Goal: Task Accomplishment & Management: Manage account settings

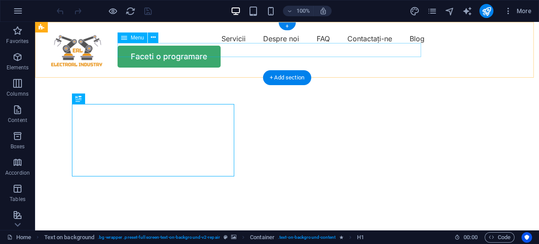
click at [227, 46] on nav "Servicii Despre noi FAQ Contactaţi-ne Blog" at bounding box center [287, 39] width 483 height 14
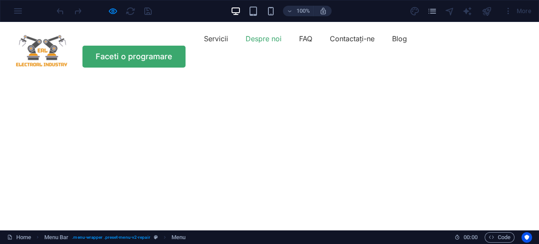
click at [246, 43] on font "Despre noi" at bounding box center [264, 38] width 36 height 9
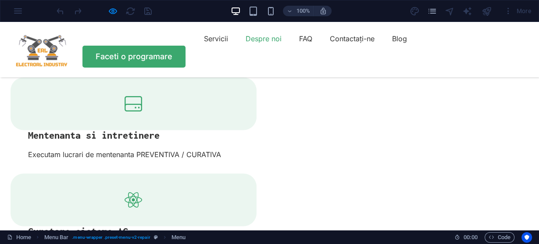
scroll to position [1054, 0]
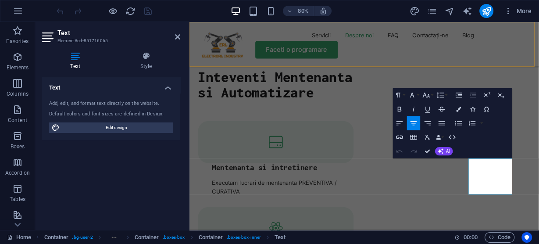
scroll to position [1094, 0]
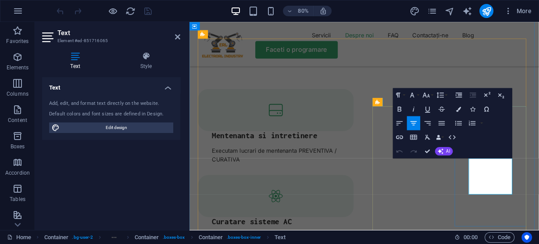
drag, startPoint x: 588, startPoint y: 230, endPoint x: 535, endPoint y: 192, distance: 65.1
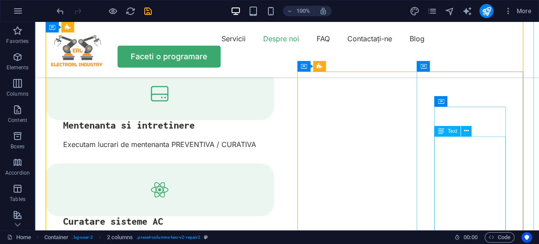
scroll to position [1089, 0]
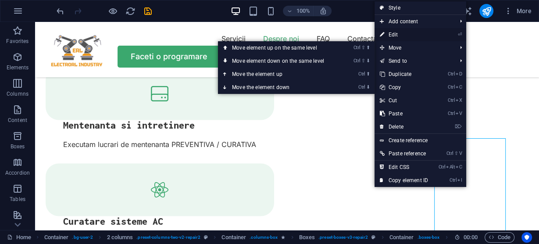
click at [401, 35] on link "⏎ Edit" at bounding box center [404, 34] width 59 height 13
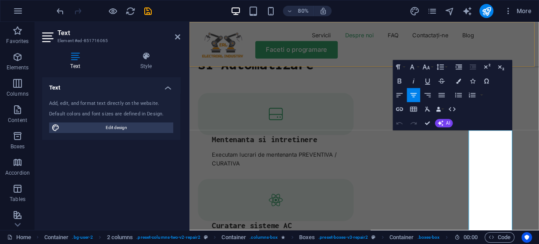
scroll to position [1129, 0]
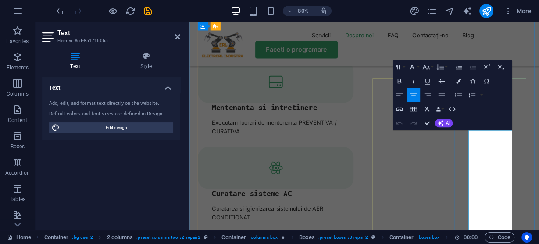
drag, startPoint x: 588, startPoint y: 173, endPoint x: 546, endPoint y: 173, distance: 42.6
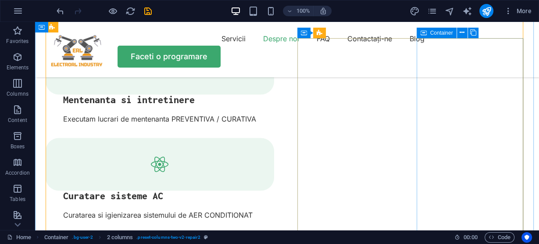
scroll to position [1124, 0]
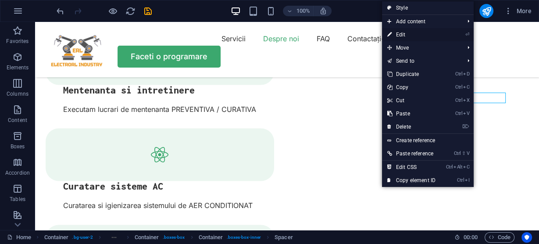
click at [403, 34] on link "⏎ Edit" at bounding box center [411, 34] width 59 height 13
select select "px"
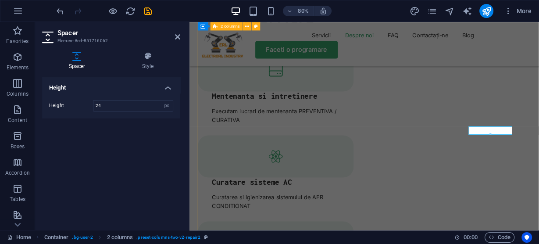
scroll to position [1084, 0]
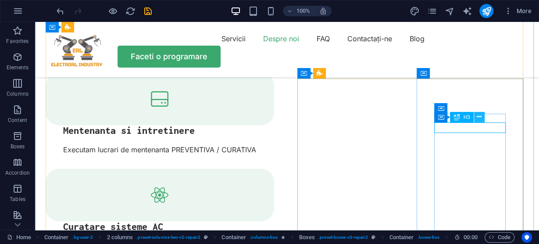
click at [479, 117] on icon at bounding box center [479, 116] width 5 height 9
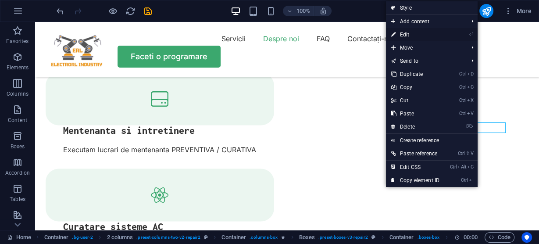
click at [412, 32] on link "⏎ Edit" at bounding box center [415, 34] width 59 height 13
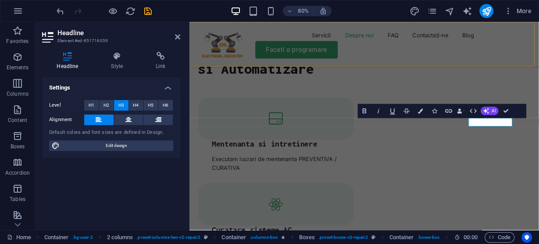
scroll to position [1124, 0]
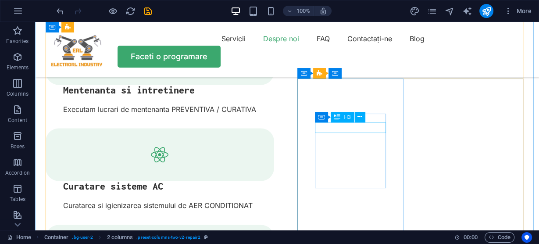
scroll to position [1084, 0]
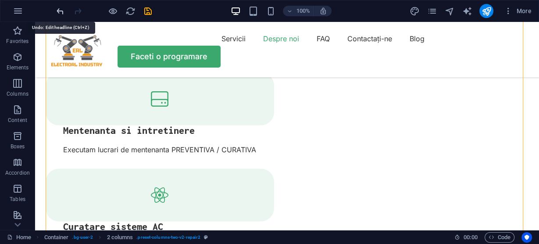
click at [59, 9] on icon "undo" at bounding box center [60, 11] width 10 height 10
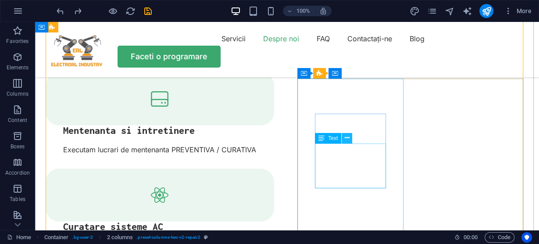
click at [349, 140] on icon at bounding box center [347, 137] width 5 height 9
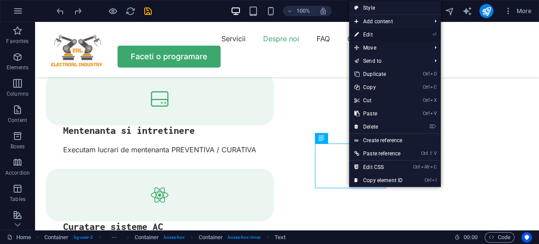
click at [375, 36] on link "⏎ Edit" at bounding box center [378, 34] width 59 height 13
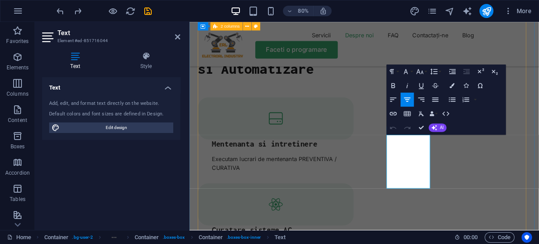
scroll to position [1124, 0]
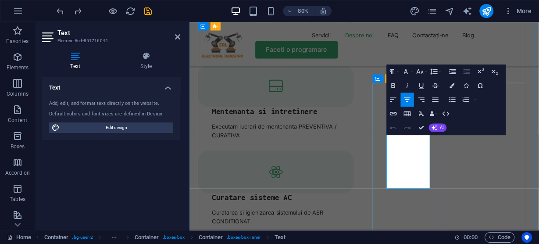
drag, startPoint x: 478, startPoint y: 224, endPoint x: 441, endPoint y: 168, distance: 67.1
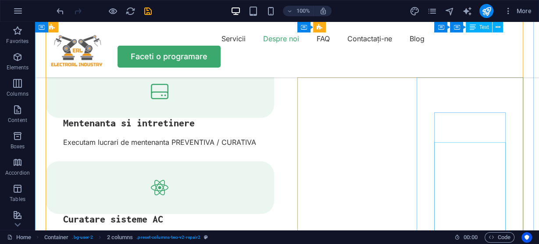
scroll to position [1084, 0]
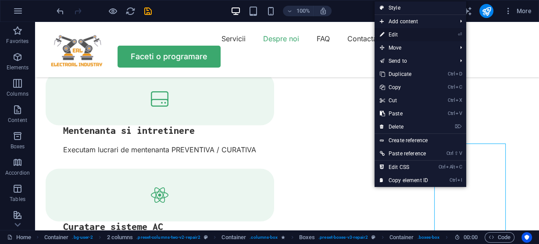
click at [395, 35] on link "⏎ Edit" at bounding box center [404, 34] width 59 height 13
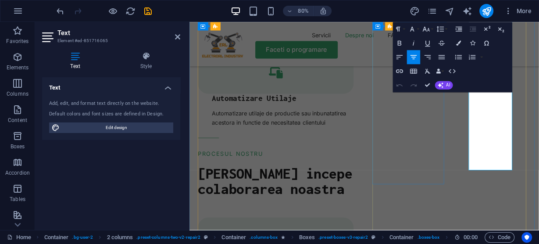
scroll to position [1440, 0]
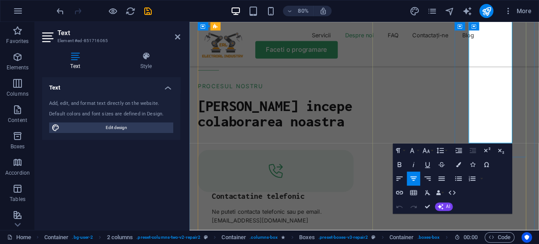
drag, startPoint x: 586, startPoint y: 169, endPoint x: 543, endPoint y: 113, distance: 71.4
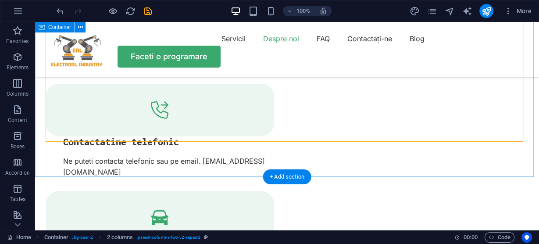
scroll to position [1367, 0]
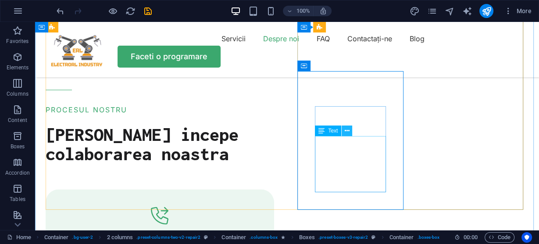
click at [350, 132] on button at bounding box center [347, 131] width 11 height 11
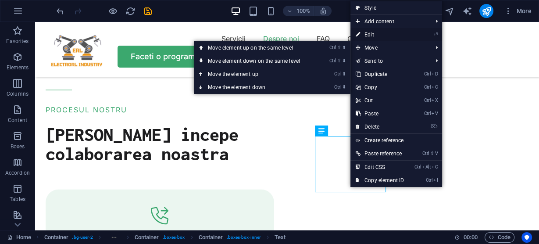
drag, startPoint x: 228, startPoint y: 15, endPoint x: 372, endPoint y: 35, distance: 145.3
click at [372, 35] on link "⏎ Edit" at bounding box center [380, 34] width 59 height 13
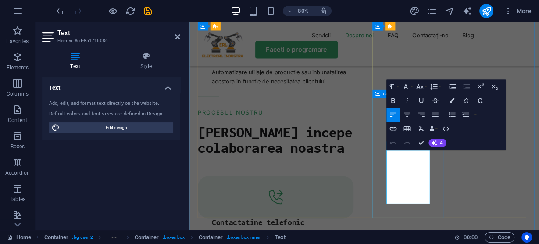
scroll to position [1437, 0]
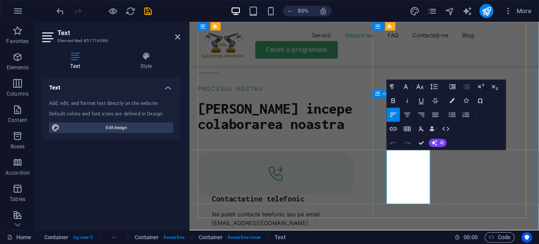
drag, startPoint x: 489, startPoint y: 242, endPoint x: 431, endPoint y: 186, distance: 80.4
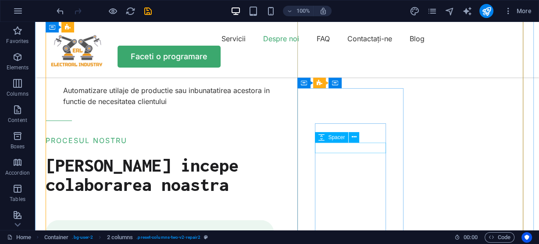
scroll to position [1332, 0]
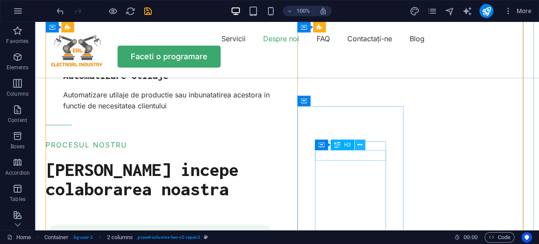
click at [360, 149] on icon at bounding box center [360, 144] width 5 height 9
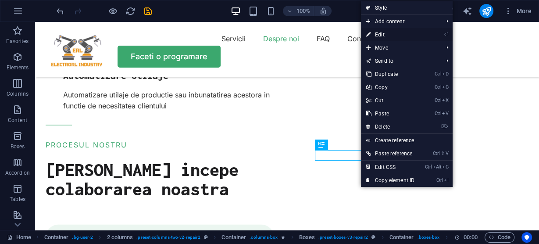
click at [379, 35] on link "⏎ Edit" at bounding box center [390, 34] width 59 height 13
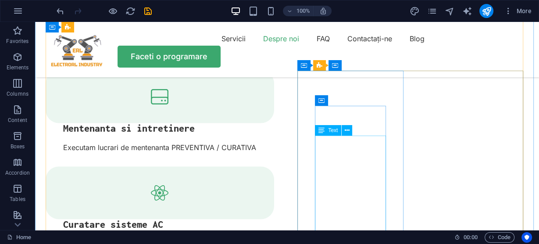
scroll to position [1121, 0]
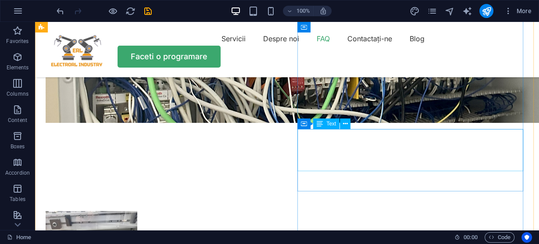
scroll to position [1999, 0]
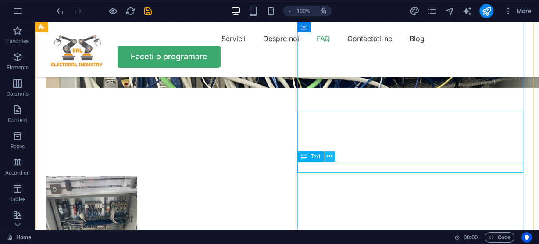
click at [331, 156] on icon at bounding box center [329, 156] width 5 height 9
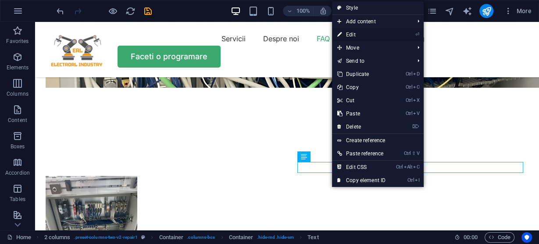
drag, startPoint x: 208, startPoint y: 20, endPoint x: 357, endPoint y: 36, distance: 150.0
click at [357, 36] on link "⏎ Edit" at bounding box center [361, 34] width 59 height 13
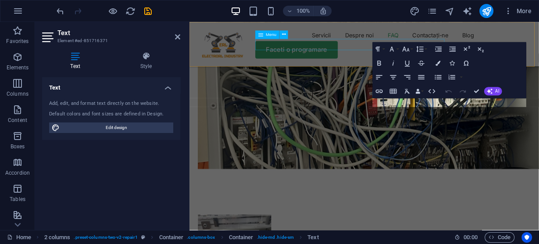
scroll to position [2170, 0]
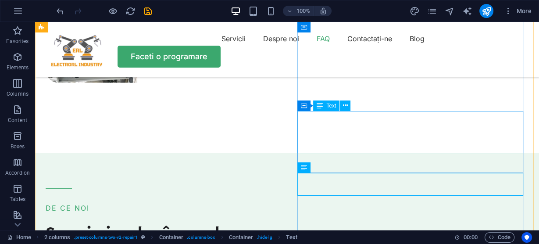
scroll to position [1999, 0]
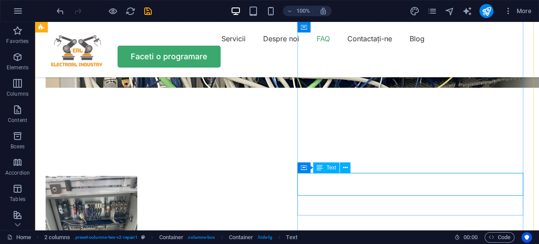
click at [345, 168] on icon at bounding box center [345, 167] width 5 height 9
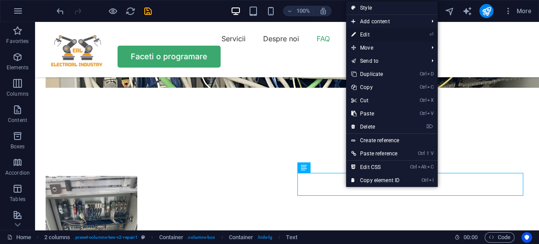
drag, startPoint x: 366, startPoint y: 35, endPoint x: 220, endPoint y: 32, distance: 146.2
click at [366, 35] on link "⏎ Edit" at bounding box center [375, 34] width 59 height 13
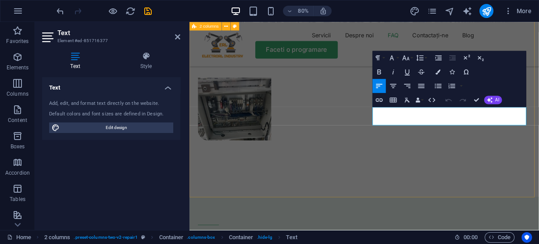
drag, startPoint x: 530, startPoint y: 144, endPoint x: 416, endPoint y: 135, distance: 114.5
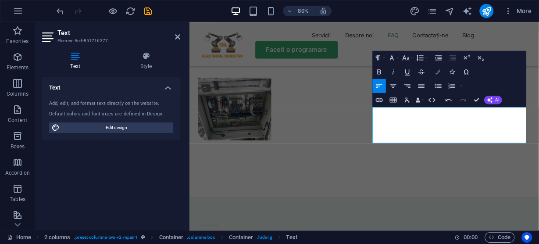
click at [437, 73] on icon "button" at bounding box center [438, 71] width 5 height 5
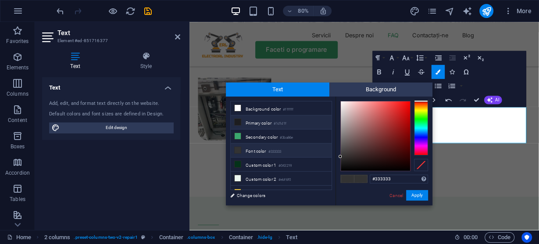
click at [240, 121] on icon at bounding box center [238, 122] width 6 height 6
type input "#1d1d1f"
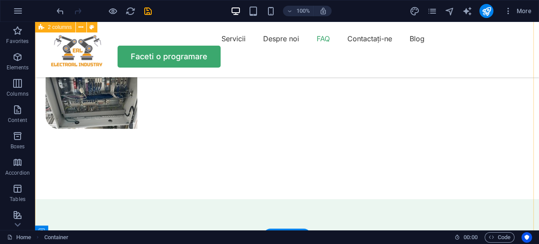
scroll to position [2069, 0]
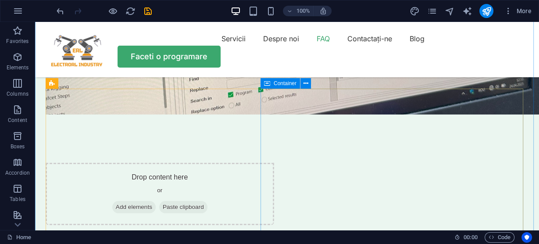
scroll to position [2701, 0]
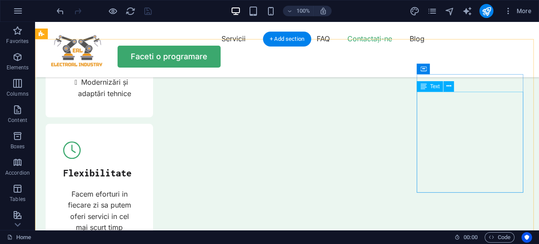
scroll to position [3473, 0]
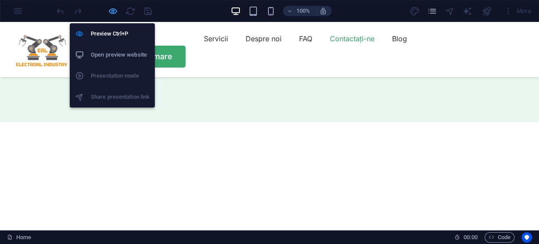
scroll to position [3339, 0]
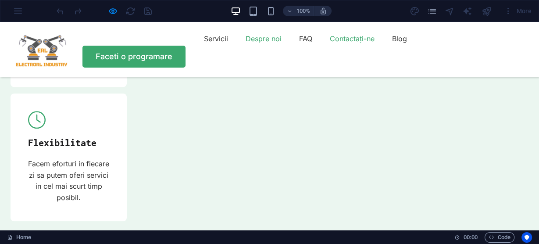
click at [246, 43] on font "Despre noi" at bounding box center [264, 38] width 36 height 9
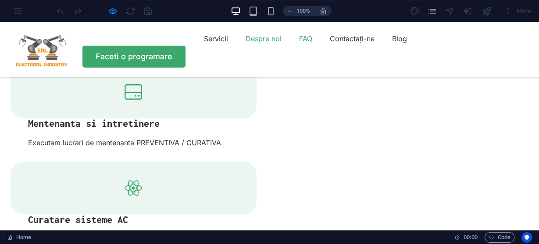
scroll to position [984, 0]
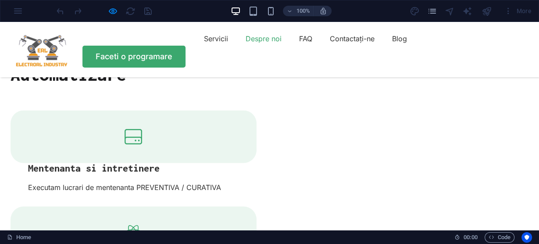
click at [246, 43] on font "Despre noi" at bounding box center [264, 38] width 36 height 9
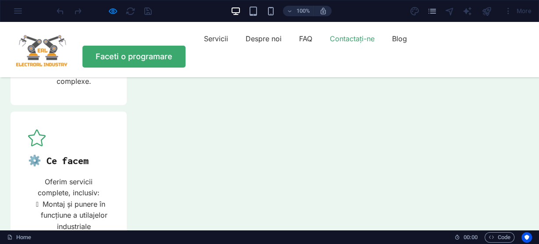
scroll to position [3090, 0]
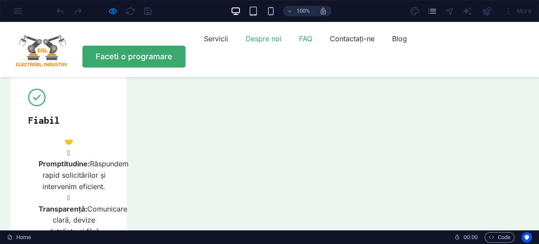
click at [246, 43] on font "Despre noi" at bounding box center [264, 38] width 36 height 9
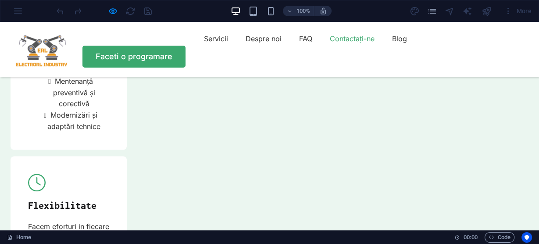
scroll to position [3272, 0]
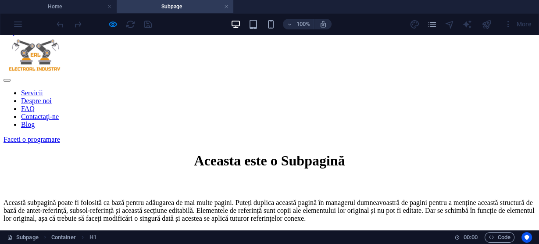
scroll to position [0, 0]
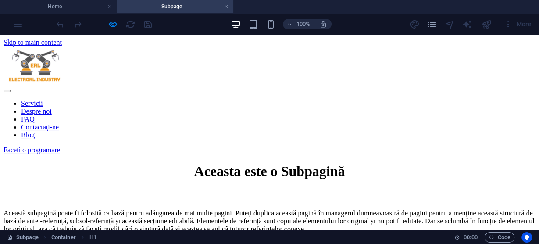
click at [120, 163] on div "Aceasta este o Subpagină" at bounding box center [270, 171] width 532 height 16
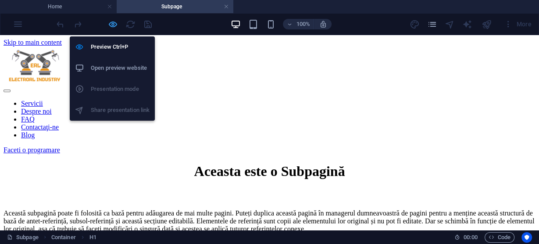
click at [113, 22] on icon "button" at bounding box center [113, 24] width 10 height 10
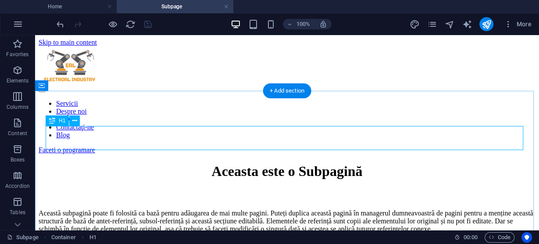
click at [436, 163] on div "Aceasta este o Subpagină" at bounding box center [287, 171] width 497 height 16
click at [394, 163] on div "Aceasta este o Subpagină" at bounding box center [287, 171] width 497 height 16
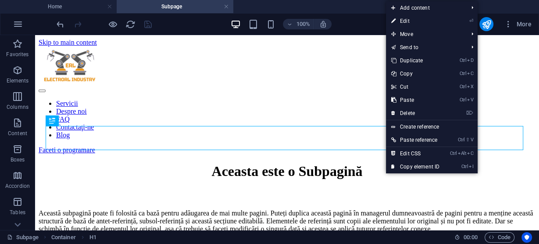
click at [410, 18] on link "⏎ Edit" at bounding box center [415, 20] width 59 height 13
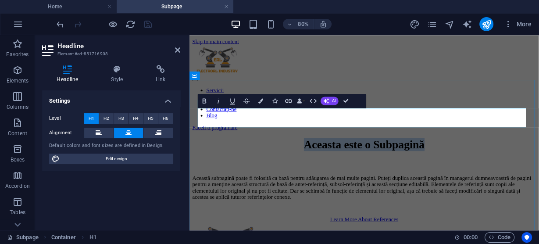
click at [513, 163] on h1 "Aceasta este o Subpagină" at bounding box center [408, 171] width 430 height 16
drag, startPoint x: 560, startPoint y: 137, endPoint x: 143, endPoint y: 145, distance: 417.5
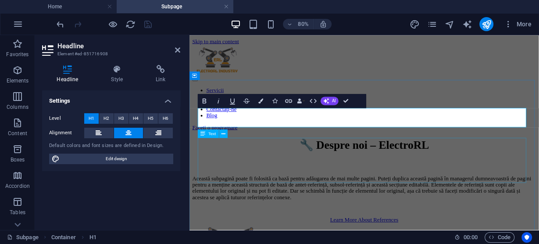
click at [284, 210] on div "Această subpagină poate fi folosită ca bază pentru adăugarea de mai multe pagin…" at bounding box center [408, 226] width 430 height 32
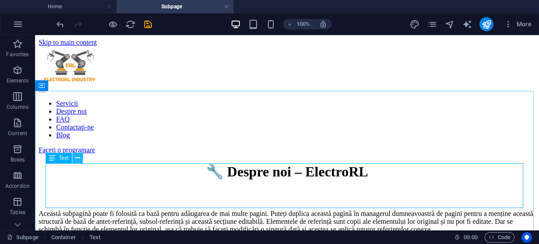
click at [76, 159] on icon at bounding box center [77, 158] width 5 height 9
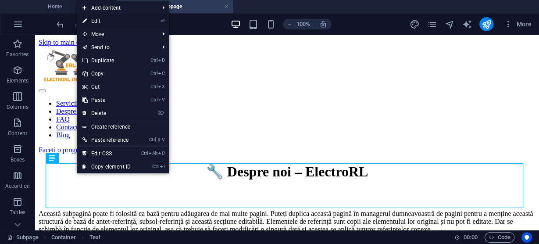
click at [110, 22] on link "⏎ Edit" at bounding box center [106, 20] width 59 height 13
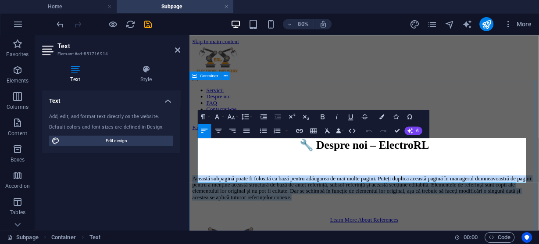
drag, startPoint x: 274, startPoint y: 211, endPoint x: 191, endPoint y: 168, distance: 93.2
click at [193, 168] on div "🔧 Despre noi – ElectroRL Această subpagină poate fi folosită ca bază pentru adă…" at bounding box center [408, 216] width 430 height 106
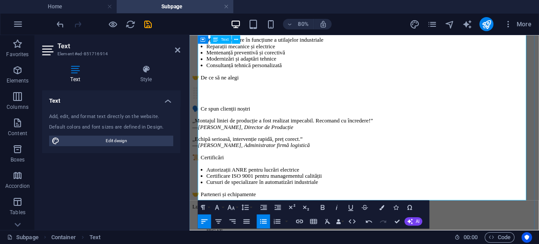
scroll to position [316, 0]
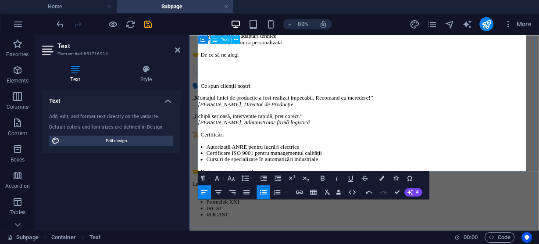
click at [255, 240] on li "Promelek XXI" at bounding box center [417, 244] width 413 height 8
drag, startPoint x: 255, startPoint y: 177, endPoint x: 216, endPoint y: 173, distance: 39.2
click at [216, 240] on li "Promelek XXI" at bounding box center [417, 244] width 413 height 8
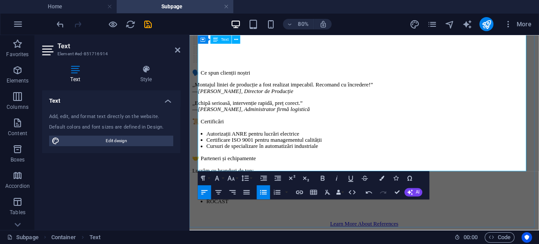
drag, startPoint x: 216, startPoint y: 187, endPoint x: 209, endPoint y: 187, distance: 7.0
click at [211, 231] on li "IRCAT" at bounding box center [417, 235] width 413 height 8
drag, startPoint x: 211, startPoint y: 197, endPoint x: 234, endPoint y: 200, distance: 23.4
click at [239, 239] on li "ROCAST" at bounding box center [417, 243] width 413 height 8
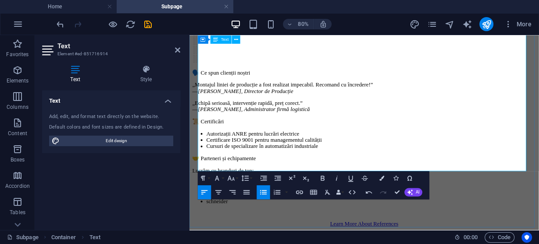
scroll to position [0, 2]
click at [367, 223] on li "knipex" at bounding box center [417, 227] width 413 height 8
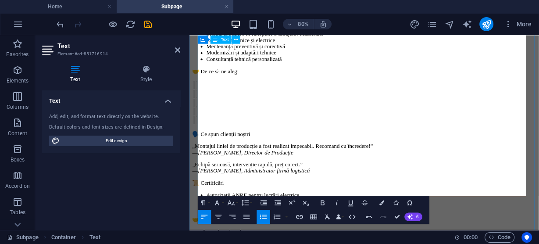
scroll to position [267, 0]
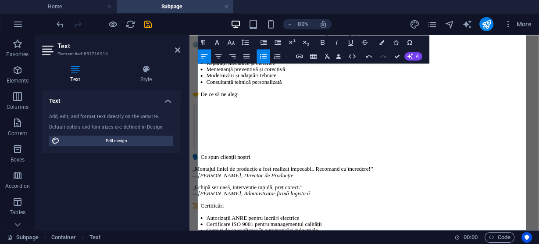
click at [128, 221] on div "Text Add, edit, and format text directly on the website. Default colors and fon…" at bounding box center [111, 156] width 138 height 133
click at [134, 172] on div "Text Add, edit, and format text directly on the website. Default colors and fon…" at bounding box center [111, 156] width 138 height 133
click at [177, 50] on icon at bounding box center [177, 50] width 5 height 7
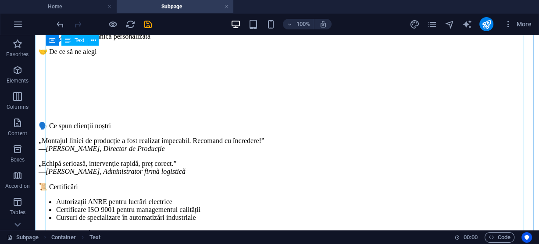
scroll to position [211, 0]
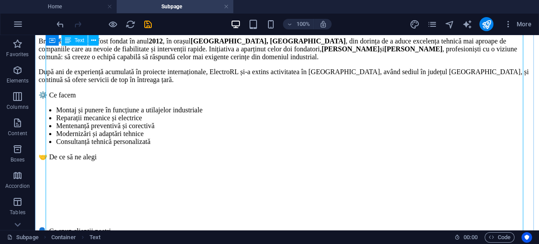
click at [133, 182] on div "La ElectroRL , transformăm provocările industriale în soluții eficiente. Suntem…" at bounding box center [287, 197] width 497 height 397
click at [97, 172] on div "La ElectroRL , transformăm provocările industriale în soluții eficiente. Suntem…" at bounding box center [287, 197] width 497 height 397
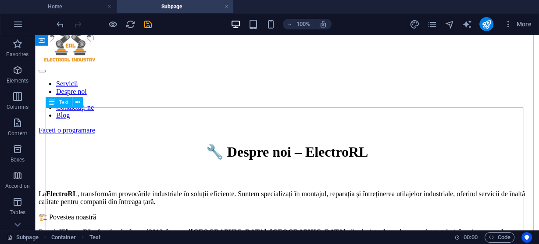
scroll to position [0, 0]
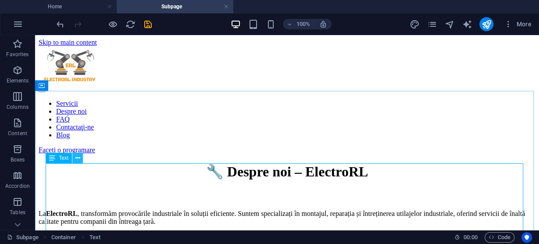
click at [78, 160] on icon at bounding box center [77, 158] width 5 height 9
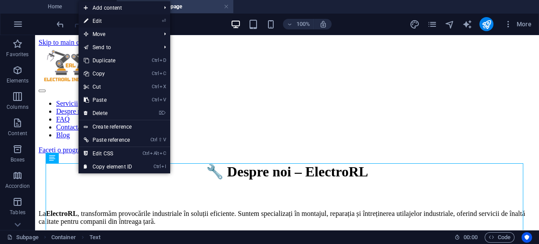
click at [104, 21] on link "⏎ Edit" at bounding box center [108, 20] width 59 height 13
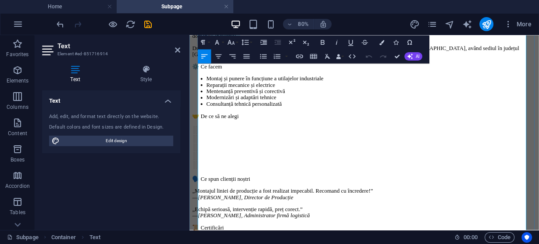
scroll to position [246, 0]
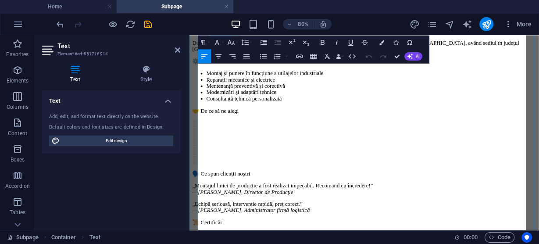
click at [252, 149] on div "La ElectroRL , transformăm provocările industriale în soluții eficiente. Suntem…" at bounding box center [408, 168] width 430 height 409
click at [201, 204] on p "🗣️ Ce spun clienții noștri" at bounding box center [408, 208] width 430 height 8
click at [205, 157] on div "La ElectroRL , transformăm provocările industriale în soluții eficiente. Suntem…" at bounding box center [408, 168] width 430 height 409
drag, startPoint x: 214, startPoint y: 147, endPoint x: 216, endPoint y: 144, distance: 4.5
click at [215, 147] on div "La ElectroRL , transformăm provocările industriale în soluții eficiente. Suntem…" at bounding box center [408, 168] width 430 height 409
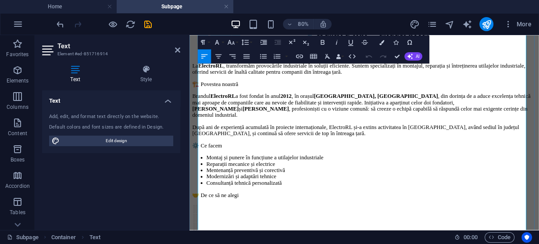
scroll to position [0, 0]
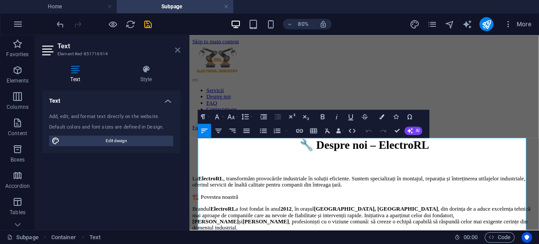
click at [180, 50] on icon at bounding box center [177, 50] width 5 height 7
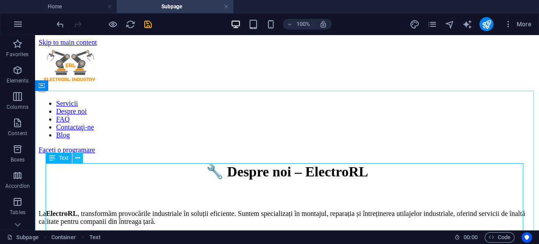
click at [78, 157] on icon at bounding box center [77, 158] width 5 height 9
click at [53, 159] on icon at bounding box center [52, 158] width 6 height 11
click at [76, 156] on icon at bounding box center [77, 158] width 5 height 9
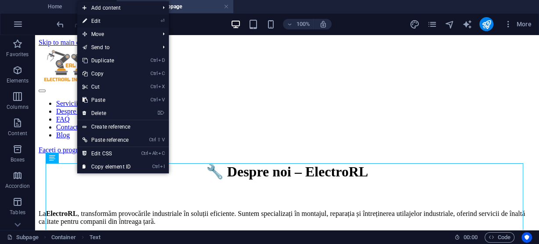
click at [106, 20] on link "⏎ Edit" at bounding box center [106, 20] width 59 height 13
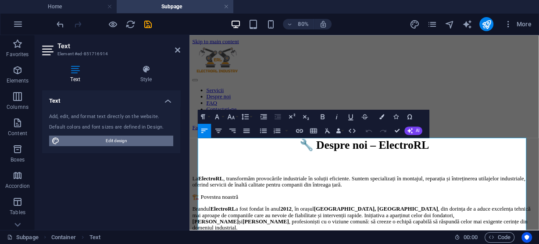
click at [119, 141] on span "Edit design" at bounding box center [116, 141] width 108 height 11
select select "px"
select select "400"
select select "px"
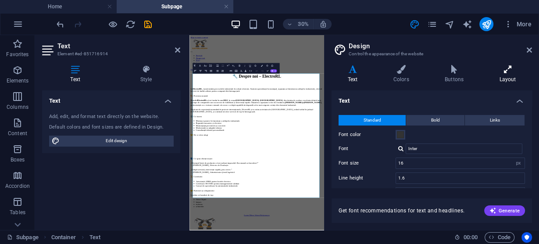
click at [506, 73] on icon at bounding box center [508, 69] width 49 height 9
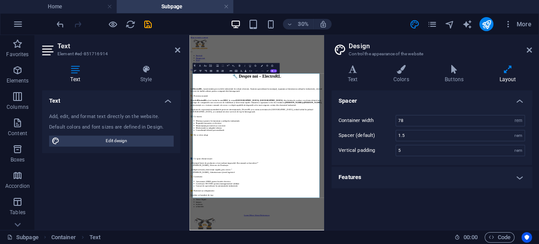
click at [510, 72] on icon at bounding box center [508, 69] width 49 height 9
click at [399, 73] on icon at bounding box center [401, 69] width 48 height 9
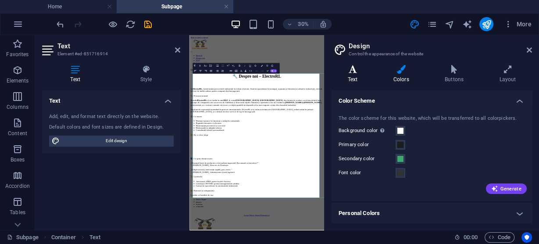
click at [351, 71] on icon at bounding box center [353, 69] width 42 height 9
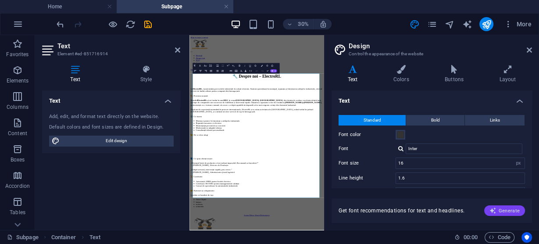
click at [506, 211] on span "Generate" at bounding box center [505, 210] width 30 height 7
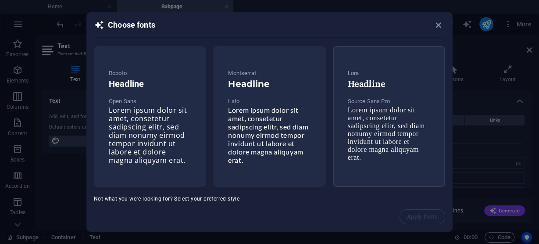
click at [370, 117] on span "Lorem ipsum dolor sit amet, consetetur sadipscing elitr, sed diam nonumy eirmod…" at bounding box center [386, 133] width 77 height 55
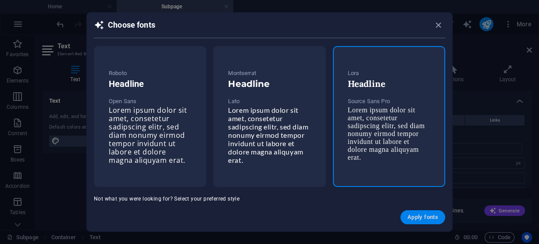
click at [424, 214] on span "Apply fonts" at bounding box center [423, 217] width 31 height 7
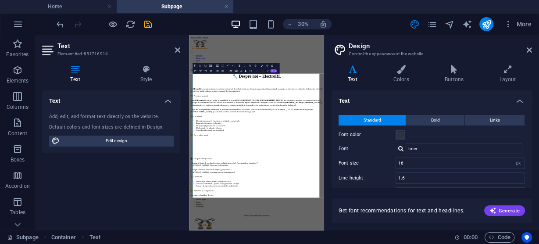
type input "Source Sans Pro"
type input "1.5"
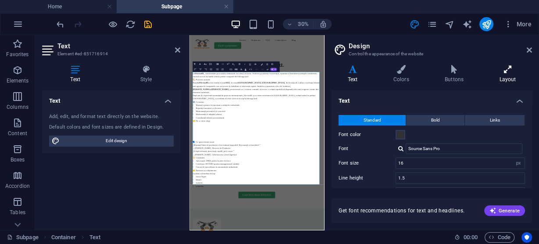
click at [495, 69] on icon at bounding box center [508, 69] width 49 height 9
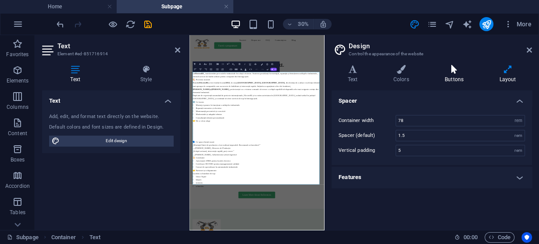
click at [450, 69] on icon at bounding box center [454, 69] width 51 height 9
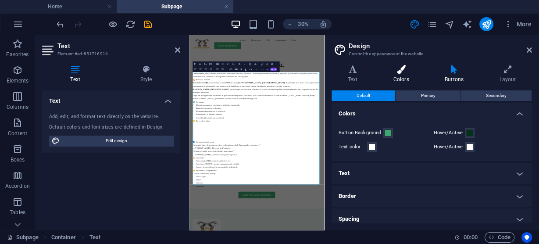
click at [391, 67] on icon at bounding box center [401, 69] width 48 height 9
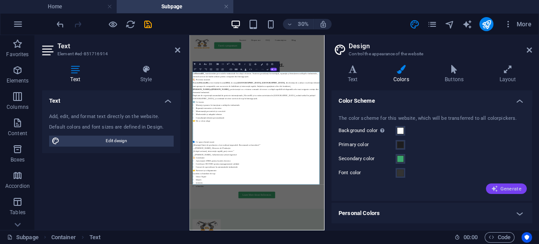
click at [506, 188] on span "Generate" at bounding box center [507, 188] width 30 height 7
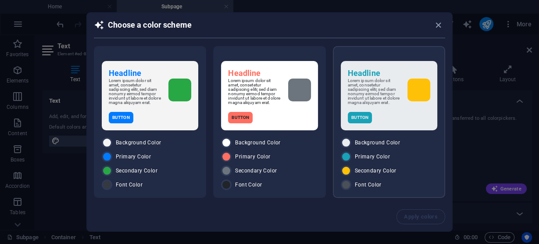
click at [411, 98] on div at bounding box center [419, 90] width 23 height 23
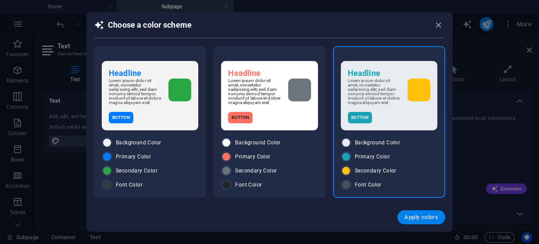
click at [422, 219] on span "Apply colors" at bounding box center [422, 217] width 34 height 7
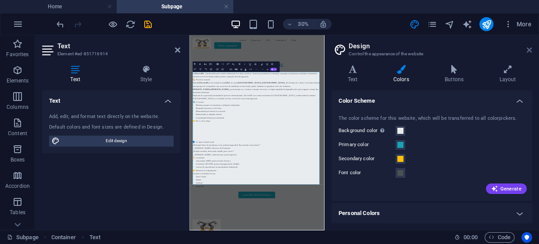
click at [530, 51] on icon at bounding box center [529, 50] width 5 height 7
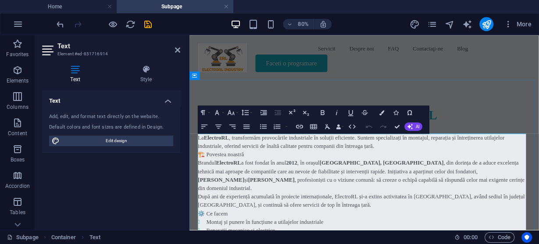
click at [427, 173] on p "La ElectroRL , transformăm provocările industriale în soluții eficiente. Suntem…" at bounding box center [408, 168] width 416 height 21
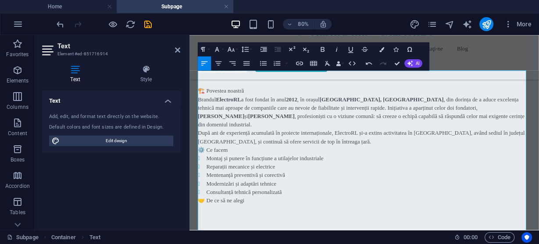
scroll to position [105, 0]
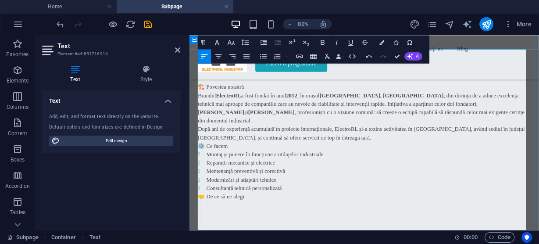
click at [341, 156] on p "După ani de experiență acumulată în proiecte internaționale, ElectroRL și-a ext…" at bounding box center [408, 157] width 416 height 21
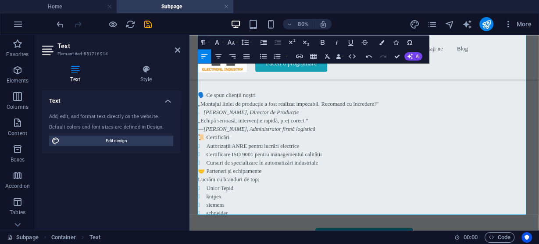
scroll to position [316, 0]
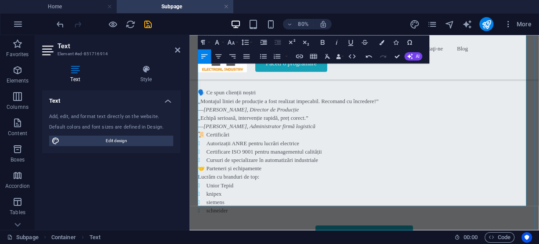
click at [332, 138] on p "„Echipă serioasă, intervenție rapidă, preț corect.” — Adrian M., Administrator …" at bounding box center [408, 143] width 416 height 21
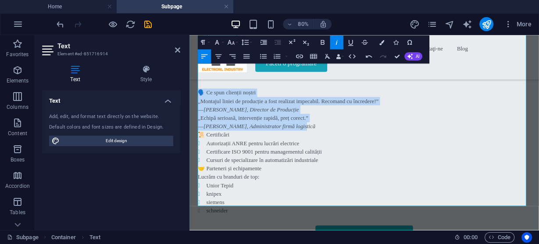
drag, startPoint x: 331, startPoint y: 140, endPoint x: 200, endPoint y: 94, distance: 138.5
click at [200, 94] on div "La ElectroRL , transformăm provocările industriale în soluții eficiente. Suntem…" at bounding box center [408, 51] width 416 height 418
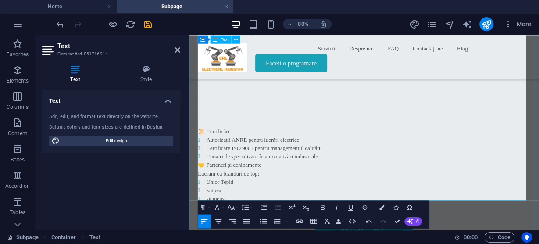
scroll to position [281, 0]
drag, startPoint x: 219, startPoint y: 122, endPoint x: 202, endPoint y: 119, distance: 17.8
click at [202, 119] on div "La ElectroRL , transformăm provocările industriale în soluții eficiente. Suntem…" at bounding box center [408, 65] width 416 height 376
drag, startPoint x: 205, startPoint y: 122, endPoint x: 188, endPoint y: 102, distance: 26.5
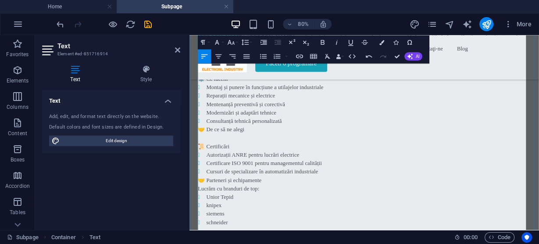
scroll to position [211, 0]
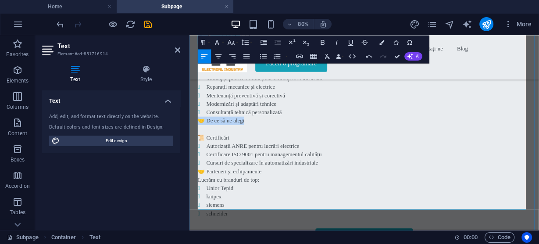
drag, startPoint x: 265, startPoint y: 135, endPoint x: 202, endPoint y: 137, distance: 62.4
click at [202, 137] on p "🤝 De ce să ne alegi" at bounding box center [408, 142] width 416 height 11
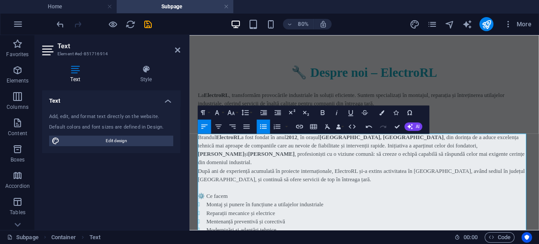
scroll to position [0, 0]
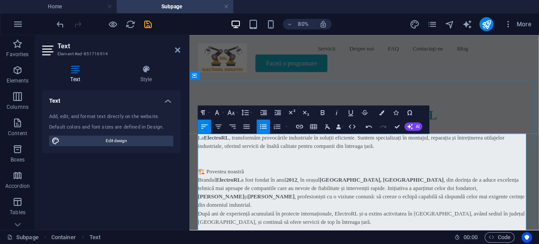
click at [208, 196] on p at bounding box center [408, 194] width 416 height 11
click at [218, 189] on p at bounding box center [408, 184] width 416 height 11
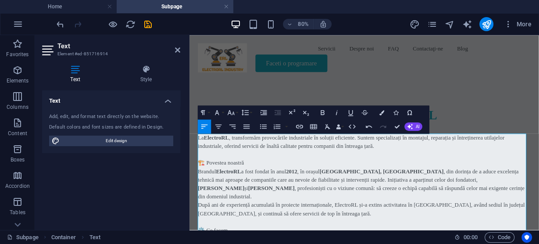
click at [124, 197] on div "Text Add, edit, and format text directly on the website. Default colors and fon…" at bounding box center [111, 156] width 138 height 133
click at [147, 22] on icon "save" at bounding box center [148, 24] width 10 height 10
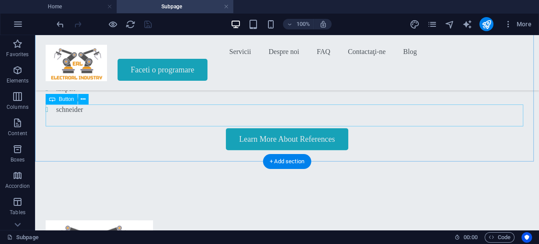
scroll to position [316, 0]
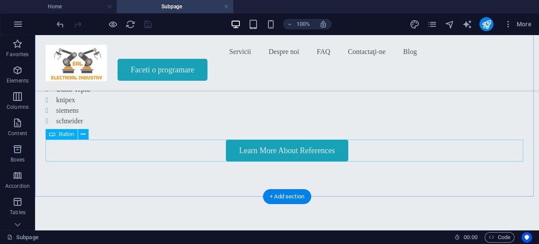
click at [297, 150] on div "Learn More About References" at bounding box center [287, 151] width 483 height 22
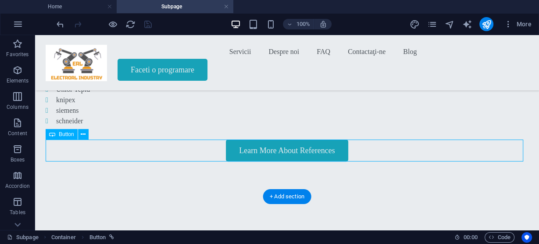
click at [255, 156] on div "Learn More About References" at bounding box center [287, 151] width 483 height 22
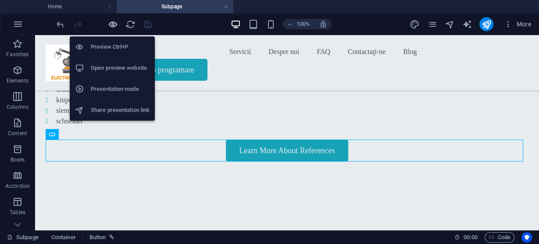
click at [114, 22] on icon "button" at bounding box center [113, 24] width 10 height 10
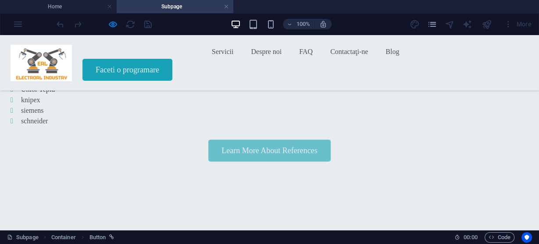
click at [274, 147] on link "Learn More About References" at bounding box center [269, 151] width 122 height 22
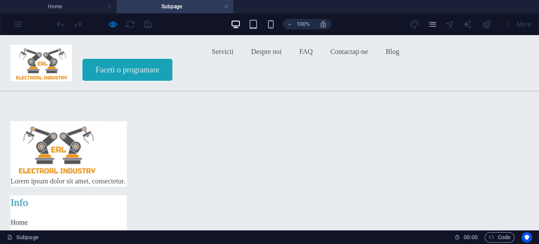
scroll to position [456, 0]
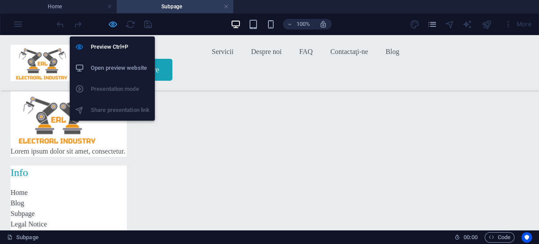
click at [112, 22] on icon "button" at bounding box center [113, 24] width 10 height 10
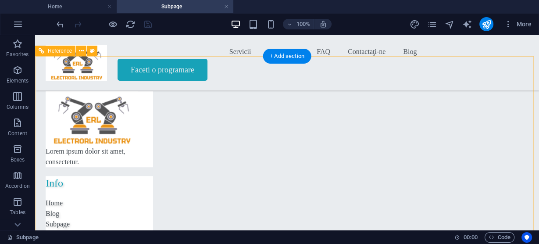
click at [153, 198] on nav "Home Blog Subpage Legal Notice Privacy" at bounding box center [100, 224] width 108 height 53
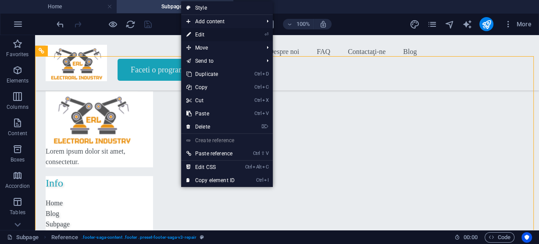
click at [214, 36] on link "⏎ Edit" at bounding box center [210, 34] width 59 height 13
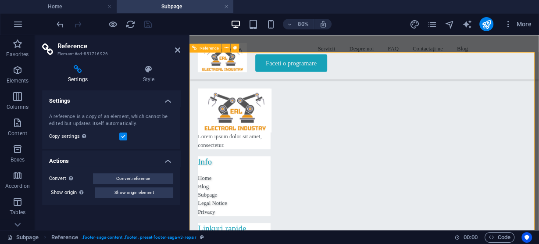
click at [291, 208] on nav "Home Blog Subpage Legal Notice Privacy" at bounding box center [245, 234] width 91 height 53
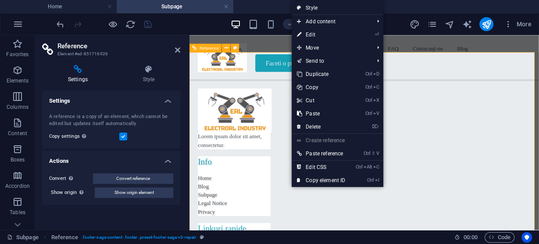
click at [291, 208] on nav "Home Blog Subpage Legal Notice Privacy" at bounding box center [245, 234] width 91 height 53
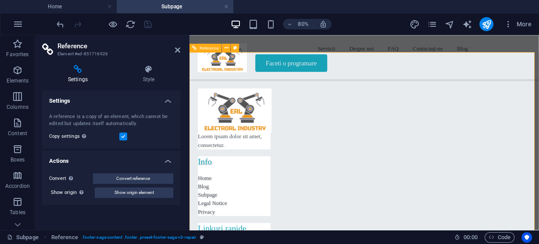
click at [291, 208] on nav "Home Blog Subpage Legal Notice Privacy" at bounding box center [245, 234] width 91 height 53
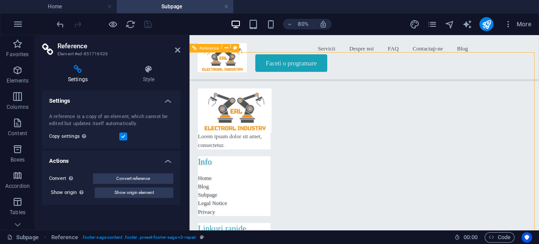
click at [291, 208] on nav "Home Blog Subpage Legal Notice Privacy" at bounding box center [245, 234] width 91 height 53
click at [81, 77] on h4 "Settings" at bounding box center [79, 74] width 75 height 18
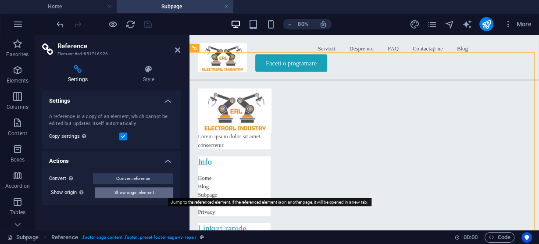
click at [144, 193] on span "Show origin element" at bounding box center [135, 192] width 40 height 11
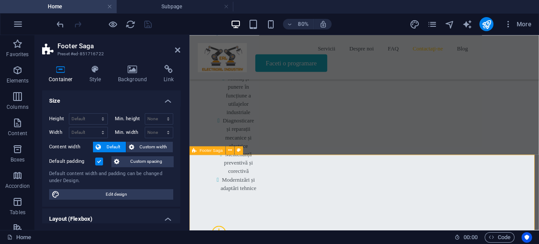
scroll to position [3447, 0]
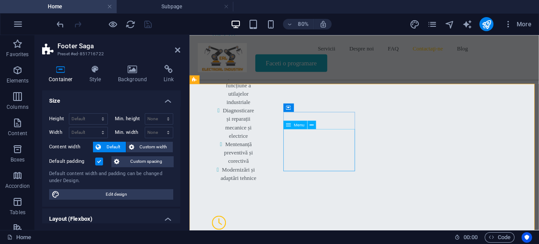
click at [291, 125] on icon at bounding box center [289, 125] width 5 height 8
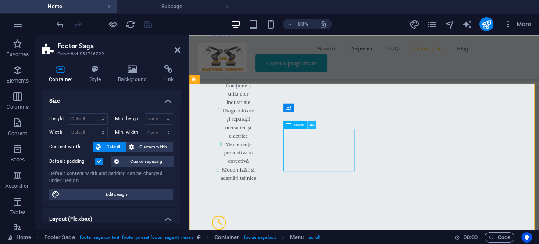
click at [311, 125] on icon at bounding box center [312, 124] width 4 height 7
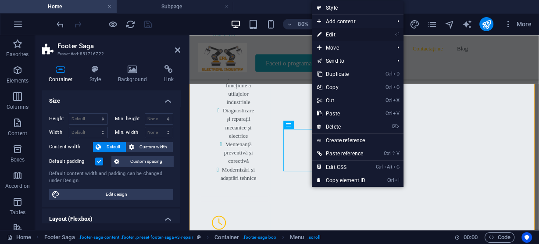
click at [338, 35] on link "⏎ Edit" at bounding box center [341, 34] width 59 height 13
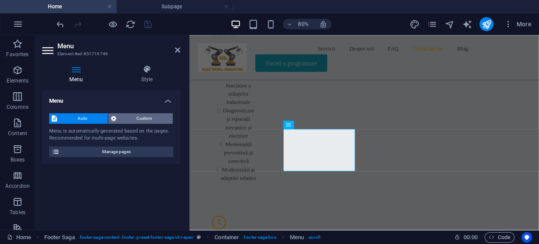
click at [155, 119] on span "Custom" at bounding box center [145, 118] width 52 height 11
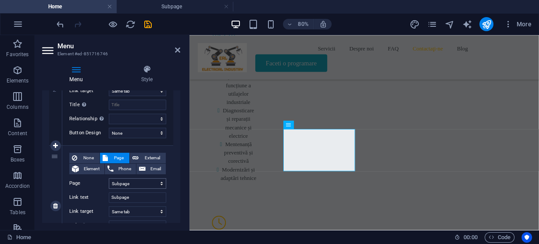
scroll to position [281, 0]
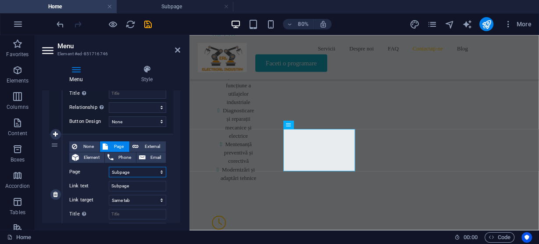
click at [137, 172] on select "Home Blog Subpage Legal Notice Privacy" at bounding box center [137, 172] width 57 height 11
click at [132, 173] on select "Home Blog Subpage Legal Notice Privacy" at bounding box center [137, 172] width 57 height 11
drag, startPoint x: 131, startPoint y: 173, endPoint x: 119, endPoint y: 170, distance: 13.0
click at [115, 172] on select "Home Blog Subpage Legal Notice Privacy" at bounding box center [137, 172] width 57 height 11
click at [122, 170] on select "Home Blog Subpage Legal Notice Privacy" at bounding box center [137, 172] width 57 height 11
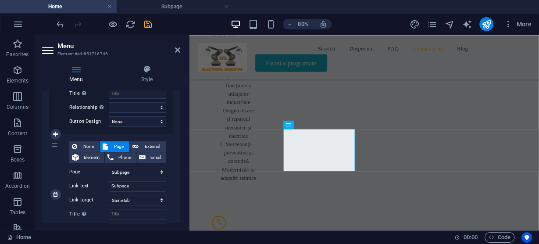
click at [128, 187] on input "Subpage" at bounding box center [137, 186] width 57 height 11
drag, startPoint x: 132, startPoint y: 187, endPoint x: 107, endPoint y: 188, distance: 25.1
click at [107, 188] on div "Link text Subpage" at bounding box center [117, 186] width 97 height 11
type input "D"
select select
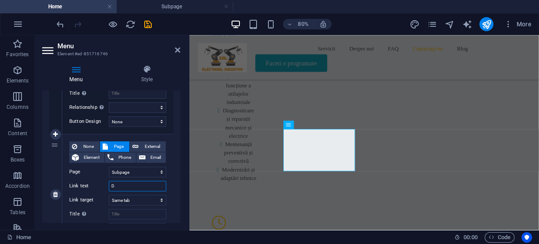
select select
type input "Des"
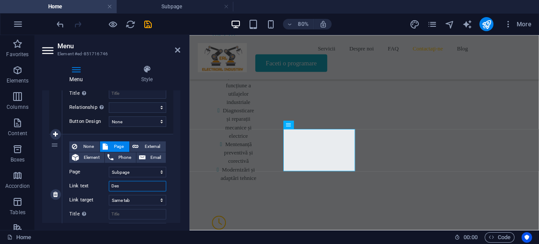
select select
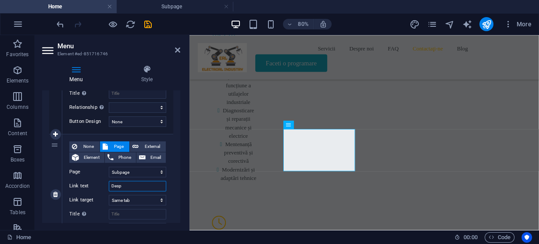
type input "Despr"
select select
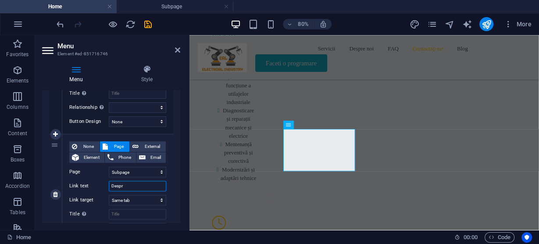
select select
type input "Despre"
select select
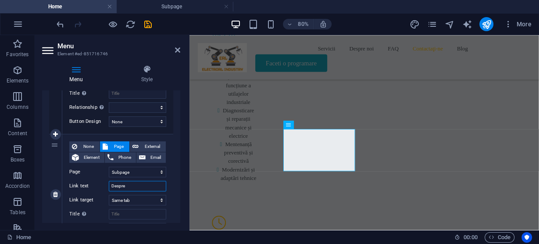
select select
type input "Despre noi"
select select
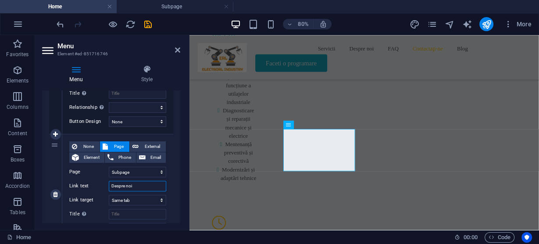
select select
type input "Despre noi"
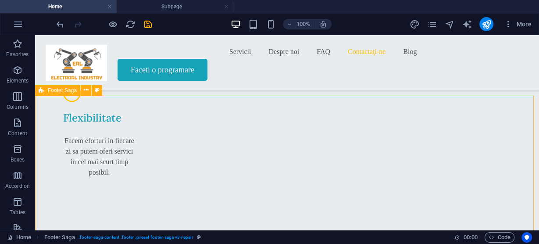
scroll to position [3311, 0]
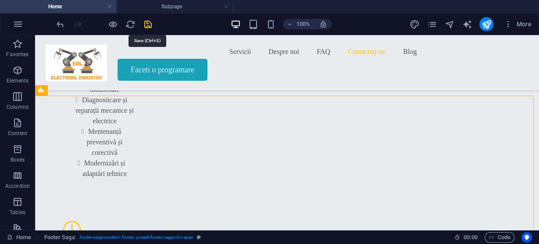
click at [148, 21] on icon "save" at bounding box center [148, 24] width 10 height 10
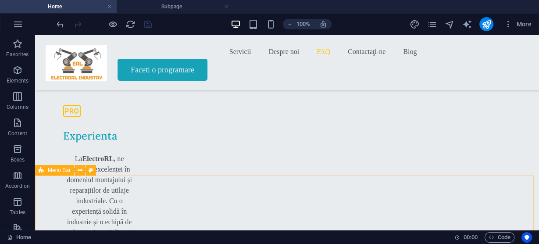
scroll to position [2644, 0]
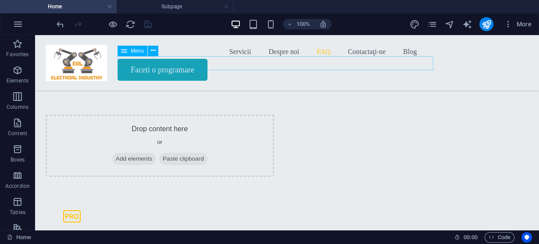
click at [237, 59] on nav "Servicii Despre noi FAQ Contactaţi-ne Blog" at bounding box center [287, 52] width 483 height 14
click at [234, 59] on nav "Servicii Despre noi FAQ Contactaţi-ne Blog" at bounding box center [287, 52] width 483 height 14
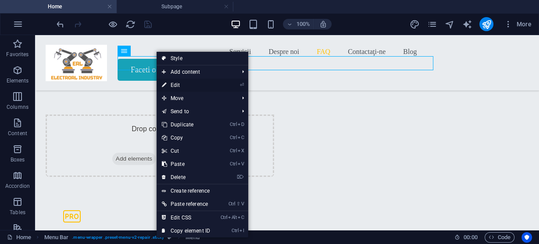
click at [177, 81] on link "⏎ Edit" at bounding box center [186, 85] width 59 height 13
select select "1"
select select
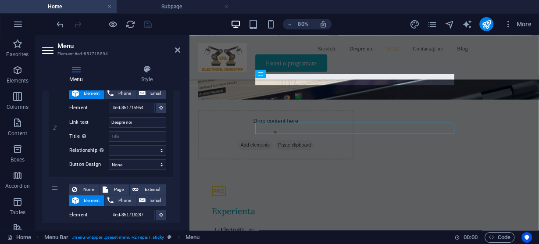
scroll to position [2669, 0]
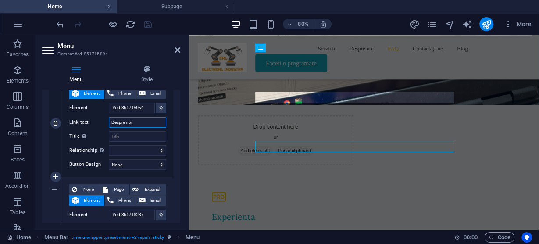
drag, startPoint x: 143, startPoint y: 124, endPoint x: 109, endPoint y: 125, distance: 33.4
click at [109, 125] on input "Despre noi" at bounding box center [137, 122] width 57 height 11
type input "S"
select select
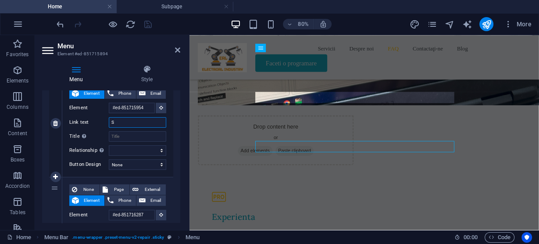
select select
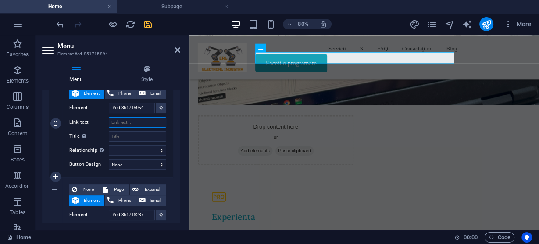
select select
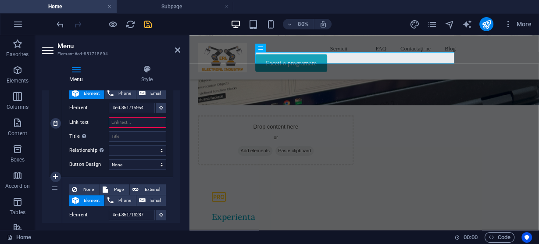
type input "C"
select select
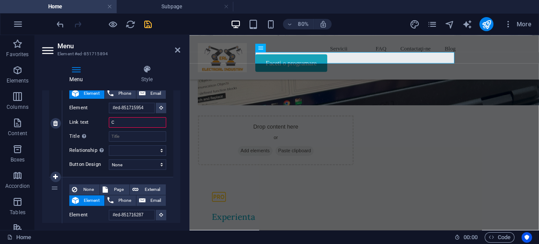
select select
type input "Ce"
select select
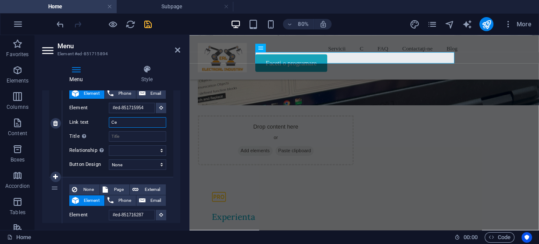
select select
type input "Ce facem"
select select
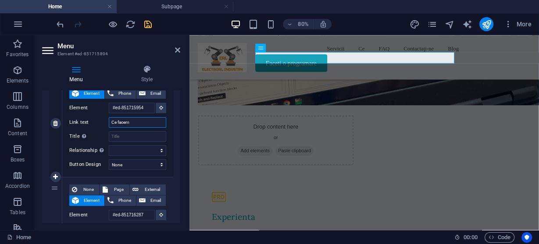
select select
type input "Ce fa"
select select
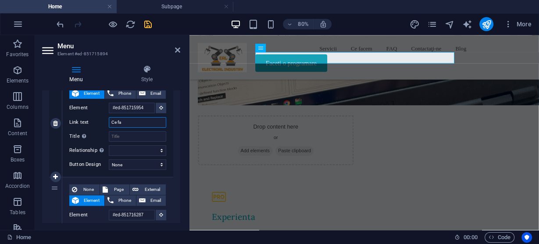
select select
type input "Ce f"
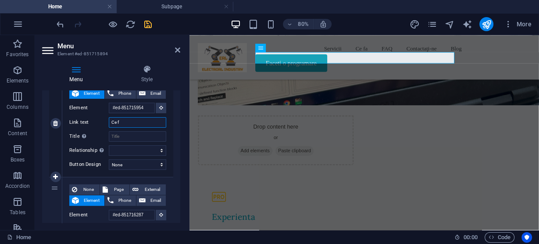
select select
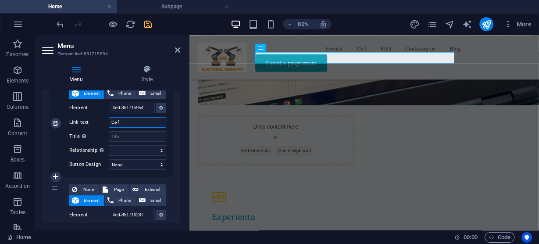
type input "Ce"
select select
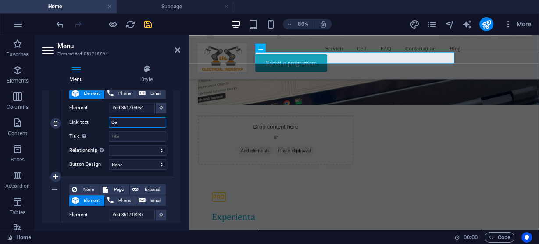
select select
type input "Ce facem"
select select
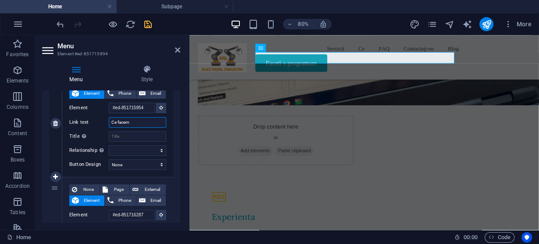
select select
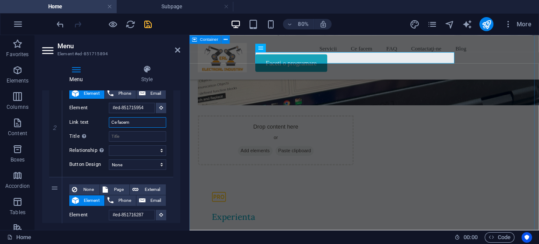
type input "Ce facem"
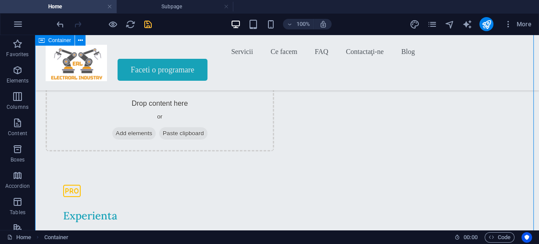
scroll to position [2533, 0]
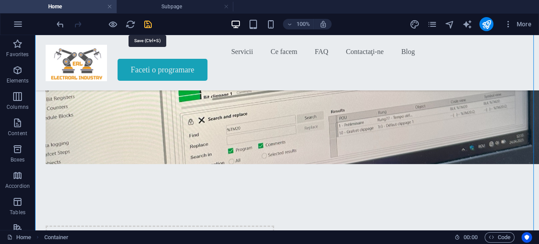
click at [150, 25] on icon "save" at bounding box center [148, 24] width 10 height 10
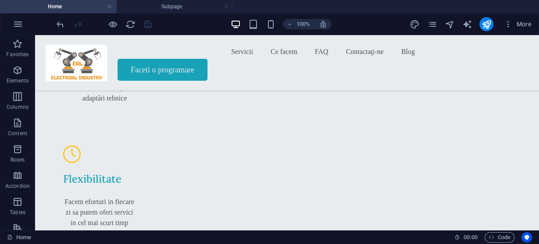
scroll to position [3386, 0]
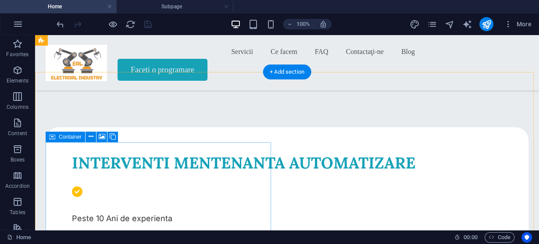
scroll to position [226, 0]
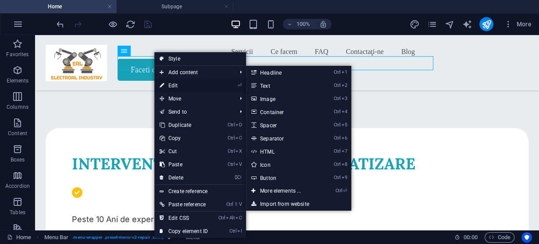
click at [177, 84] on link "⏎ Edit" at bounding box center [184, 85] width 59 height 13
select select "1"
select select
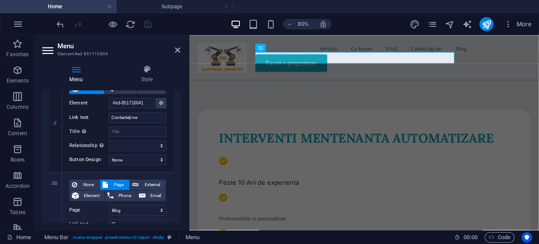
scroll to position [523, 0]
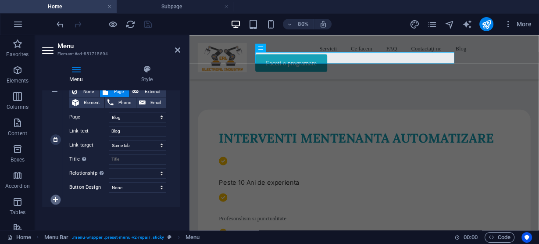
click at [57, 198] on icon at bounding box center [55, 200] width 5 height 6
select select
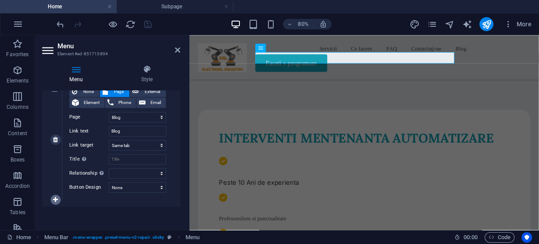
select select
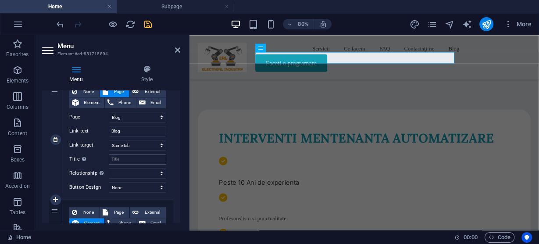
scroll to position [593, 0]
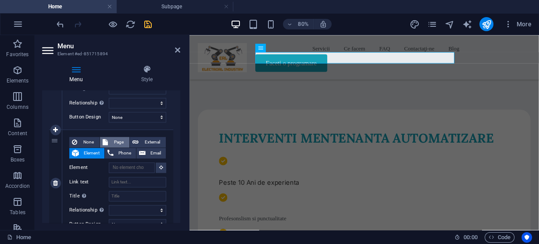
click at [118, 140] on span "Page" at bounding box center [119, 142] width 16 height 11
select select
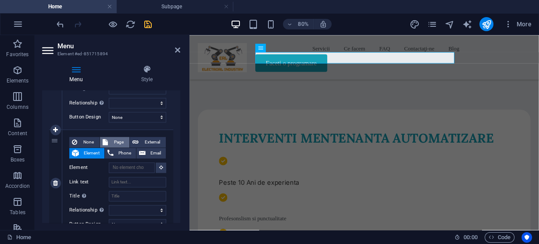
select select
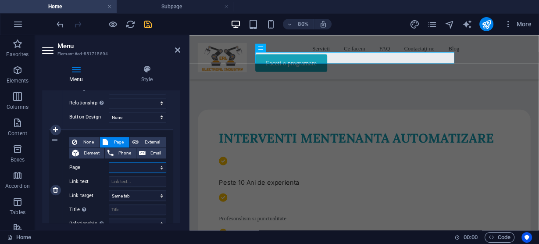
click at [135, 165] on select "Home Blog Subpage Legal Notice Privacy" at bounding box center [137, 167] width 57 height 11
select select "2"
click at [109, 162] on select "Home Blog Subpage Legal Notice Privacy" at bounding box center [137, 167] width 57 height 11
select select
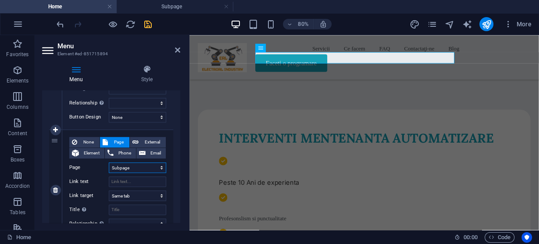
select select
click at [132, 181] on input "Link text" at bounding box center [137, 181] width 57 height 11
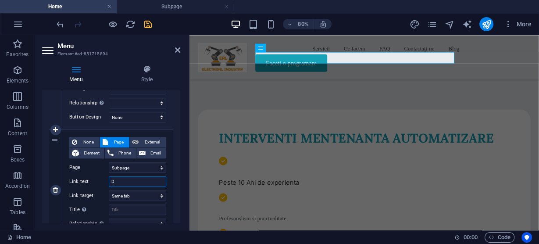
type input "De"
select select
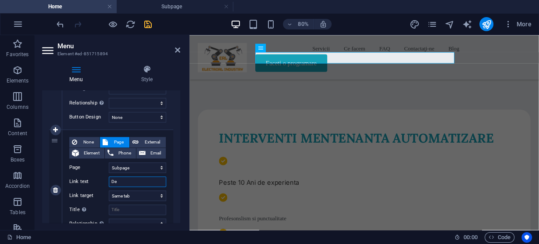
select select
type input "Des"
select select
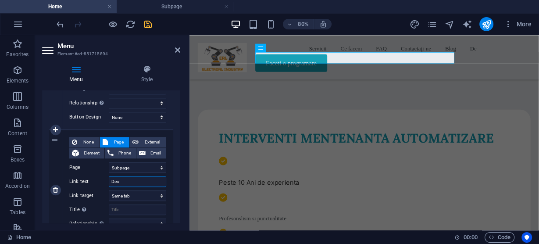
select select
type input "Desp"
select select
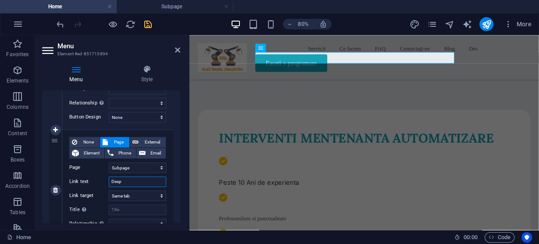
type input "Despr"
select select
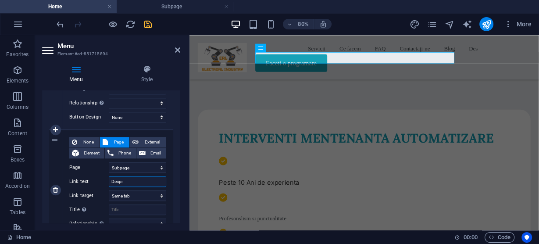
select select
type input "Despre no"
select select
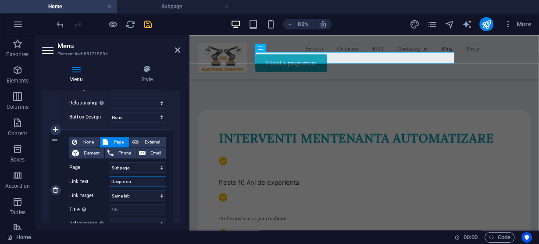
select select
type input "Despre noi"
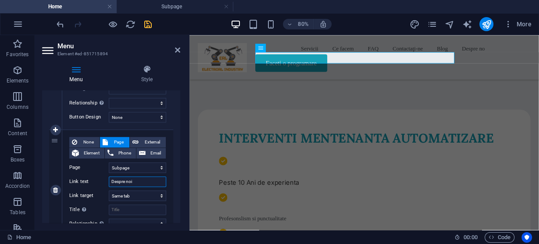
select select
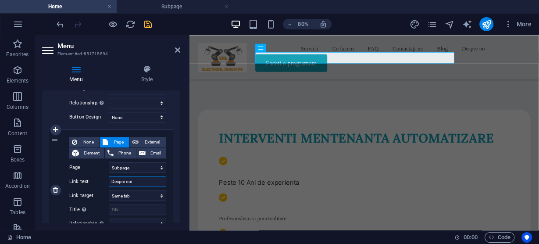
select select
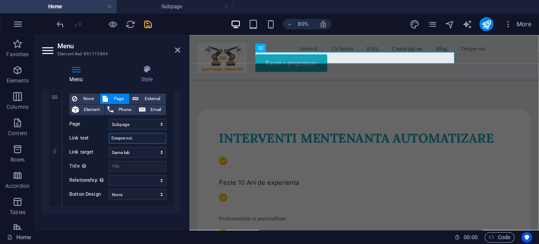
scroll to position [643, 0]
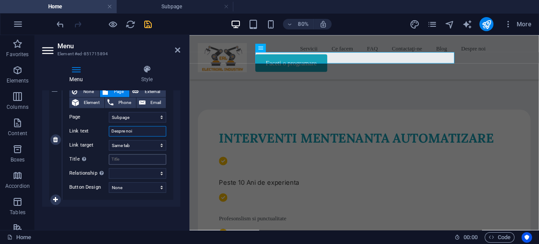
type input "Despre noi"
click at [139, 158] on input "Title Additional link description, should not be the same as the link text. The…" at bounding box center [137, 159] width 57 height 11
select select
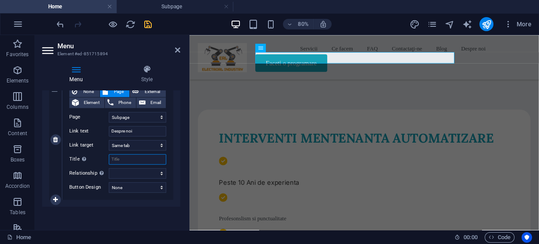
select select
type input "Po"
select select
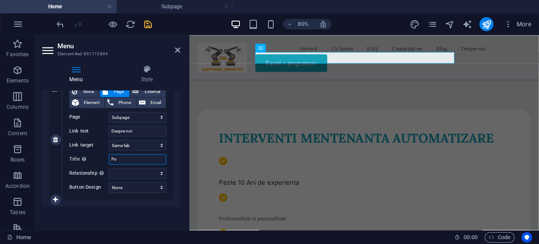
select select
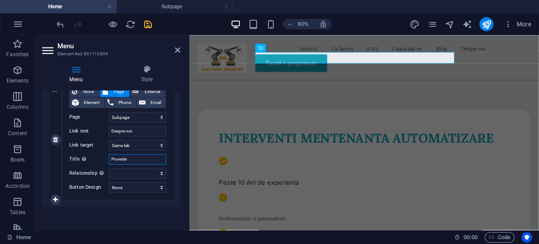
type input "Povestea"
select select
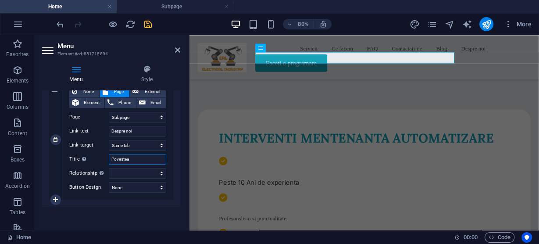
select select
type input "Povestea"
click at [176, 50] on icon at bounding box center [177, 50] width 5 height 7
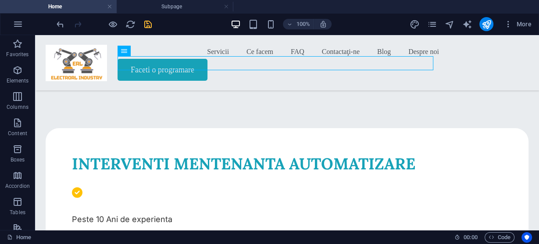
click at [147, 23] on icon "save" at bounding box center [148, 24] width 10 height 10
click at [384, 59] on nav "Servicii Ce facem FAQ Contactaţi-ne Blog Despre noi" at bounding box center [287, 52] width 483 height 14
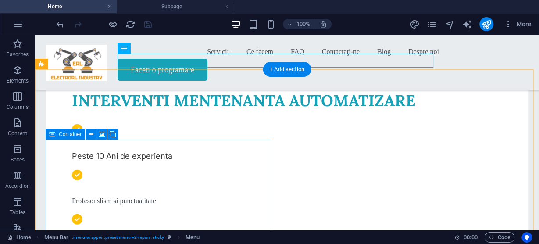
scroll to position [367, 0]
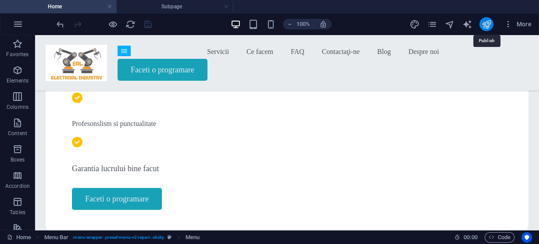
click at [0, 0] on icon "publish" at bounding box center [0, 0] width 0 height 0
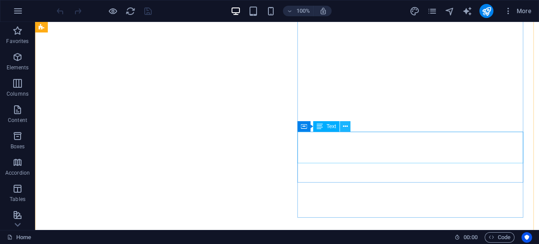
click at [347, 128] on icon at bounding box center [345, 126] width 5 height 9
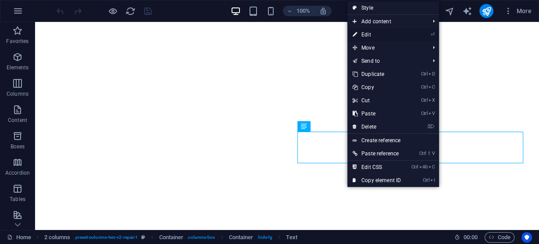
click at [367, 36] on link "⏎ Edit" at bounding box center [377, 34] width 59 height 13
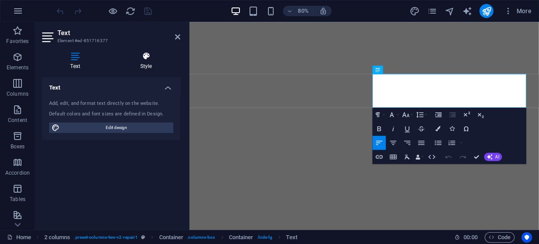
click at [143, 58] on icon at bounding box center [146, 56] width 68 height 9
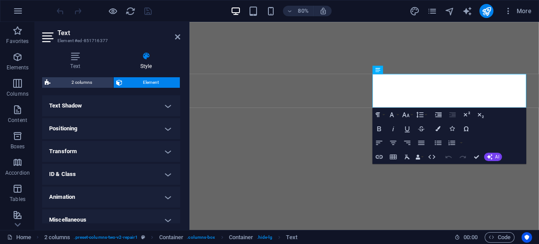
scroll to position [242, 0]
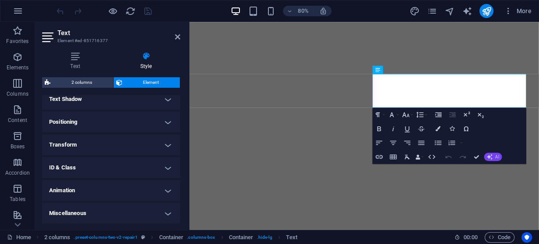
click at [495, 158] on button "AI" at bounding box center [494, 157] width 18 height 8
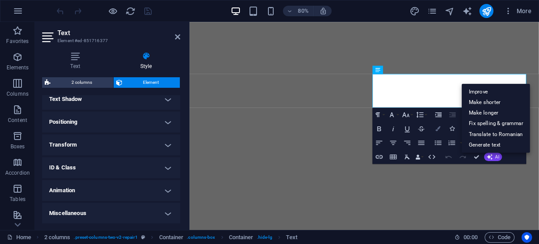
click at [438, 131] on icon "button" at bounding box center [438, 128] width 5 height 5
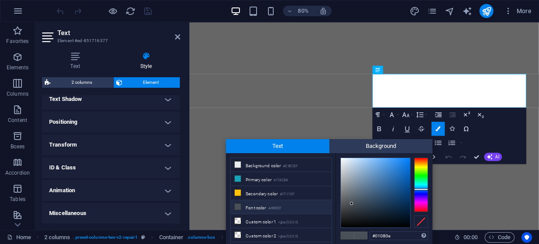
click at [405, 223] on div at bounding box center [375, 192] width 69 height 69
click at [407, 224] on div at bounding box center [375, 192] width 69 height 69
click at [408, 226] on div at bounding box center [375, 192] width 69 height 69
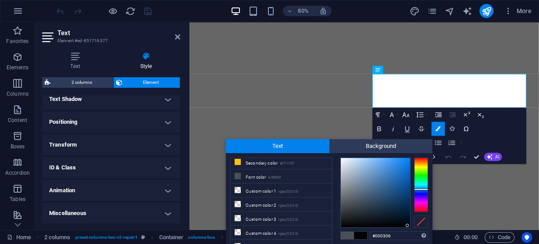
scroll to position [0, 0]
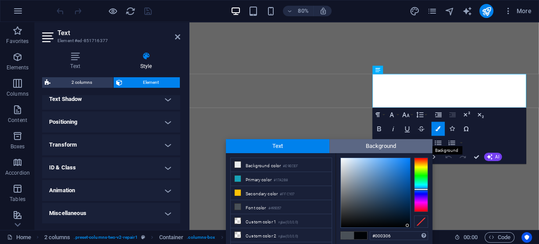
click at [375, 145] on span "Background" at bounding box center [382, 146] width 104 height 14
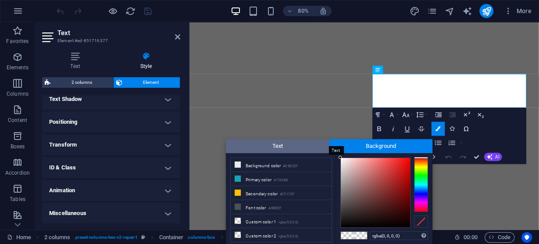
click at [294, 145] on span "Text" at bounding box center [278, 146] width 104 height 14
type input "#495057"
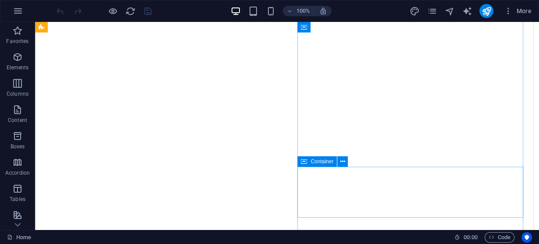
click at [303, 163] on icon at bounding box center [304, 161] width 6 height 11
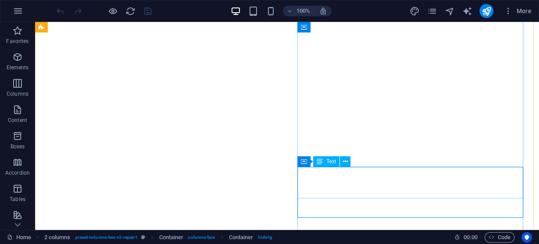
click at [329, 163] on span "Text" at bounding box center [332, 161] width 10 height 5
click at [341, 162] on button at bounding box center [345, 161] width 11 height 11
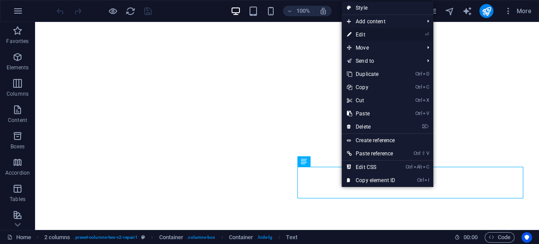
click at [368, 35] on link "⏎ Edit" at bounding box center [371, 34] width 59 height 13
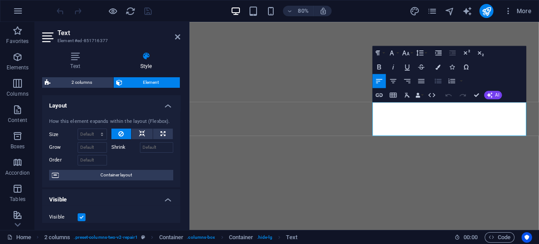
click at [438, 79] on icon "button" at bounding box center [438, 81] width 7 height 4
click at [424, 80] on icon "button" at bounding box center [421, 81] width 8 height 8
click at [378, 79] on icon "button" at bounding box center [379, 81] width 6 height 4
click at [441, 81] on icon "button" at bounding box center [438, 81] width 7 height 4
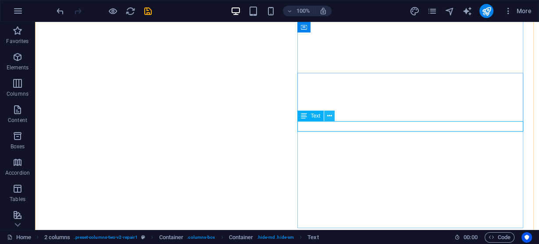
click at [331, 119] on icon at bounding box center [329, 115] width 5 height 9
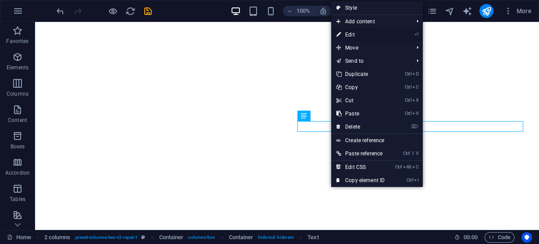
click at [352, 31] on link "⏎ Edit" at bounding box center [360, 34] width 59 height 13
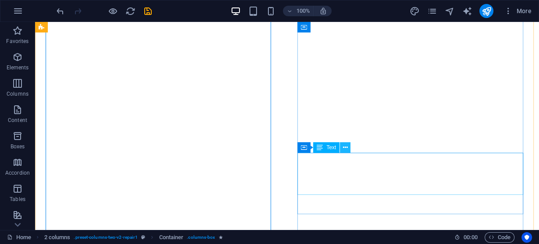
click at [344, 148] on icon at bounding box center [345, 147] width 5 height 9
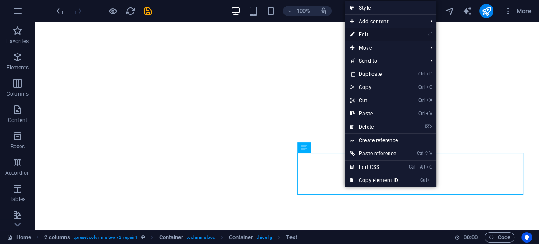
click at [373, 32] on link "⏎ Edit" at bounding box center [374, 34] width 59 height 13
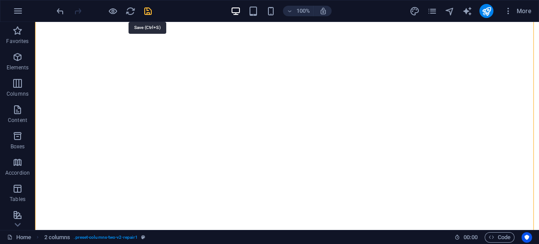
click at [149, 12] on icon "save" at bounding box center [148, 11] width 10 height 10
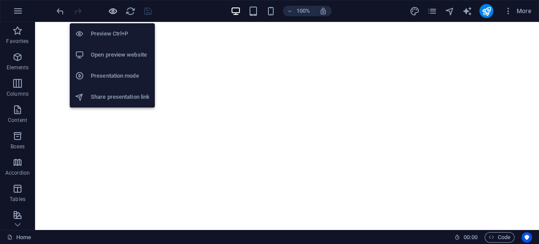
click at [111, 10] on icon "button" at bounding box center [113, 11] width 10 height 10
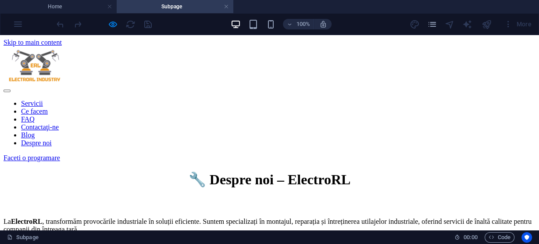
click at [316, 100] on nav "Servicii Ce facem FAQ Contactaţi-ne Blog Despre noi" at bounding box center [270, 123] width 532 height 47
click at [317, 100] on nav "Servicii Ce facem FAQ Contactaţi-ne Blog Despre noi" at bounding box center [270, 123] width 532 height 47
click at [318, 100] on nav "Servicii Ce facem FAQ Contactaţi-ne Blog Despre noi" at bounding box center [270, 123] width 532 height 47
click at [152, 100] on nav "Servicii Ce facem FAQ Contactaţi-ne Blog Despre noi" at bounding box center [270, 123] width 532 height 47
click at [361, 100] on nav "Servicii Ce facem FAQ Contactaţi-ne Blog Despre noi" at bounding box center [270, 123] width 532 height 47
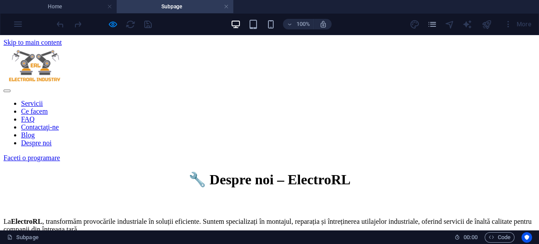
click at [361, 100] on nav "Servicii Ce facem FAQ Contactaţi-ne Blog Despre noi" at bounding box center [270, 123] width 532 height 47
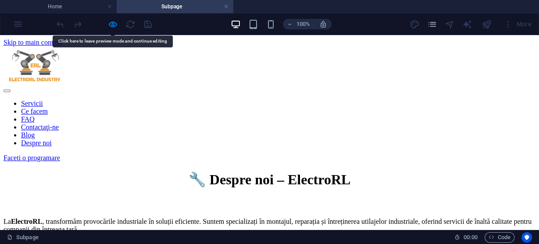
click at [361, 100] on nav "Servicii Ce facem FAQ Contactaţi-ne Blog Despre noi" at bounding box center [270, 123] width 532 height 47
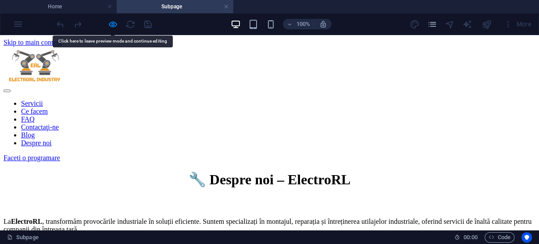
click at [361, 100] on nav "Servicii Ce facem FAQ Contactaţi-ne Blog Despre noi" at bounding box center [270, 123] width 532 height 47
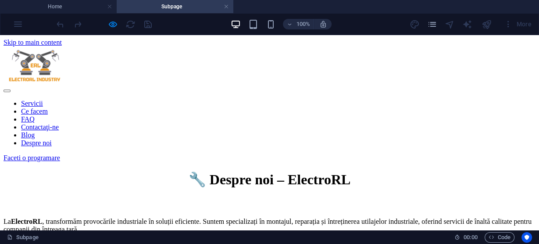
click at [149, 100] on nav "Servicii Ce facem FAQ Contactaţi-ne Blog Despre noi" at bounding box center [270, 123] width 532 height 47
click at [154, 100] on nav "Servicii Ce facem FAQ Contactaţi-ne Blog Despre noi" at bounding box center [270, 123] width 532 height 47
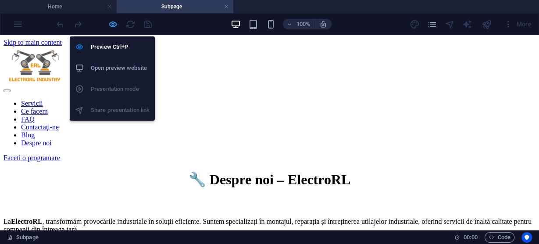
click at [114, 23] on icon "button" at bounding box center [113, 24] width 10 height 10
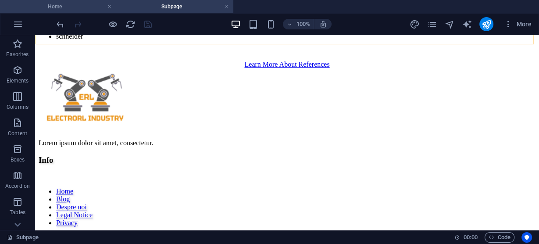
scroll to position [492, 0]
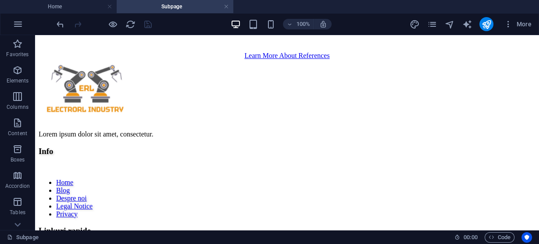
click at [227, 7] on link at bounding box center [226, 7] width 5 height 8
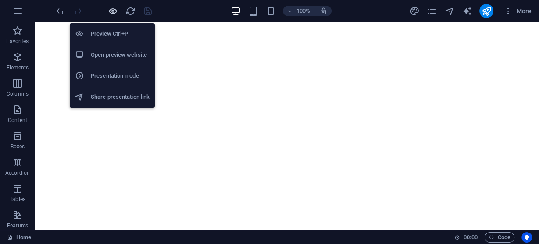
click at [113, 11] on icon "button" at bounding box center [113, 11] width 10 height 10
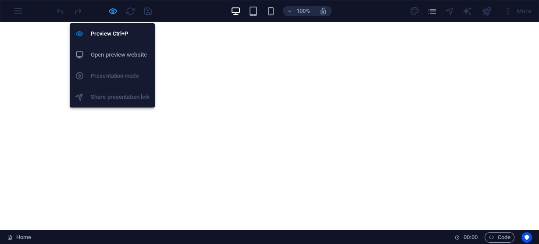
click at [115, 10] on icon "button" at bounding box center [113, 11] width 10 height 10
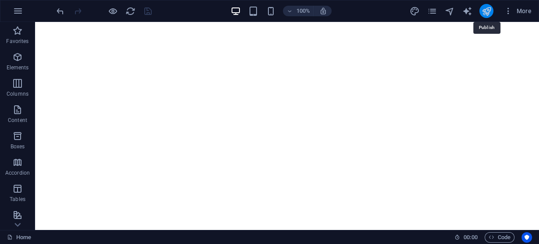
click at [485, 9] on icon "publish" at bounding box center [487, 11] width 10 height 10
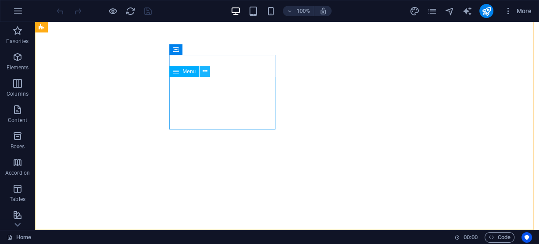
click at [205, 74] on icon at bounding box center [205, 71] width 5 height 9
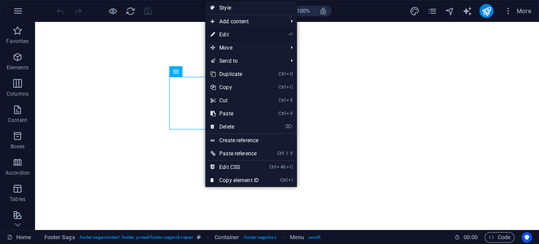
click at [230, 37] on link "⏎ Edit" at bounding box center [234, 34] width 59 height 13
select select
select select "1"
select select
select select "2"
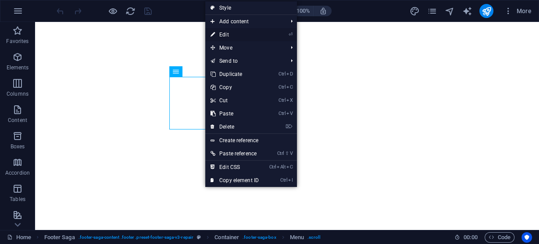
select select
select select "3"
select select
select select "4"
select select
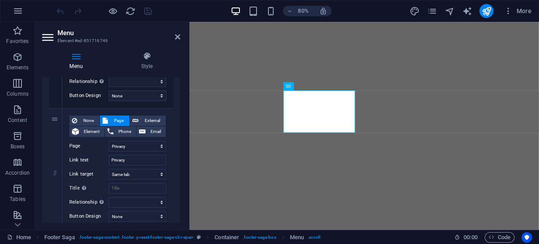
scroll to position [534, 0]
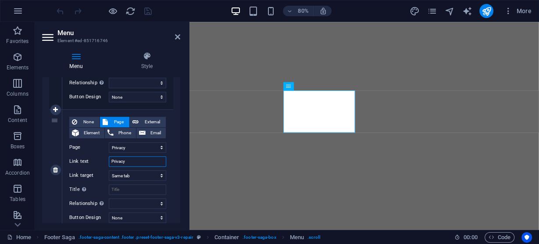
drag, startPoint x: 139, startPoint y: 158, endPoint x: 100, endPoint y: 156, distance: 39.5
click at [101, 156] on div "Link text Privacy" at bounding box center [117, 161] width 97 height 11
type input "te"
select select
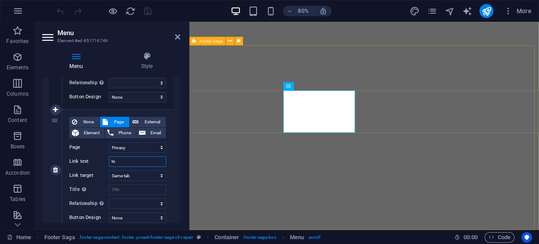
select select
type input "termeni"
select select
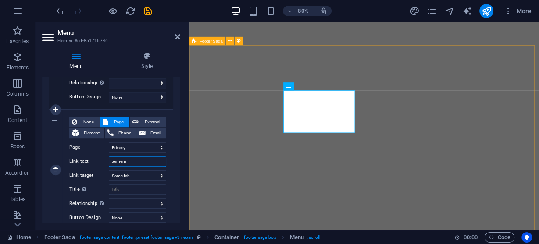
select select
type input "termeni si con"
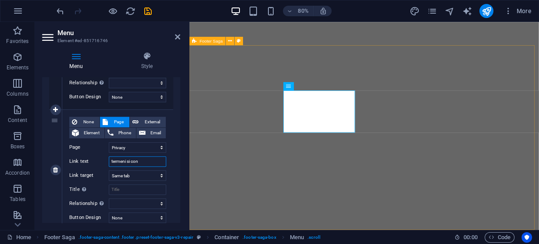
select select
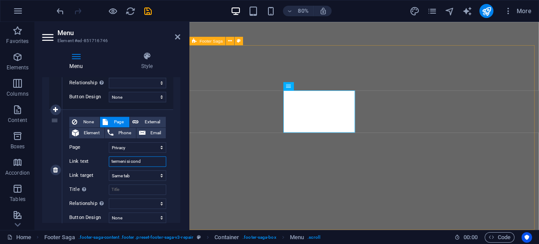
type input "termeni si condi"
select select
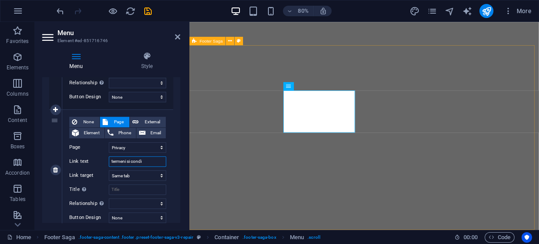
select select
type input "termeni si conditi"
select select
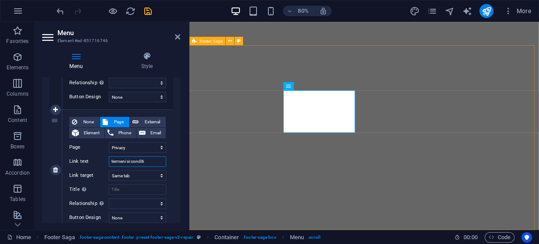
select select
click at [110, 160] on input "termeni si conditi" at bounding box center [137, 161] width 57 height 11
type input "Termeni si conditi"
select select
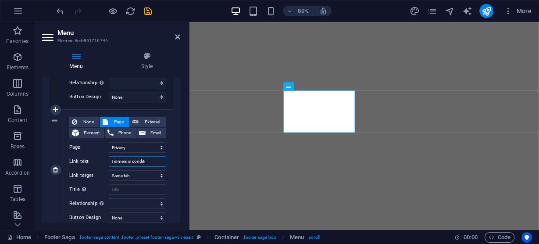
select select
type input "Termeni si conditi"
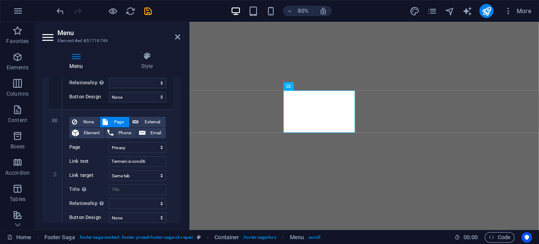
click at [126, 29] on h2 "Menu" at bounding box center [118, 33] width 123 height 8
click at [177, 35] on icon at bounding box center [177, 36] width 5 height 7
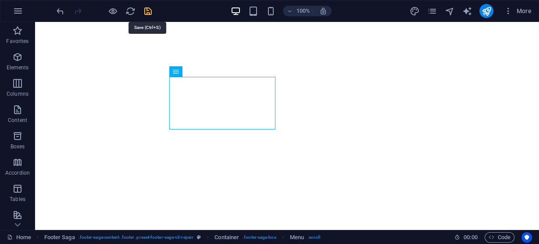
click at [149, 11] on icon "save" at bounding box center [148, 11] width 10 height 10
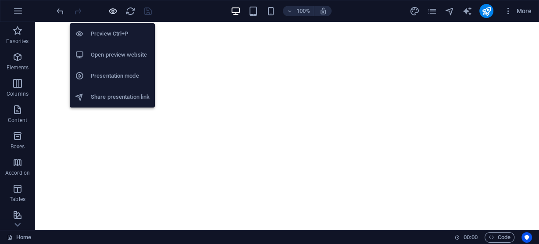
click at [114, 11] on icon "button" at bounding box center [113, 11] width 10 height 10
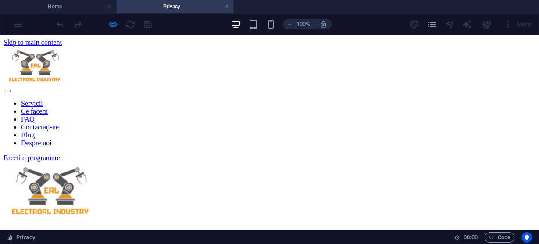
scroll to position [0, 0]
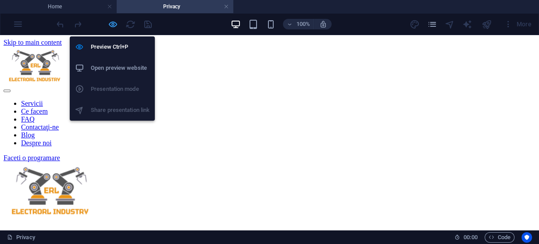
click at [114, 23] on icon "button" at bounding box center [113, 24] width 10 height 10
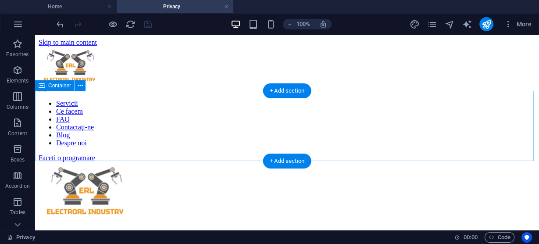
click at [248, 162] on div at bounding box center [287, 162] width 497 height 0
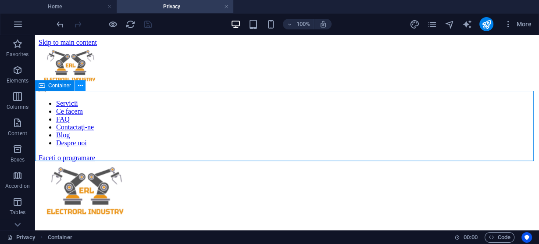
click at [81, 88] on icon at bounding box center [80, 85] width 5 height 9
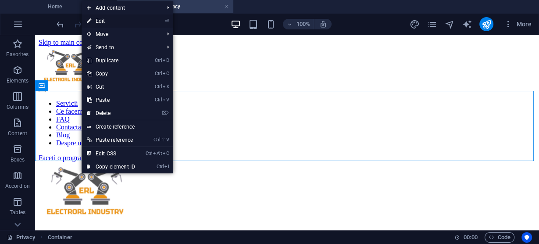
click at [109, 21] on link "⏎ Edit" at bounding box center [111, 20] width 59 height 13
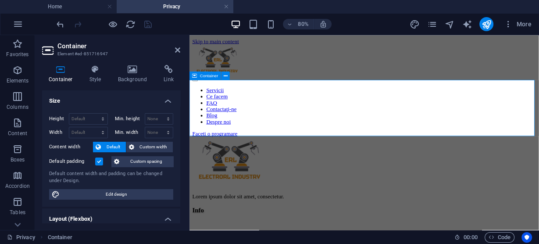
click at [268, 162] on div at bounding box center [408, 162] width 430 height 0
click at [96, 72] on icon at bounding box center [95, 69] width 25 height 9
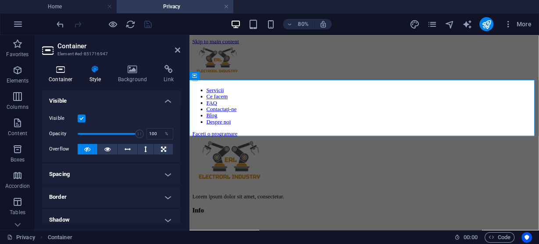
click at [63, 68] on icon at bounding box center [60, 69] width 37 height 9
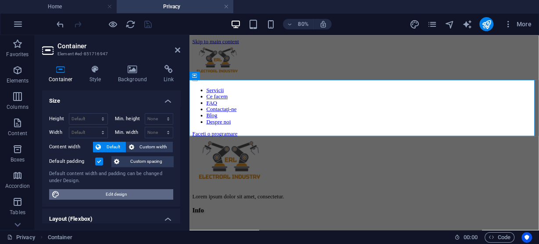
click at [129, 195] on span "Edit design" at bounding box center [116, 194] width 108 height 11
select select "rem"
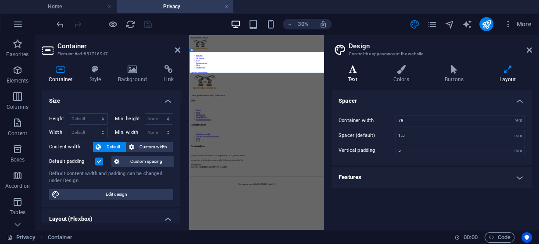
click at [351, 72] on icon at bounding box center [353, 69] width 42 height 9
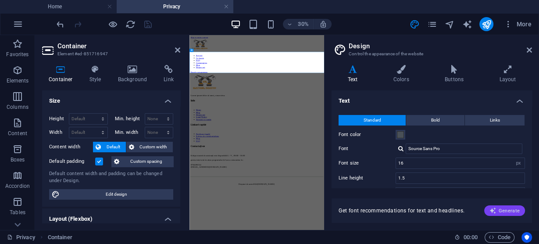
click at [505, 209] on span "Generate" at bounding box center [505, 210] width 30 height 7
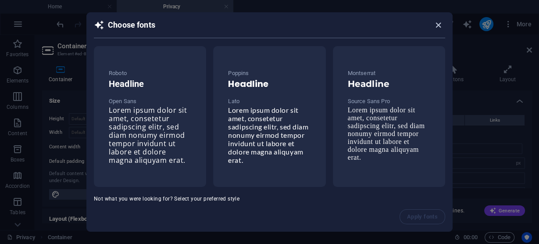
click at [438, 25] on icon "button" at bounding box center [439, 25] width 10 height 10
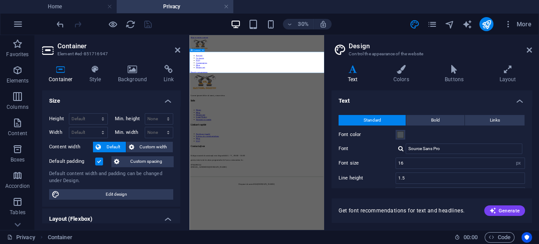
click at [356, 162] on div at bounding box center [414, 162] width 442 height 0
click at [341, 162] on div at bounding box center [414, 162] width 442 height 0
click at [62, 72] on icon at bounding box center [60, 69] width 37 height 9
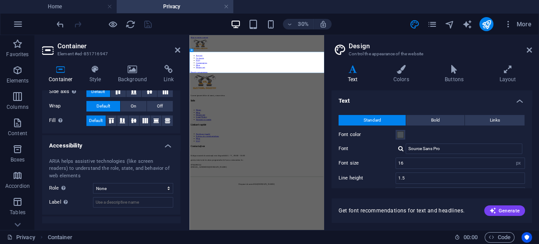
scroll to position [176, 0]
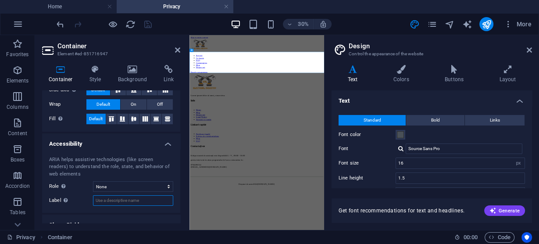
click at [114, 200] on input "Label Use the ARIA label to provide a clear and descriptive name for elements t…" at bounding box center [133, 200] width 80 height 11
click at [530, 48] on icon at bounding box center [529, 50] width 5 height 7
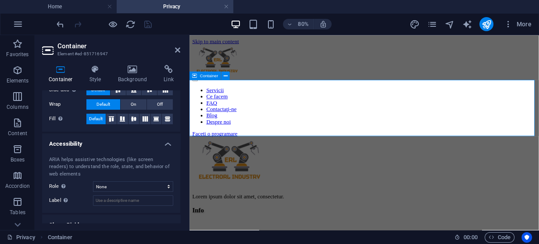
click at [223, 162] on div at bounding box center [408, 162] width 430 height 0
click at [225, 76] on icon at bounding box center [226, 75] width 4 height 7
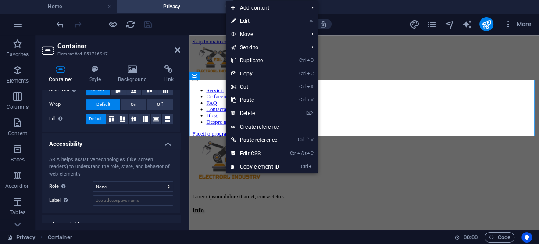
click at [166, 143] on h4 "Accessibility" at bounding box center [111, 141] width 138 height 16
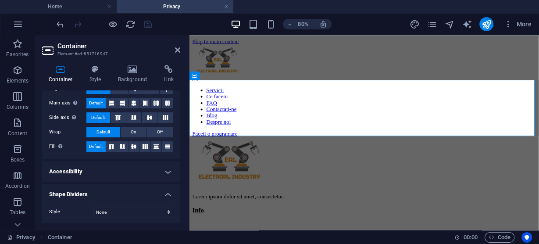
click at [169, 194] on h4 "Shape Dividers" at bounding box center [111, 192] width 138 height 16
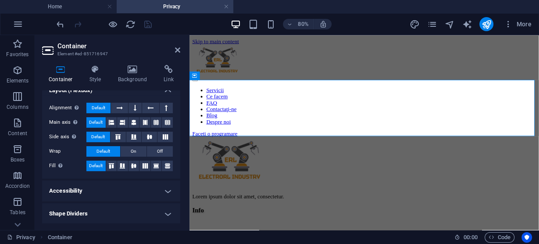
click at [60, 70] on icon at bounding box center [60, 69] width 37 height 9
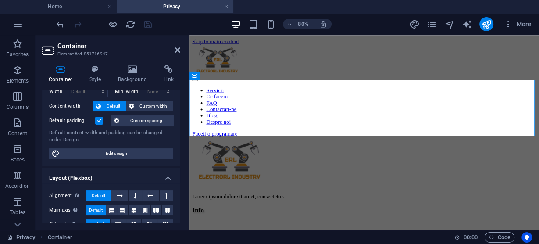
scroll to position [0, 0]
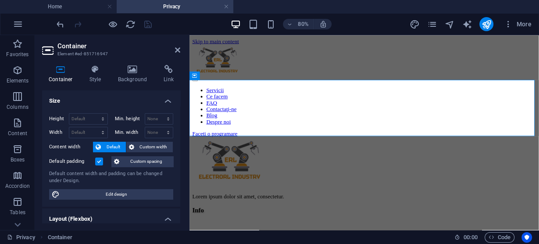
click at [63, 174] on div "Default content width and padding can be changed under Design." at bounding box center [111, 177] width 124 height 14
click at [178, 48] on icon at bounding box center [177, 50] width 5 height 7
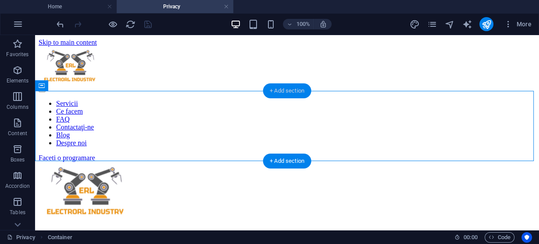
click at [281, 90] on div "+ Add section" at bounding box center [287, 90] width 49 height 15
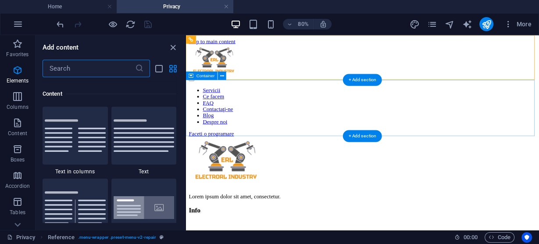
scroll to position [1535, 0]
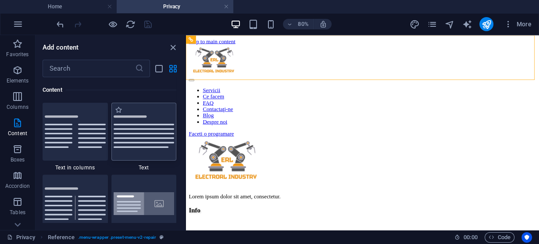
click at [142, 126] on img at bounding box center [144, 131] width 61 height 32
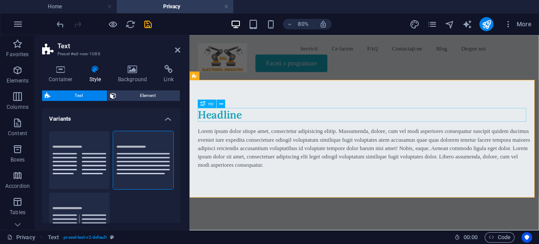
click at [254, 133] on div "Headline" at bounding box center [408, 134] width 416 height 17
click at [223, 106] on icon at bounding box center [221, 103] width 4 height 7
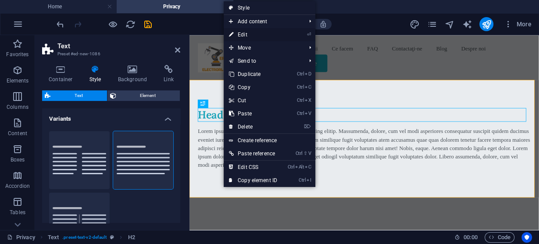
click at [253, 36] on link "⏎ Edit" at bounding box center [253, 34] width 59 height 13
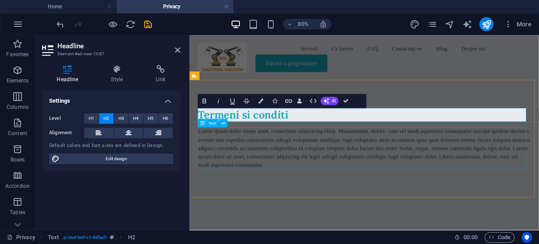
click at [353, 160] on div "Lorem ipsum dolor sitope amet, consectetur adipisicing elitip. Massumenda, dolo…" at bounding box center [408, 176] width 416 height 53
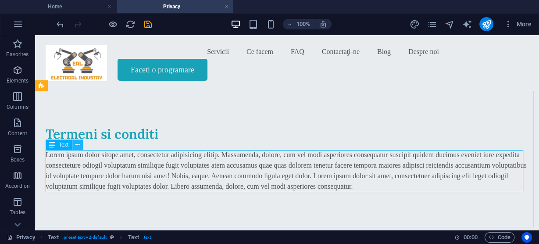
click at [79, 145] on icon at bounding box center [77, 144] width 5 height 9
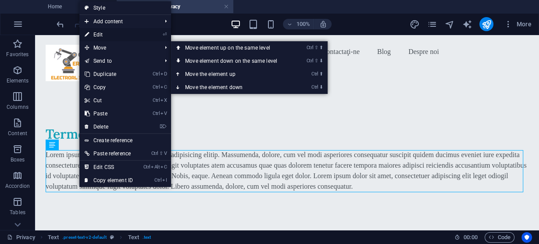
click at [109, 33] on link "⏎ Edit" at bounding box center [108, 34] width 59 height 13
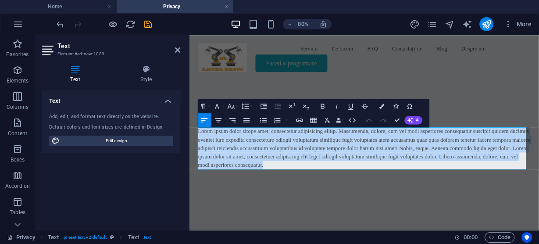
drag, startPoint x: 346, startPoint y: 196, endPoint x: 378, endPoint y: 168, distance: 43.2
click at [526, 180] on p "Lorem ipsum dolor sitope amet, consectetur adipisicing elitip. Massumenda, dolo…" at bounding box center [408, 176] width 416 height 53
drag, startPoint x: 337, startPoint y: 198, endPoint x: 196, endPoint y: 154, distance: 147.4
click at [197, 154] on div "Termeni si conditi Lorem ipsum dolor sitope amet, consectetur adipisicing eliti…" at bounding box center [408, 163] width 437 height 147
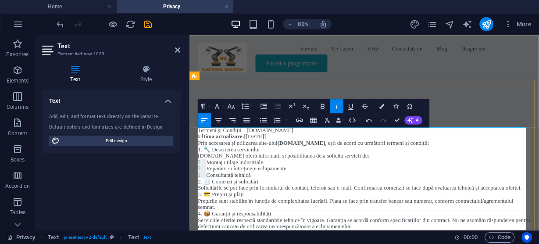
click at [539, 202] on li "Reparații și întreținere echipamente" at bounding box center [414, 202] width 406 height 8
click at [147, 179] on div "Text Add, edit, and format text directly on the website. Default colors and fon…" at bounding box center [111, 156] width 138 height 133
click at [177, 50] on icon at bounding box center [177, 50] width 5 height 7
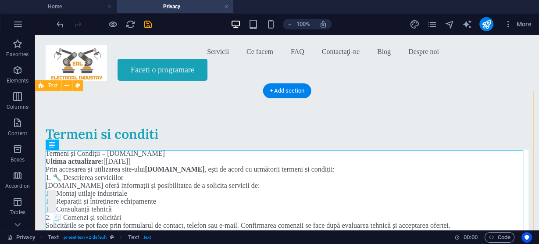
click at [426, 110] on div "Termeni si conditi Termeni și Condiții – electrorl.ro Ultima actualizare: [04.0…" at bounding box center [287, 233] width 504 height 287
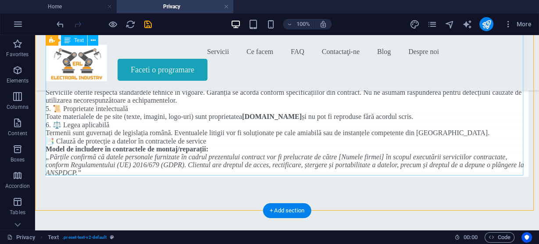
scroll to position [176, 0]
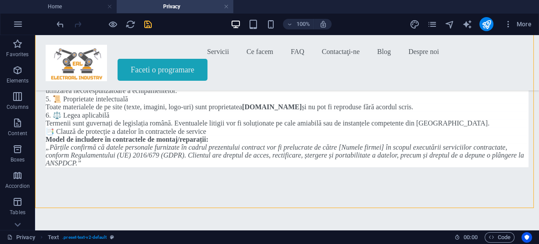
click at [149, 23] on icon "save" at bounding box center [148, 24] width 10 height 10
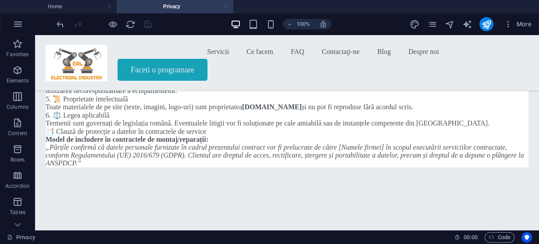
click at [228, 5] on link at bounding box center [226, 7] width 5 height 8
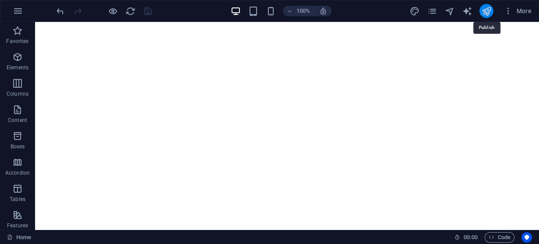
click at [482, 10] on icon "publish" at bounding box center [487, 11] width 10 height 10
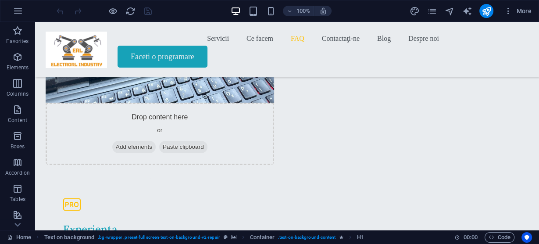
scroll to position [3363, 0]
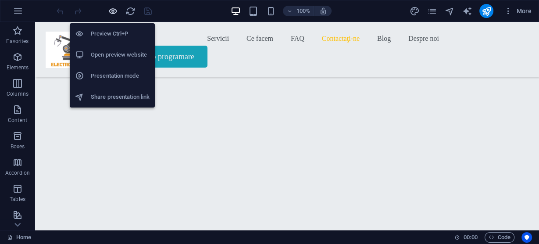
scroll to position [3248, 0]
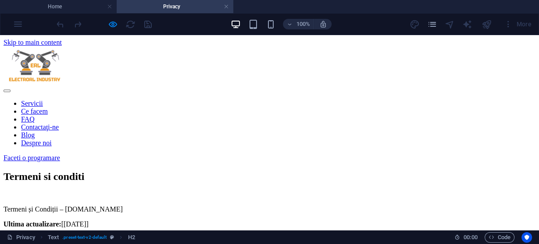
scroll to position [0, 0]
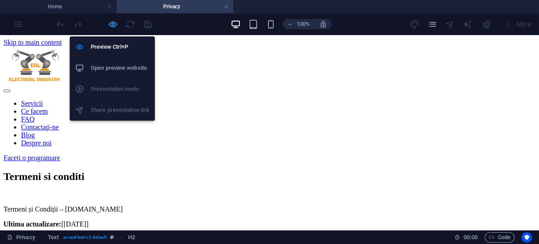
click at [0, 0] on icon "button" at bounding box center [0, 0] width 0 height 0
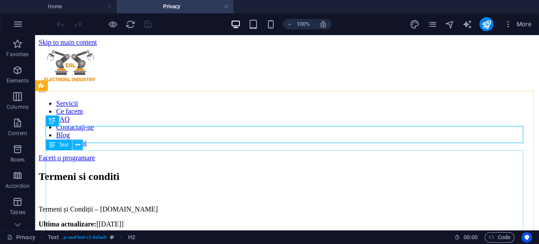
click at [0, 0] on icon at bounding box center [0, 0] width 0 height 0
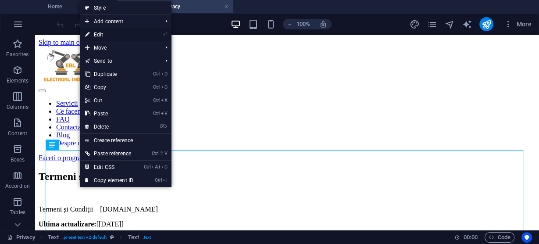
click at [0, 0] on link "⏎ Edit" at bounding box center [0, 0] width 0 height 0
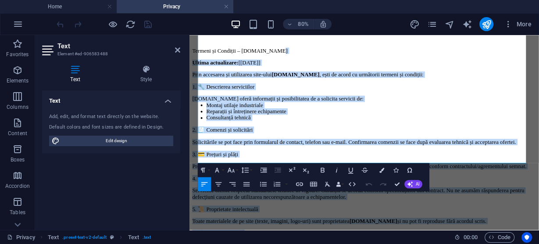
scroll to position [167, 0]
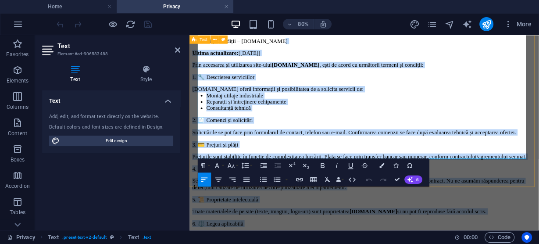
drag, startPoint x: 311, startPoint y: 156, endPoint x: 407, endPoint y: 192, distance: 102.6
click at [407, 192] on div "Termeni si conditi Termeni și Condiții – electrorl.ro Ultima actualizare: [04.0…" at bounding box center [408, 181] width 430 height 355
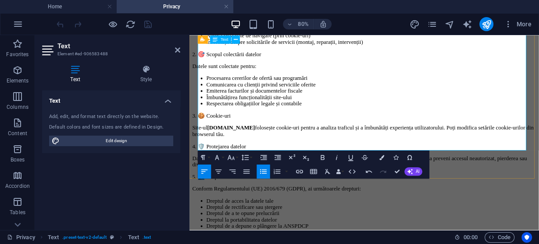
scroll to position [316, 0]
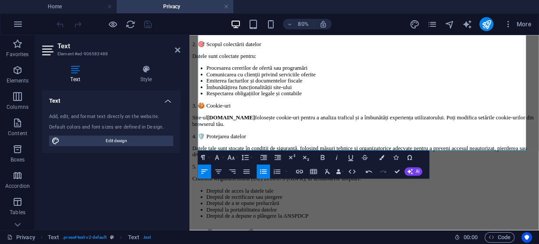
click at [125, 191] on div "Text Add, edit, and format text directly on the website. Default colors and fon…" at bounding box center [111, 156] width 138 height 133
click at [121, 191] on div "Text Add, edit, and format text directly on the website. Default colors and fon…" at bounding box center [111, 156] width 138 height 133
click at [180, 47] on icon at bounding box center [177, 50] width 5 height 7
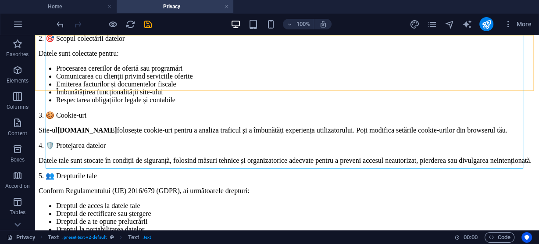
scroll to position [305, 0]
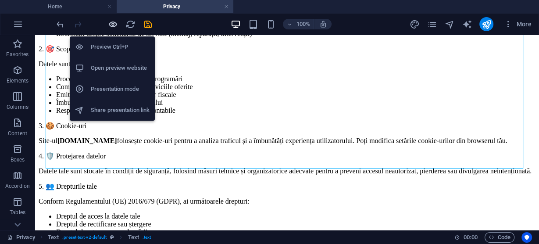
click at [0, 0] on icon "button" at bounding box center [0, 0] width 0 height 0
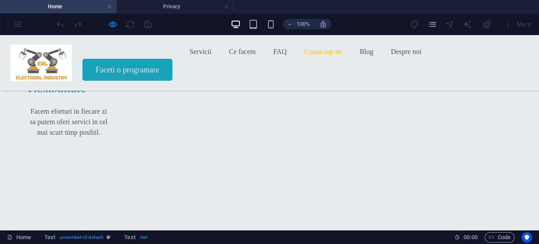
scroll to position [3260, 0]
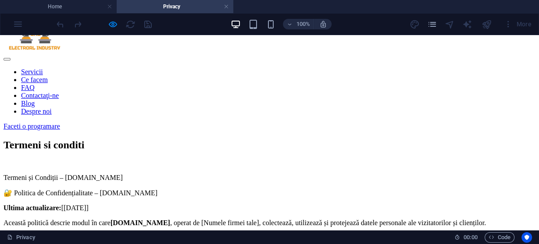
scroll to position [0, 0]
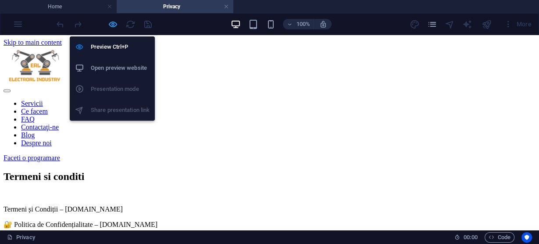
click at [0, 0] on icon "button" at bounding box center [0, 0] width 0 height 0
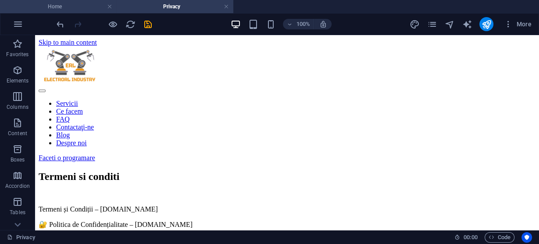
click at [61, 8] on h4 "Home" at bounding box center [58, 7] width 117 height 10
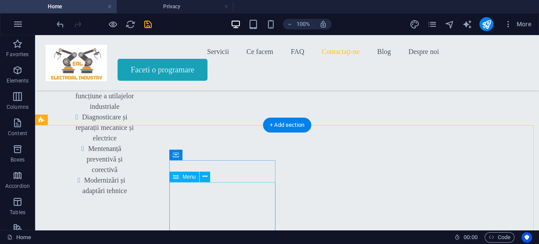
scroll to position [3306, 0]
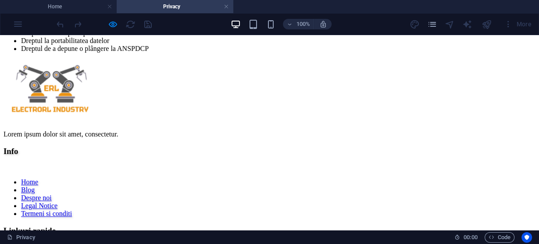
scroll to position [527, 0]
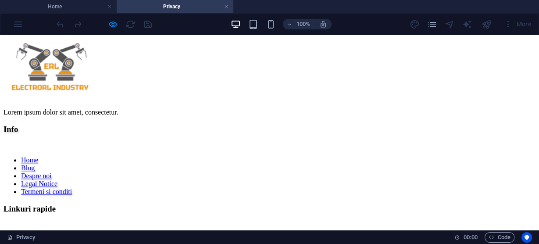
click at [57, 180] on link "Legal Notice" at bounding box center [39, 183] width 36 height 7
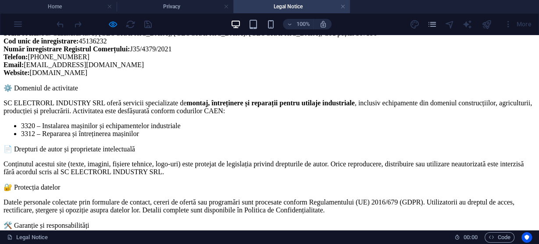
scroll to position [246, 0]
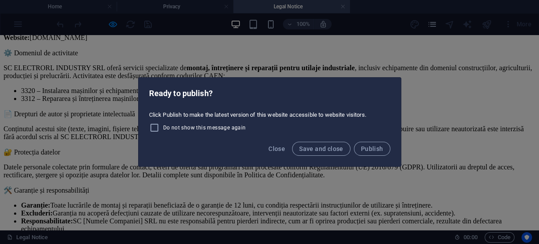
click at [366, 173] on div "Ready to publish? Click Publish to make the latest version of this website acce…" at bounding box center [269, 122] width 539 height 244
click at [325, 153] on button "Save and close" at bounding box center [321, 149] width 58 height 14
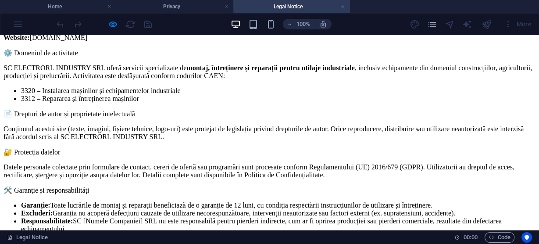
click at [298, 6] on h4 "Legal Notice" at bounding box center [292, 7] width 117 height 10
click at [343, 6] on link at bounding box center [343, 7] width 5 height 8
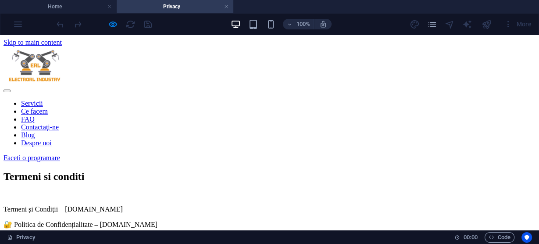
scroll to position [513, 0]
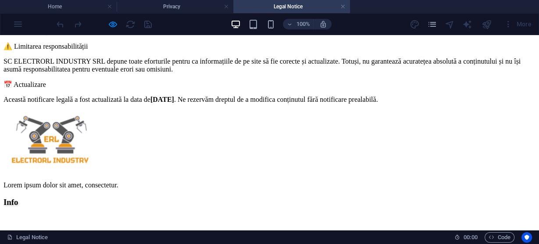
scroll to position [492, 0]
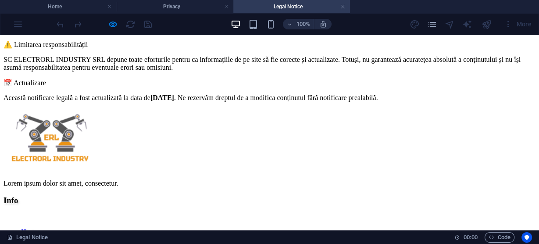
click at [179, 228] on nav "Home Blog Despre noi Legal Notice Termeni si conditi" at bounding box center [270, 248] width 532 height 40
click at [159, 228] on nav "Home Blog Despre noi Legal Notice Termeni si conditi" at bounding box center [270, 248] width 532 height 40
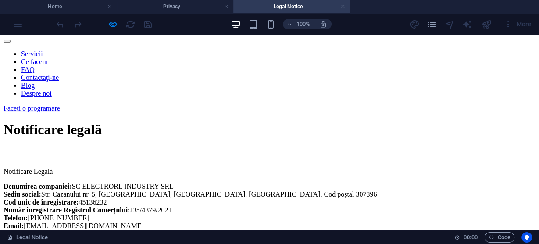
scroll to position [0, 0]
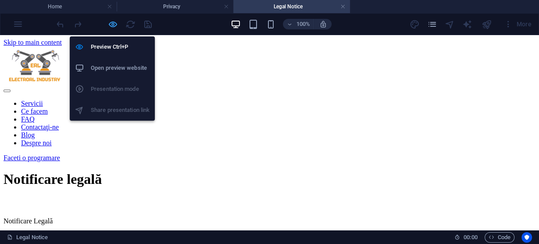
click at [113, 22] on icon "button" at bounding box center [113, 24] width 10 height 10
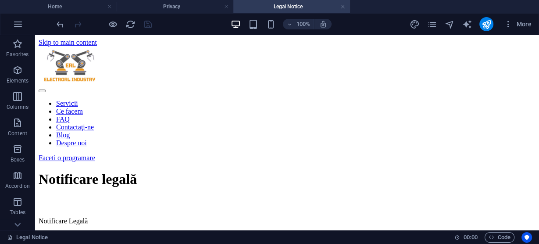
click at [343, 6] on link at bounding box center [343, 7] width 5 height 8
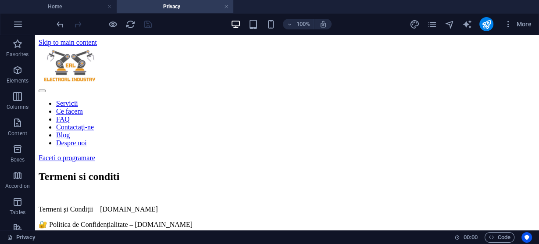
scroll to position [513, 0]
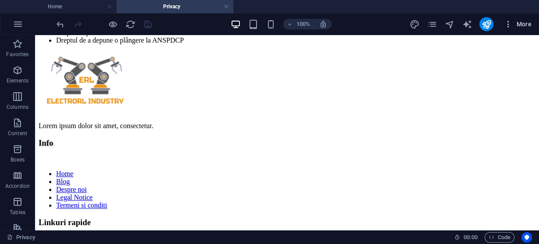
click at [0, 0] on span "More" at bounding box center [0, 0] width 0 height 0
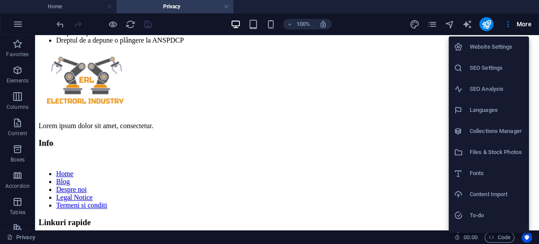
click at [481, 46] on h6 "Website Settings" at bounding box center [497, 47] width 54 height 11
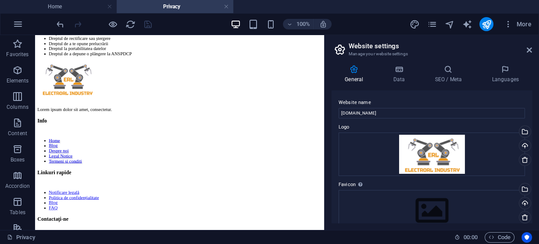
scroll to position [486, 0]
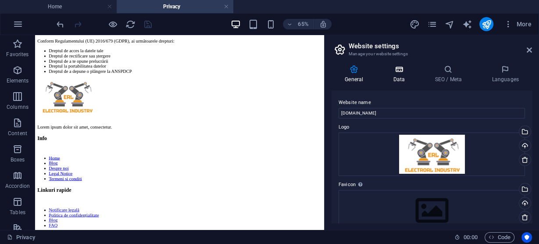
click at [399, 71] on icon at bounding box center [399, 69] width 38 height 9
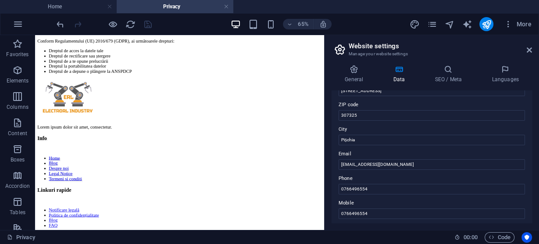
scroll to position [113, 0]
click at [356, 73] on icon at bounding box center [354, 69] width 45 height 9
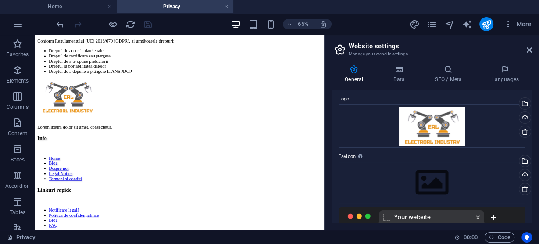
scroll to position [0, 0]
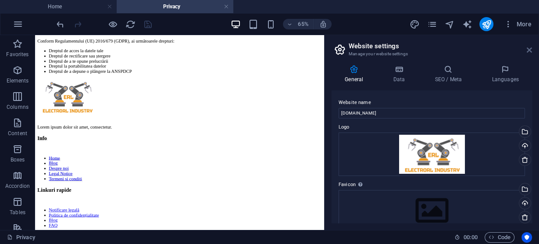
click at [531, 48] on icon at bounding box center [529, 50] width 5 height 7
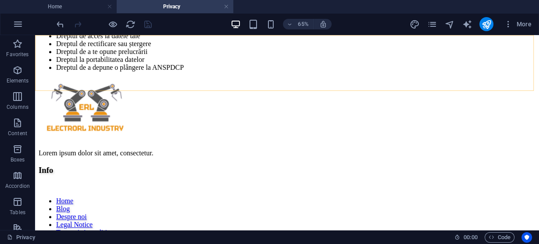
scroll to position [513, 0]
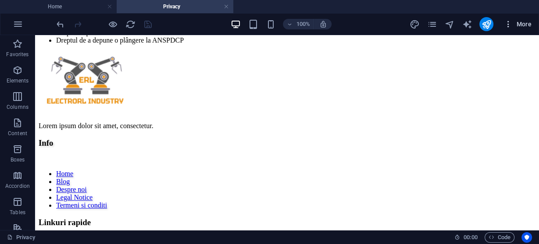
click at [0, 0] on icon "button" at bounding box center [0, 0] width 0 height 0
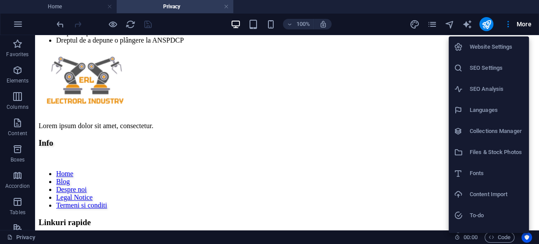
click at [490, 133] on h6 "Collections Manager" at bounding box center [497, 131] width 54 height 11
select select "updatedAt_DESC"
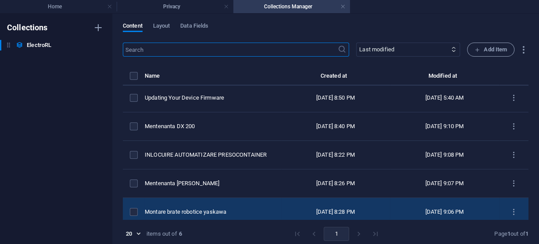
scroll to position [0, 0]
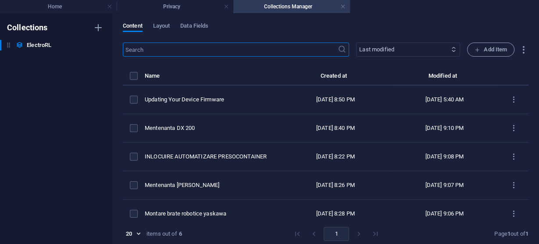
click at [417, 44] on select "Newest first Oldest first Last modified ITBlog Date (ascending) ITBlog Date (de…" at bounding box center [408, 50] width 104 height 14
click at [416, 20] on div "Content Layout Data Fields ​ Newest first Oldest first Last modified ITBlog Dat…" at bounding box center [325, 129] width 427 height 230
click at [160, 24] on span "Layout" at bounding box center [161, 27] width 17 height 12
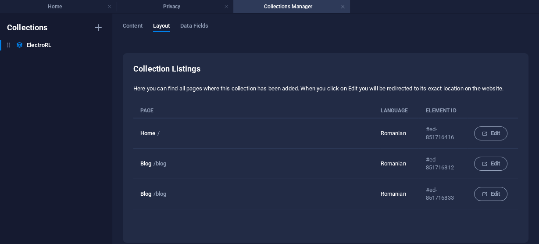
click at [311, 219] on div "Collection Listings Here you can find all pages where this collection has been …" at bounding box center [325, 148] width 385 height 169
click at [172, 71] on h6 "Collection Listings" at bounding box center [325, 69] width 385 height 11
click at [203, 25] on span "Data Fields" at bounding box center [194, 27] width 28 height 12
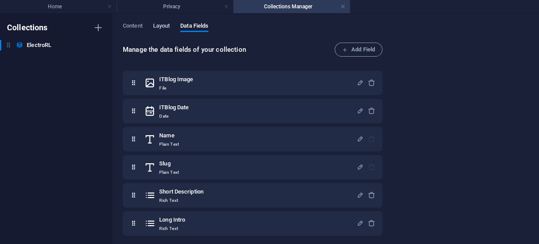
click at [166, 24] on span "Layout" at bounding box center [161, 27] width 17 height 12
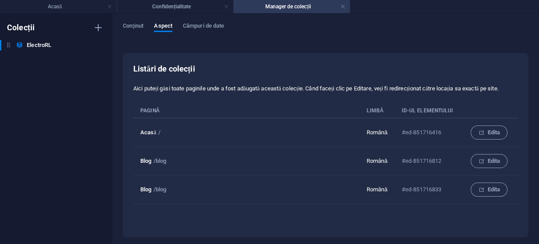
drag, startPoint x: 374, startPoint y: 111, endPoint x: 382, endPoint y: 110, distance: 7.9
click at [375, 110] on font "Limbă" at bounding box center [375, 111] width 17 height 6
click at [444, 108] on font "ID-ul elementului" at bounding box center [428, 111] width 52 height 6
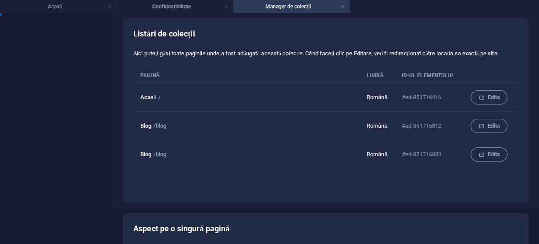
scroll to position [105, 0]
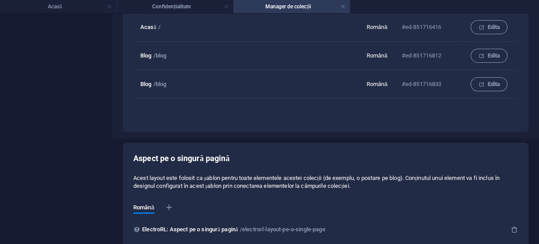
click at [178, 164] on div "Aspect pe o singură pagină Acest layout este folosit ca șablon pentru toate ele…" at bounding box center [325, 230] width 385 height 155
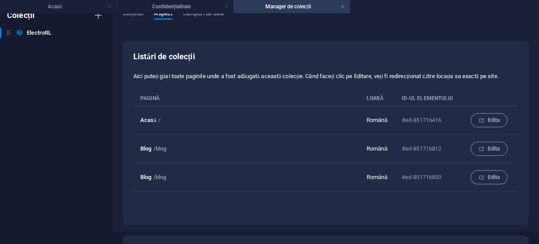
scroll to position [0, 0]
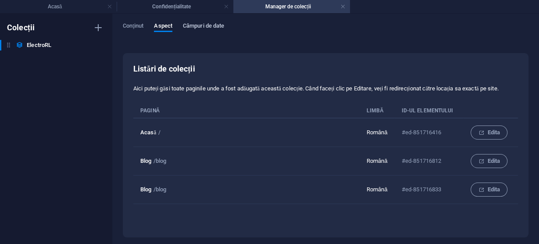
click at [214, 26] on font "Câmpuri de date" at bounding box center [203, 25] width 41 height 7
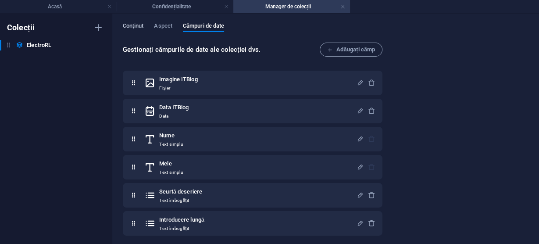
click at [138, 25] on font "Conţinut" at bounding box center [133, 25] width 21 height 7
select select "updatedAt_DESC"
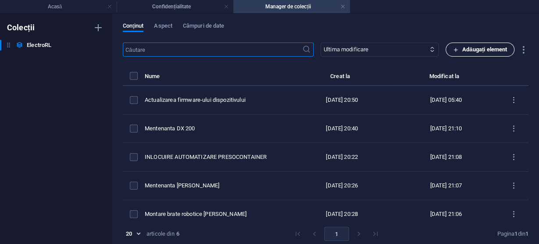
click at [453, 49] on icon "button" at bounding box center [456, 50] width 6 height 6
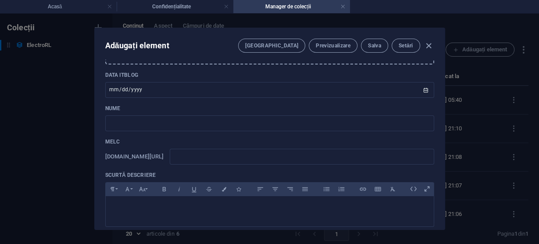
scroll to position [70, 0]
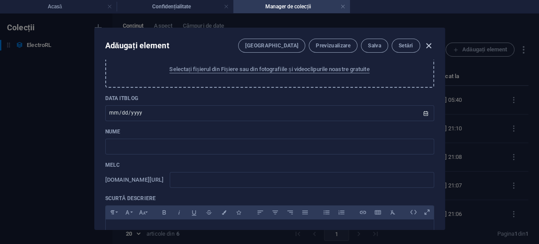
click at [427, 45] on icon "button" at bounding box center [429, 46] width 10 height 10
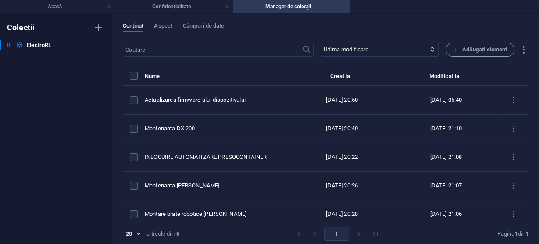
click at [344, 6] on link at bounding box center [343, 7] width 5 height 8
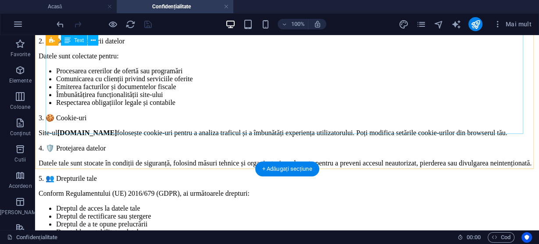
scroll to position [384, 0]
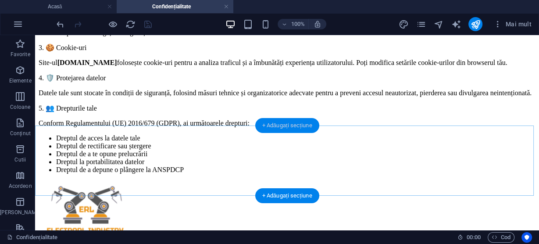
click at [294, 128] on font "+ Adăugați secțiune" at bounding box center [287, 125] width 50 height 7
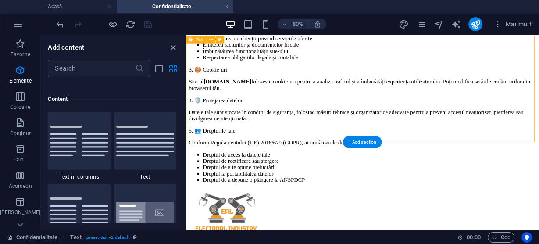
scroll to position [1535, 0]
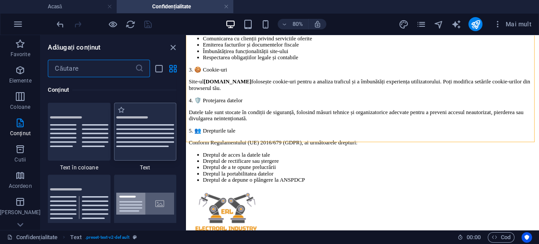
click at [138, 130] on img at bounding box center [145, 131] width 58 height 31
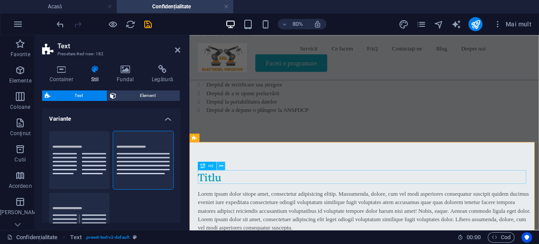
click at [223, 165] on button at bounding box center [221, 166] width 8 height 8
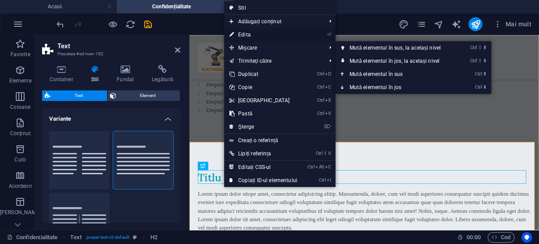
click at [249, 36] on font "Edita" at bounding box center [244, 35] width 13 height 6
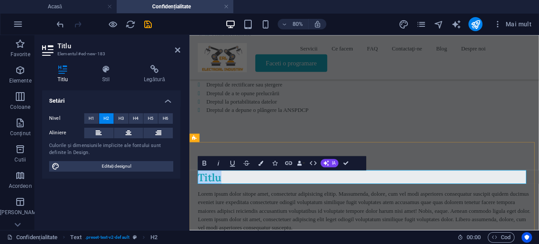
click at [516, 212] on h2 "Titlu" at bounding box center [408, 212] width 416 height 17
drag, startPoint x: 419, startPoint y: 219, endPoint x: 201, endPoint y: 238, distance: 219.4
click at [237, 235] on div "Titlu Lorem ipsum dolor sitope amet, consectetur adipisicing elitip. Massumenda…" at bounding box center [408, 242] width 437 height 147
drag, startPoint x: 246, startPoint y: 211, endPoint x: 181, endPoint y: 207, distance: 65.1
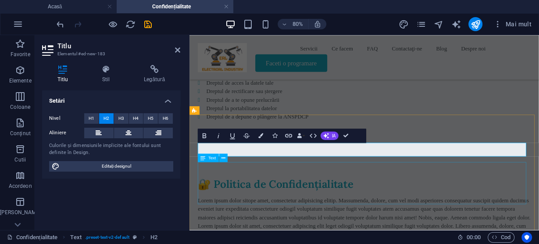
scroll to position [421, 0]
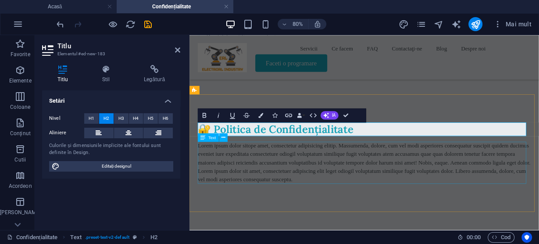
click at [305, 192] on div "Lorem ipsum dolor sitope amet, consectetur adipisicing elitip. Massumenda, dolo…" at bounding box center [408, 194] width 416 height 53
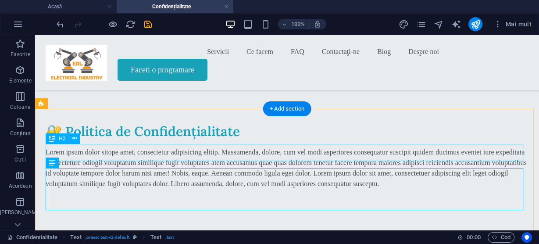
scroll to position [400, 0]
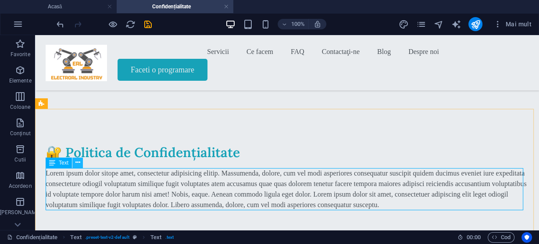
click at [76, 164] on icon at bounding box center [77, 162] width 5 height 9
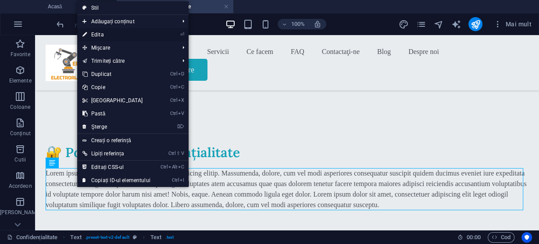
click at [103, 34] on font "Edita" at bounding box center [97, 35] width 13 height 6
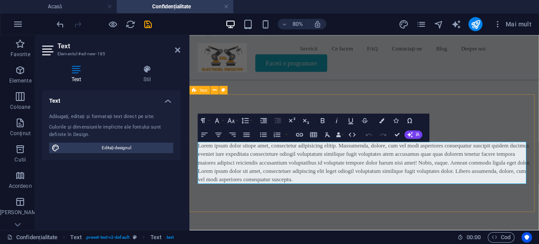
click at [392, 244] on div "🔐 Politica de Confidențialitate Lorem ipsum dolor sitope amet, consectetur adip…" at bounding box center [408, 182] width 437 height 147
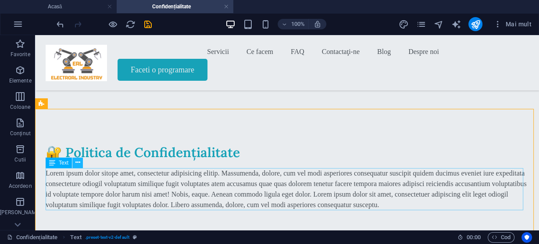
click at [78, 164] on icon at bounding box center [77, 162] width 5 height 9
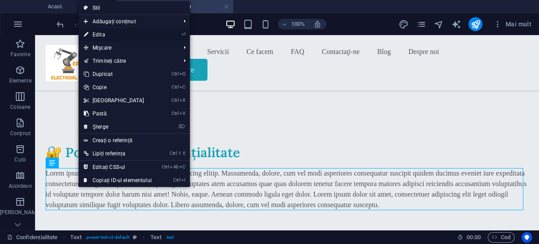
click at [98, 34] on font "Edita" at bounding box center [99, 35] width 13 height 6
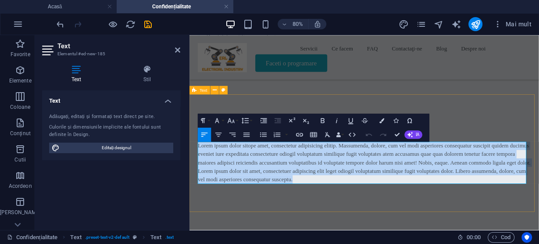
drag, startPoint x: 368, startPoint y: 212, endPoint x: 195, endPoint y: 174, distance: 177.0
click at [195, 174] on div "🔐 Politica de Confidențialitate Lorem ipsum dolor sitope amet, consectetur adip…" at bounding box center [408, 182] width 437 height 147
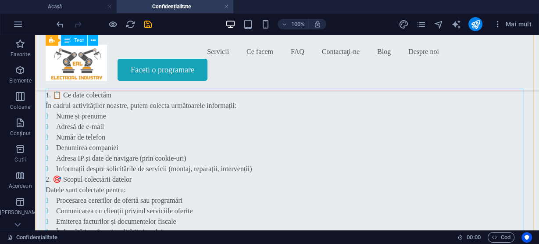
scroll to position [35, 0]
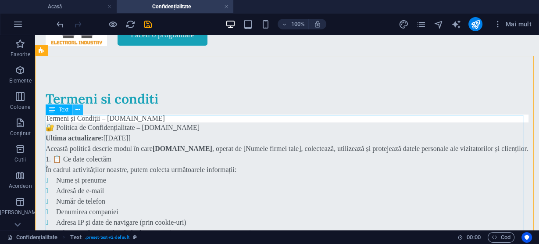
click at [0, 0] on icon at bounding box center [0, 0] width 0 height 0
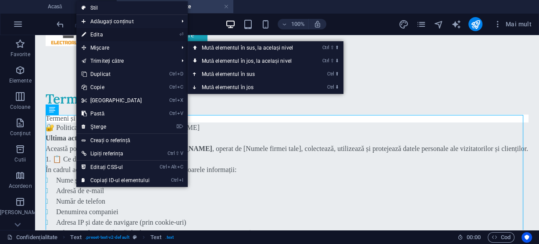
click at [101, 35] on font "Edita" at bounding box center [96, 35] width 13 height 6
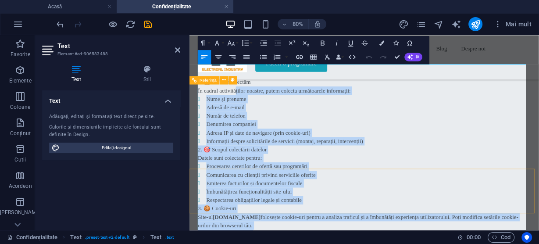
scroll to position [70, 0]
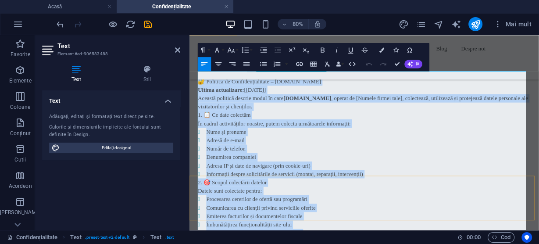
drag, startPoint x: 359, startPoint y: 244, endPoint x: 248, endPoint y: 79, distance: 198.9
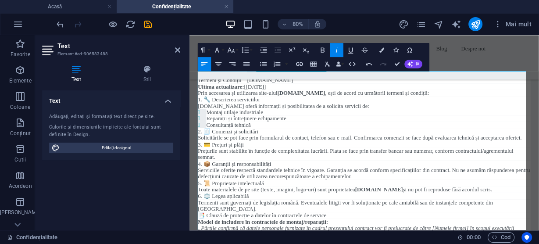
click at [108, 183] on div "Text Adăugați, editați și formatați text direct pe site. Culorile și dimensiuni…" at bounding box center [111, 156] width 138 height 133
click at [179, 51] on icon at bounding box center [177, 50] width 5 height 7
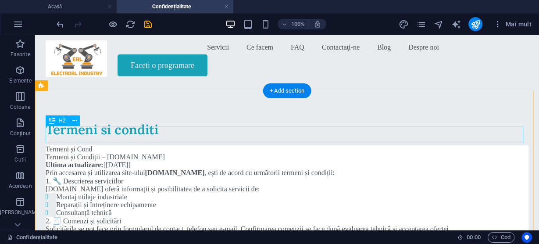
scroll to position [0, 0]
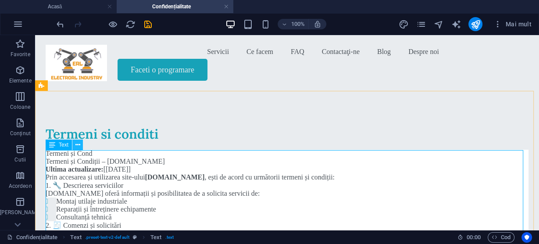
click at [81, 146] on button at bounding box center [77, 145] width 11 height 11
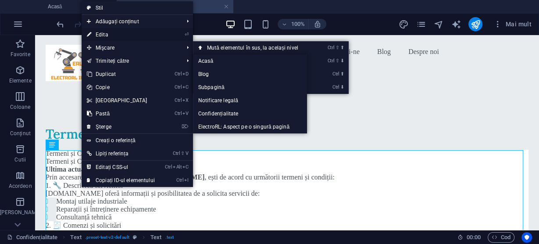
click at [112, 33] on link "⏎ Edita" at bounding box center [121, 34] width 79 height 13
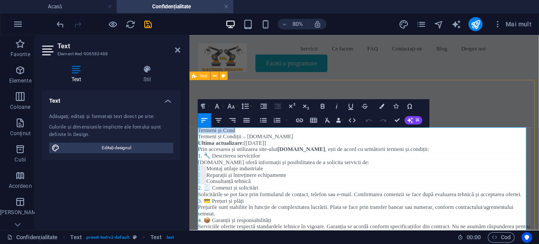
drag, startPoint x: 248, startPoint y: 154, endPoint x: 198, endPoint y: 155, distance: 50.1
click at [198, 155] on div "Termeni si conditi Termeni și Cond Termeni și Condiții – electrorl.ro Ultima ac…" at bounding box center [408, 245] width 437 height 311
click at [516, 183] on p "1. 🔧 Descrierea serviciilor" at bounding box center [408, 185] width 416 height 8
click at [165, 183] on div "Text Adăugați, editați și formatați text direct pe site. Culorile și dimensiuni…" at bounding box center [111, 156] width 138 height 133
click at [130, 185] on div "Text Adăugați, editați și formatați text direct pe site. Culorile și dimensiuni…" at bounding box center [111, 156] width 138 height 133
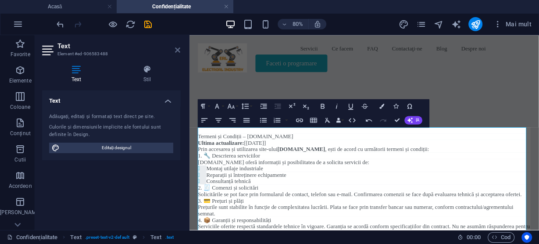
drag, startPoint x: 179, startPoint y: 47, endPoint x: 137, endPoint y: 9, distance: 56.5
click at [179, 47] on icon at bounding box center [177, 50] width 5 height 7
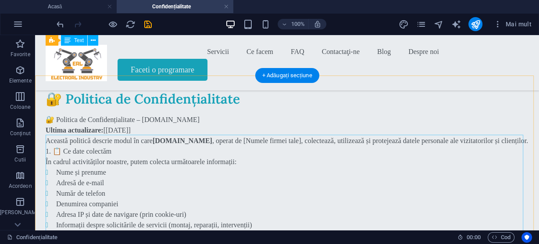
scroll to position [316, 0]
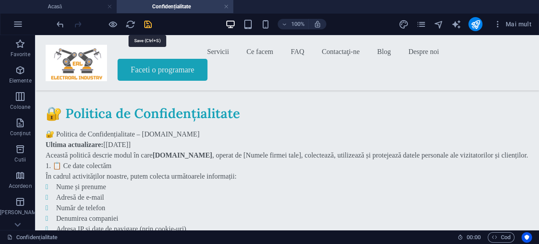
click at [147, 22] on icon "salva" at bounding box center [148, 24] width 10 height 10
drag, startPoint x: 227, startPoint y: 6, endPoint x: 222, endPoint y: 9, distance: 5.7
click at [227, 6] on link at bounding box center [226, 7] width 5 height 8
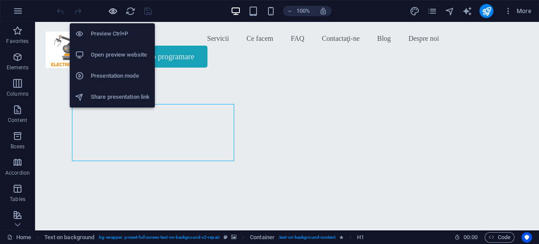
click at [109, 10] on icon "button" at bounding box center [113, 11] width 10 height 10
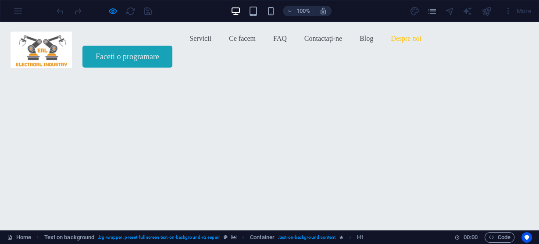
click at [391, 46] on link "Despre noi" at bounding box center [406, 39] width 31 height 14
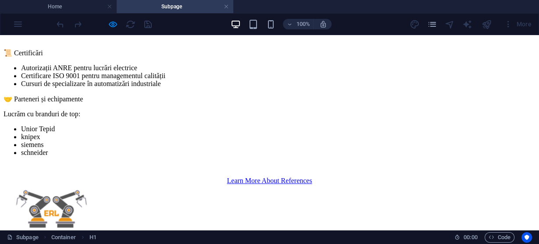
scroll to position [281, 0]
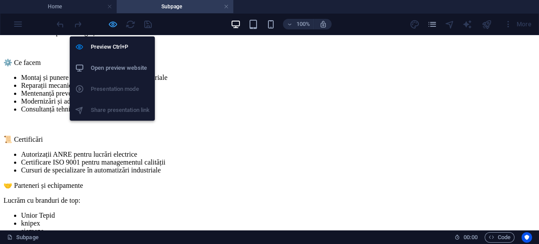
click at [0, 0] on icon "button" at bounding box center [0, 0] width 0 height 0
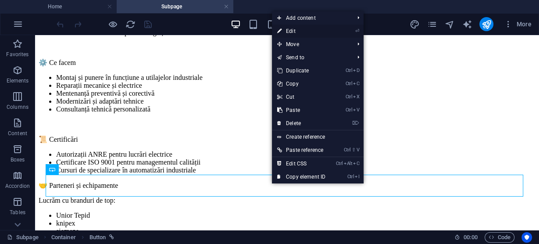
click at [0, 0] on link "⏎ Edit" at bounding box center [0, 0] width 0 height 0
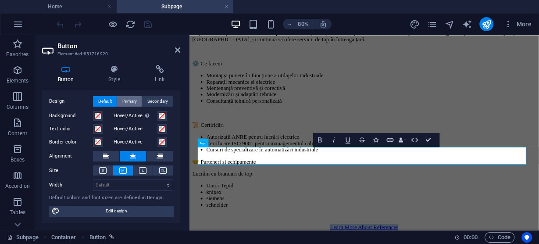
scroll to position [0, 0]
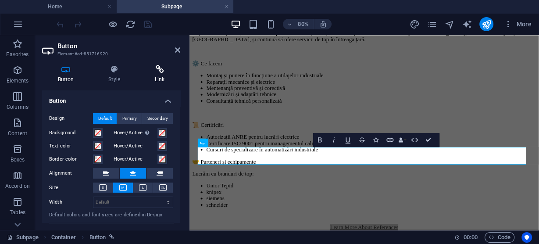
click at [159, 72] on icon at bounding box center [159, 69] width 41 height 9
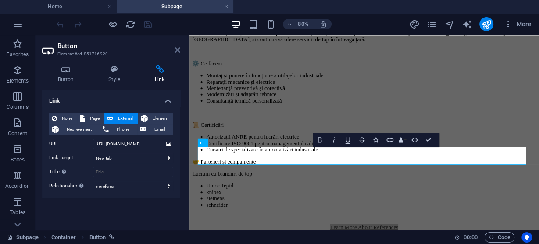
click at [178, 49] on icon at bounding box center [177, 50] width 5 height 7
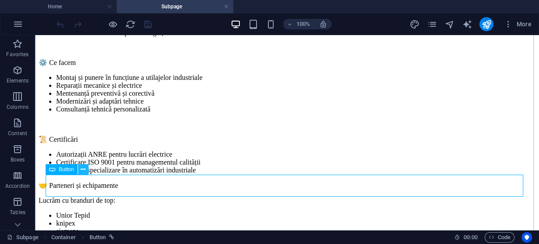
click at [0, 0] on icon at bounding box center [0, 0] width 0 height 0
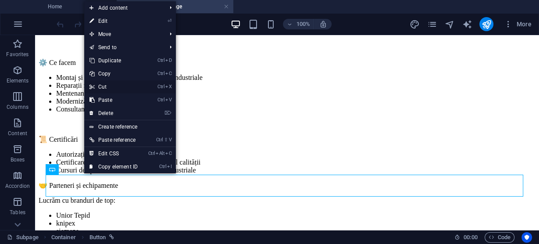
click at [101, 87] on link "Ctrl X Cut" at bounding box center [113, 86] width 59 height 13
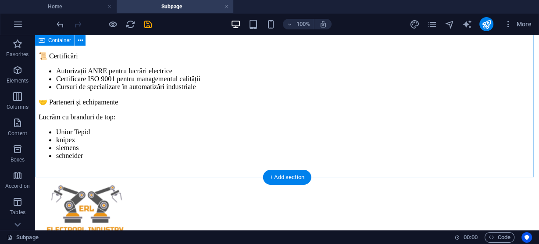
scroll to position [400, 0]
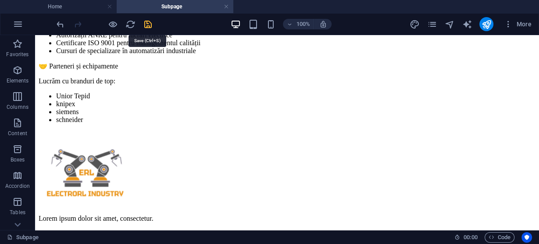
click at [0, 0] on icon "save" at bounding box center [0, 0] width 0 height 0
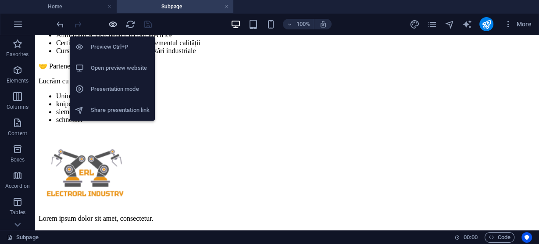
click at [0, 0] on icon "button" at bounding box center [0, 0] width 0 height 0
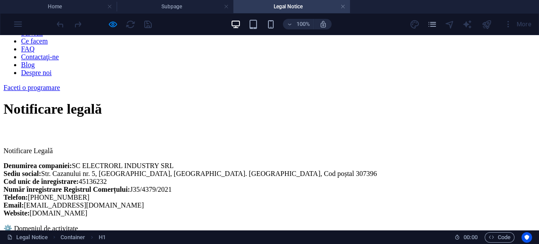
scroll to position [0, 0]
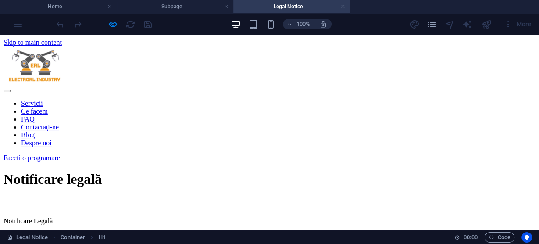
click at [363, 100] on nav "Servicii Ce facem FAQ Contactaţi-ne Blog Despre noi" at bounding box center [270, 123] width 532 height 47
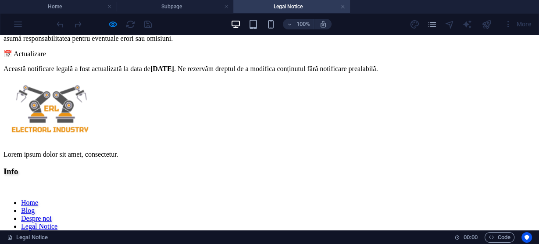
scroll to position [450, 0]
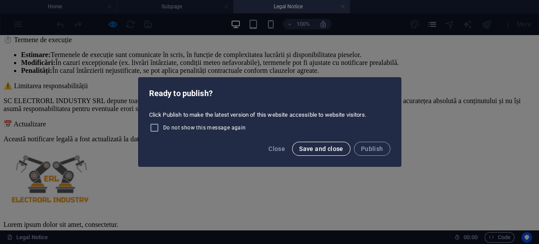
click at [323, 150] on span "Save and close" at bounding box center [321, 148] width 44 height 7
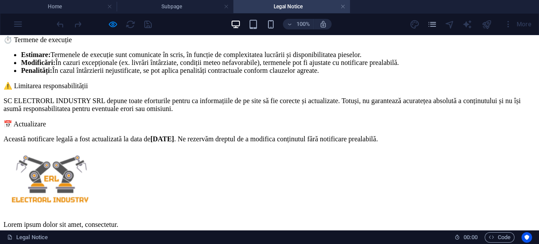
click at [288, 5] on h4 "Legal Notice" at bounding box center [292, 7] width 117 height 10
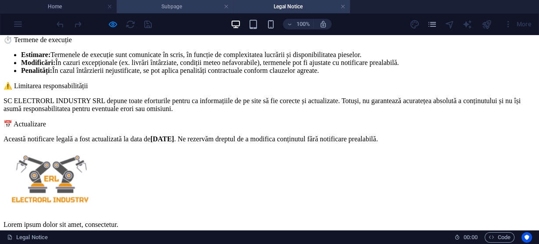
click at [192, 6] on h4 "Subpage" at bounding box center [175, 7] width 117 height 10
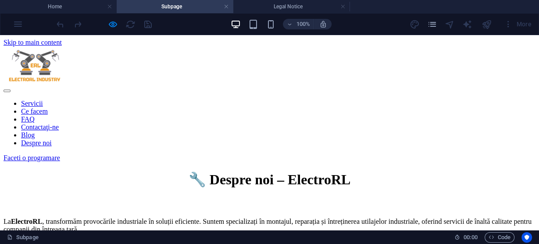
scroll to position [400, 0]
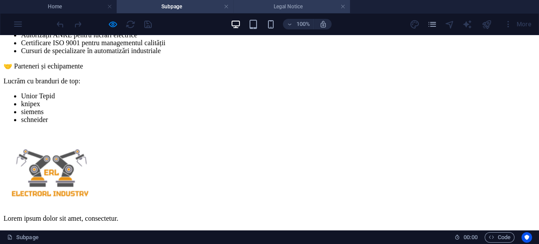
click at [313, 6] on h4 "Legal Notice" at bounding box center [292, 7] width 117 height 10
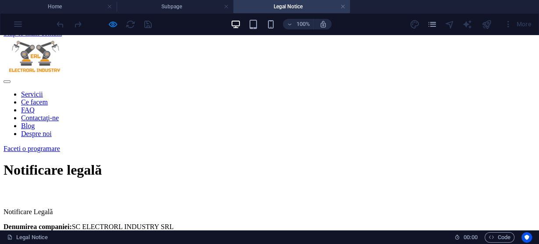
scroll to position [0, 0]
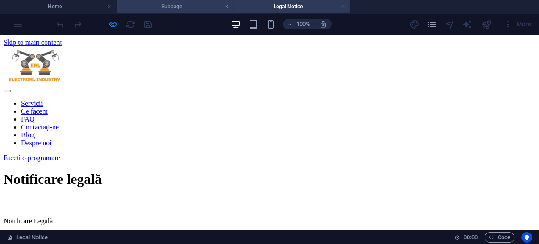
click at [179, 7] on h4 "Subpage" at bounding box center [175, 7] width 117 height 10
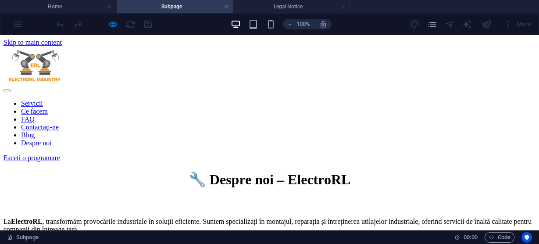
scroll to position [400, 0]
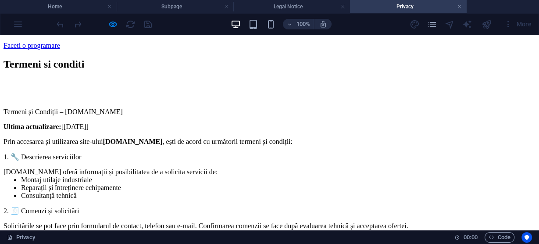
scroll to position [0, 0]
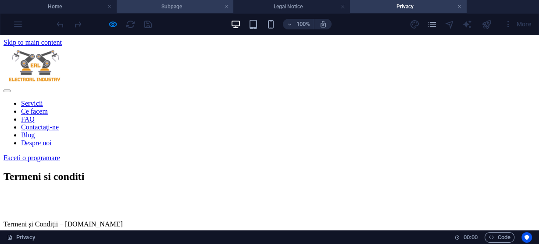
click at [187, 10] on h4 "Subpage" at bounding box center [175, 7] width 117 height 10
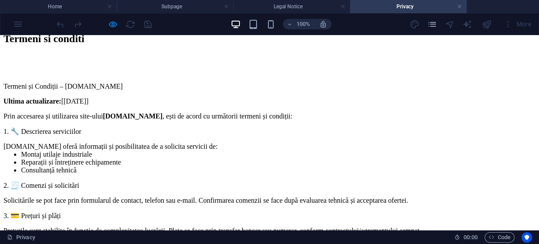
scroll to position [176, 0]
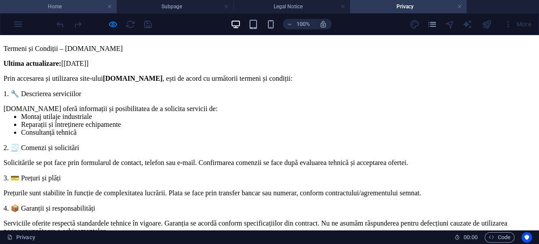
click at [56, 7] on h4 "Home" at bounding box center [58, 7] width 117 height 10
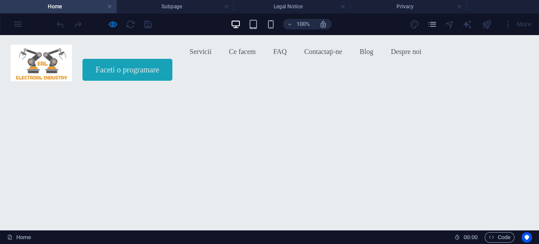
scroll to position [0, 0]
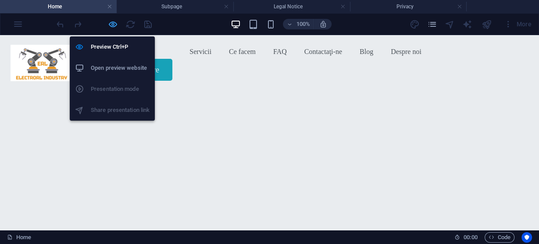
click at [113, 24] on icon "button" at bounding box center [113, 24] width 10 height 10
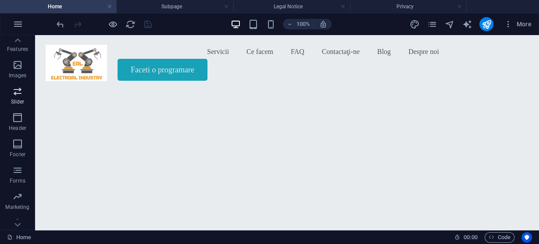
scroll to position [200, 0]
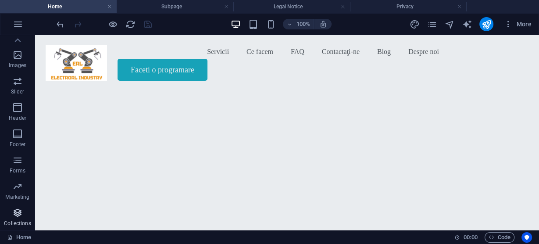
click at [17, 218] on span "Collections" at bounding box center [17, 218] width 35 height 21
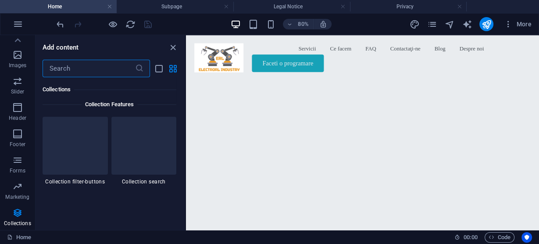
scroll to position [8351, 0]
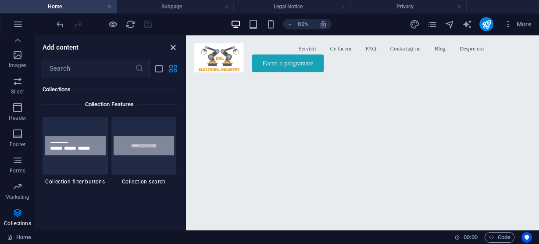
click at [173, 46] on icon "close panel" at bounding box center [173, 48] width 10 height 10
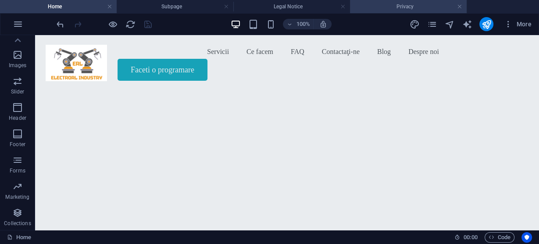
click at [409, 6] on h4 "Privacy" at bounding box center [408, 7] width 117 height 10
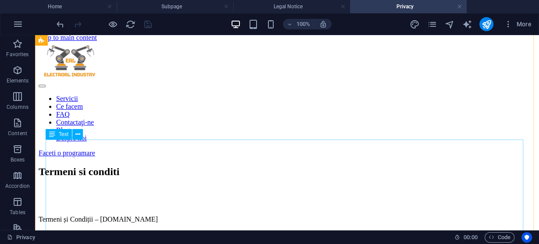
scroll to position [0, 0]
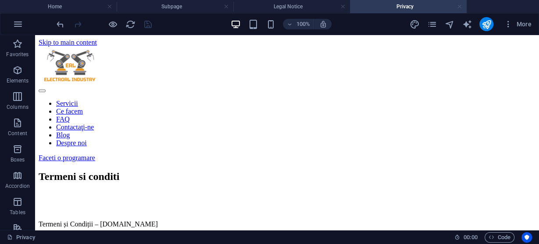
click at [460, 7] on link at bounding box center [459, 7] width 5 height 8
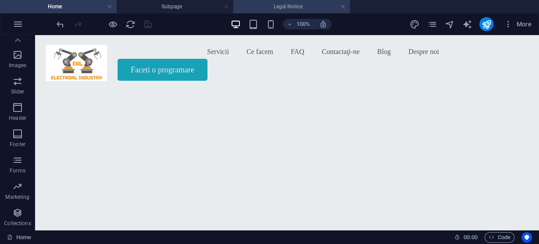
click at [295, 7] on h4 "Legal Notice" at bounding box center [292, 7] width 117 height 10
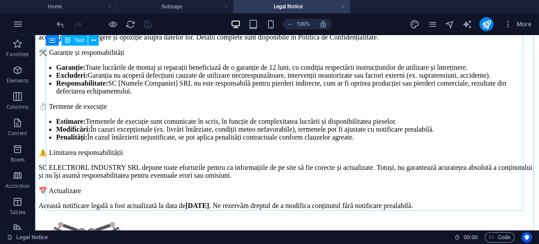
scroll to position [386, 0]
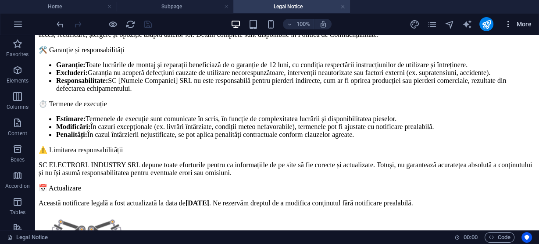
click at [508, 23] on icon "button" at bounding box center [508, 24] width 9 height 9
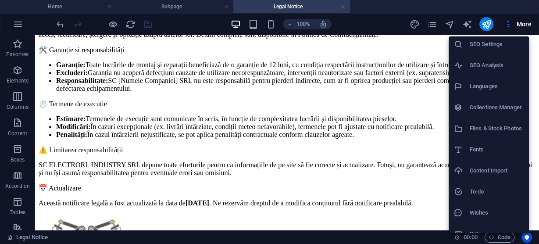
scroll to position [35, 0]
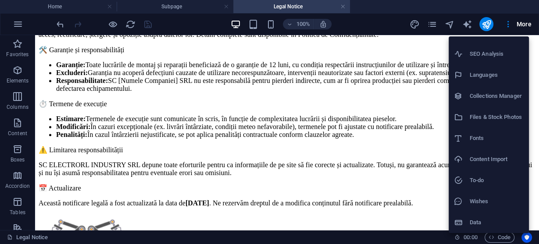
click at [478, 221] on h6 "Data" at bounding box center [497, 222] width 54 height 11
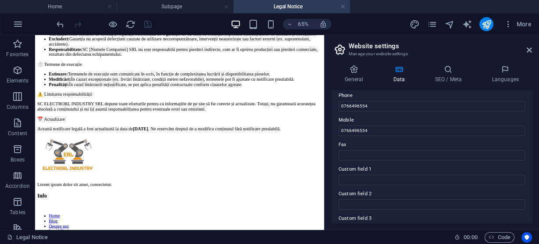
scroll to position [148, 0]
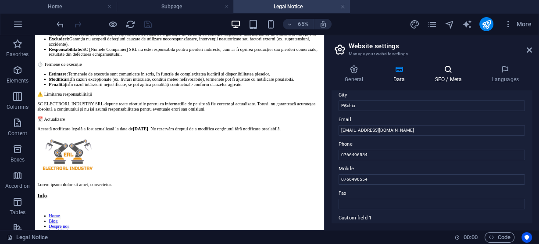
click at [442, 76] on h4 "SEO / Meta" at bounding box center [450, 74] width 57 height 18
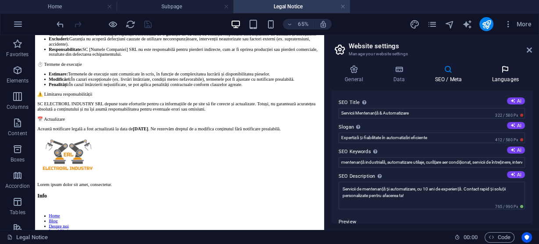
click at [505, 68] on icon at bounding box center [506, 69] width 54 height 9
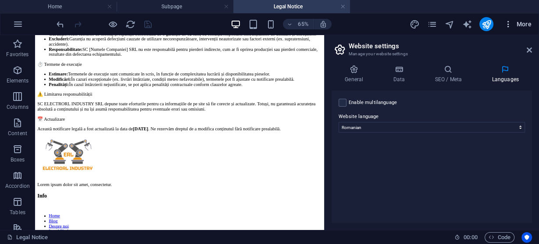
click at [510, 21] on icon "button" at bounding box center [508, 24] width 9 height 9
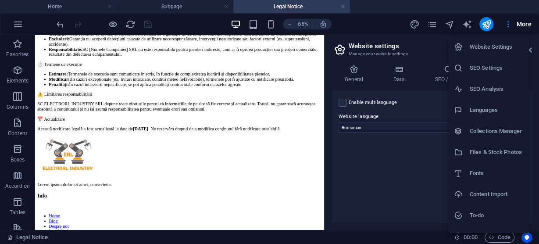
click at [491, 47] on h6 "Website Settings" at bounding box center [497, 47] width 54 height 11
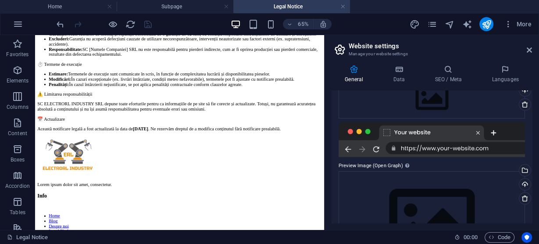
scroll to position [98, 0]
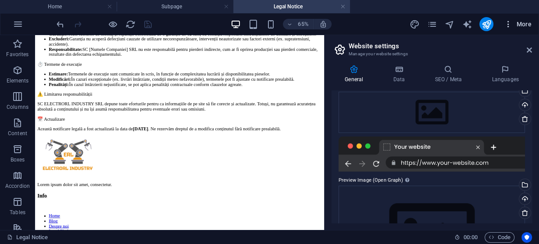
click at [509, 25] on icon "button" at bounding box center [508, 24] width 9 height 9
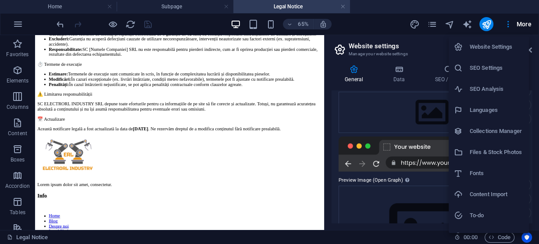
click at [483, 132] on h6 "Collections Manager" at bounding box center [497, 131] width 54 height 11
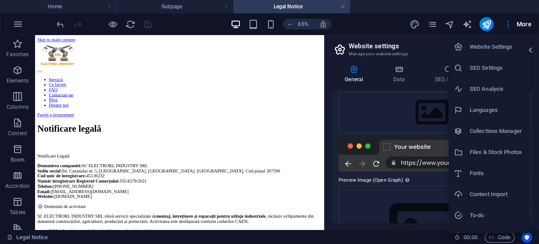
select select "updatedAt_DESC"
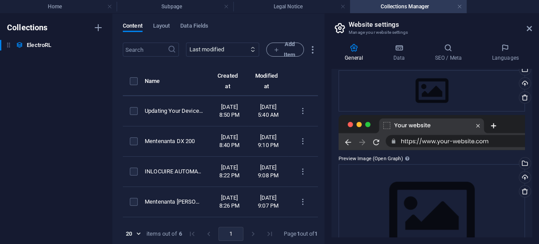
click at [532, 27] on aside "Website settings Manage your website settings General Data SEO / Meta Languages…" at bounding box center [431, 129] width 215 height 230
click at [528, 28] on icon at bounding box center [529, 28] width 5 height 7
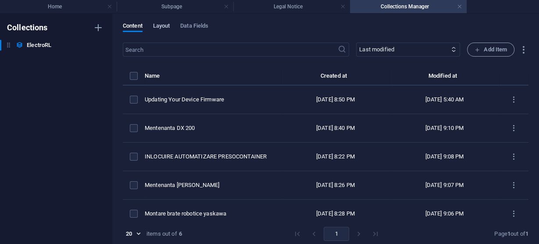
click at [162, 26] on span "Layout" at bounding box center [161, 27] width 17 height 12
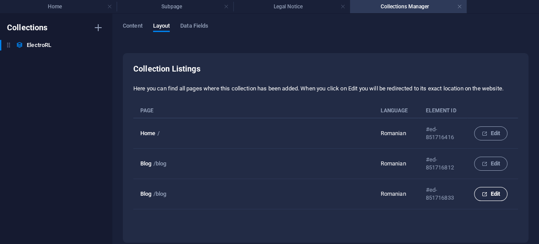
click at [492, 194] on span "Edit" at bounding box center [491, 194] width 18 height 11
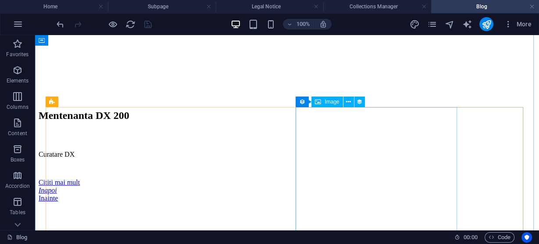
scroll to position [319, 0]
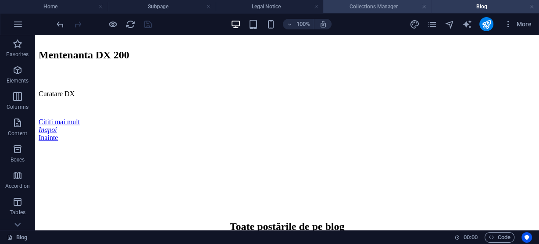
click at [388, 4] on h4 "Collections Manager" at bounding box center [377, 7] width 108 height 10
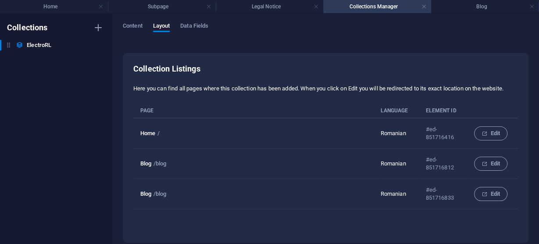
click at [169, 230] on div "Collection Listings Here you can find all pages where this collection has been …" at bounding box center [325, 148] width 385 height 169
drag, startPoint x: 165, startPoint y: 226, endPoint x: 8, endPoint y: 45, distance: 239.0
click at [8, 45] on icon at bounding box center [8, 44] width 7 height 7
click at [45, 43] on h6 "ElectroRL" at bounding box center [39, 45] width 25 height 11
click at [97, 43] on icon "button" at bounding box center [98, 45] width 6 height 6
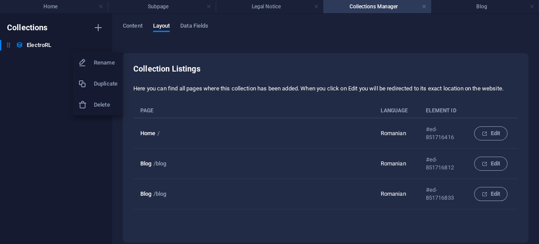
click at [47, 74] on div at bounding box center [269, 122] width 539 height 244
click at [98, 26] on icon "button" at bounding box center [98, 27] width 11 height 11
click at [32, 92] on div "Collections ElectroRL ElectroRL New Collection" at bounding box center [56, 129] width 112 height 230
click at [37, 43] on h6 "ElectroRL" at bounding box center [39, 45] width 25 height 11
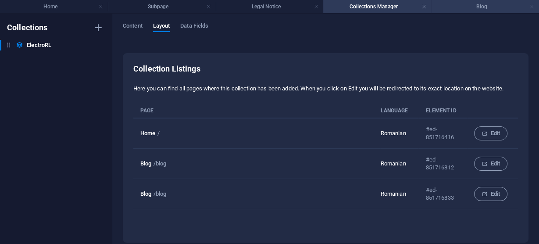
click at [532, 4] on link at bounding box center [532, 7] width 5 height 8
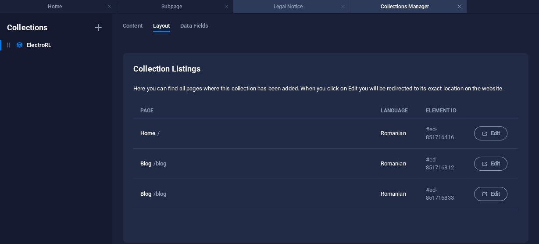
click at [343, 6] on link at bounding box center [343, 7] width 5 height 8
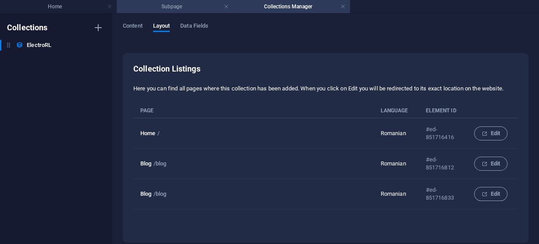
click at [190, 6] on h4 "Subpage" at bounding box center [175, 7] width 117 height 10
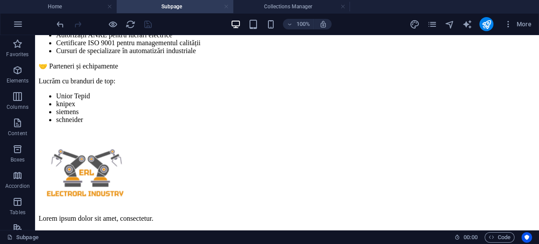
click at [227, 5] on link at bounding box center [226, 7] width 5 height 8
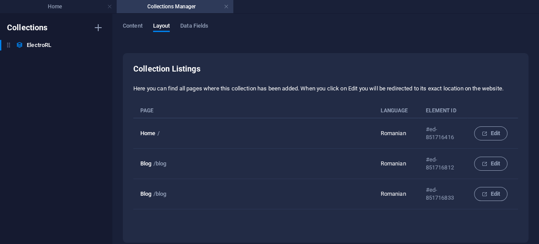
drag, startPoint x: 275, startPoint y: 70, endPoint x: 144, endPoint y: 193, distance: 180.1
click at [144, 193] on p "Blog" at bounding box center [145, 193] width 11 height 7
click at [175, 196] on td "Blog /blog" at bounding box center [256, 194] width 247 height 30
click at [483, 192] on icon "collection list" at bounding box center [485, 194] width 6 height 6
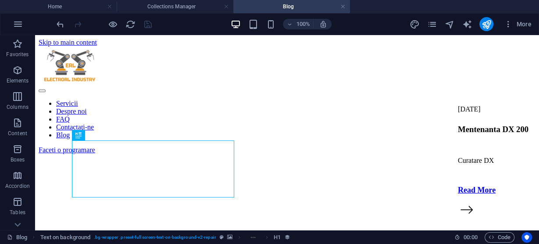
scroll to position [102, 0]
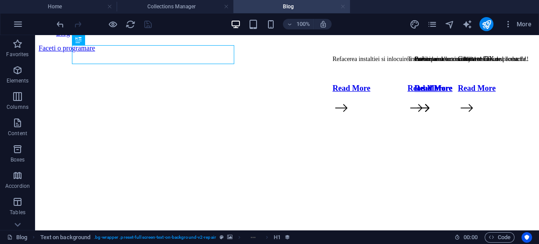
click at [343, 8] on link at bounding box center [343, 7] width 5 height 8
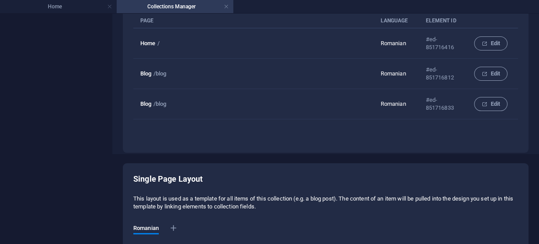
scroll to position [176, 0]
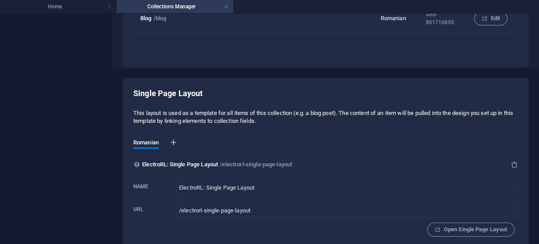
click at [175, 141] on icon "button" at bounding box center [173, 142] width 9 height 9
select select "131"
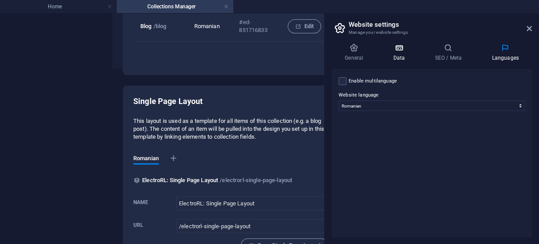
click at [399, 48] on icon at bounding box center [399, 47] width 38 height 9
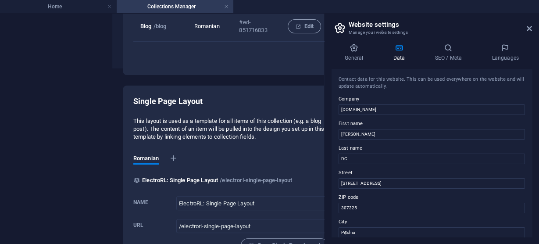
click at [528, 30] on icon at bounding box center [529, 28] width 5 height 7
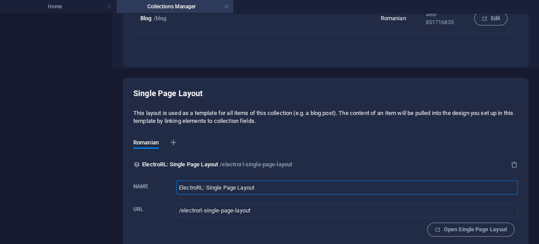
click at [225, 183] on input "ElectroRL: Single Page Layout" at bounding box center [347, 187] width 342 height 14
click at [205, 187] on input "ElectroRL: Single Page Layout" at bounding box center [347, 187] width 342 height 14
click at [173, 188] on label "Name ElectroRL: Single Page Layout ​" at bounding box center [325, 186] width 385 height 19
click at [176, 188] on input "ElectroRL: Single Page Layout" at bounding box center [347, 187] width 342 height 14
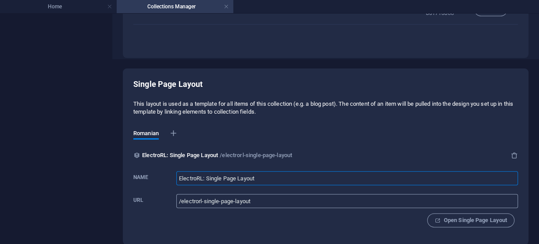
click at [288, 203] on input "/electrorl-single-page-layout" at bounding box center [347, 201] width 342 height 14
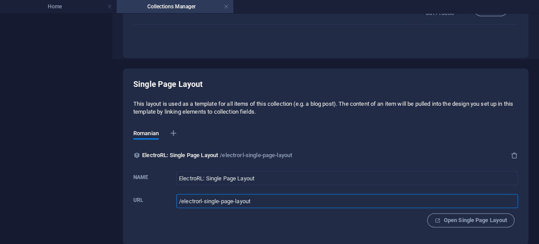
click at [190, 202] on input "/electrorl-single-page-layout" at bounding box center [347, 201] width 342 height 14
click at [456, 220] on span "Open Single Page Layout" at bounding box center [471, 220] width 72 height 11
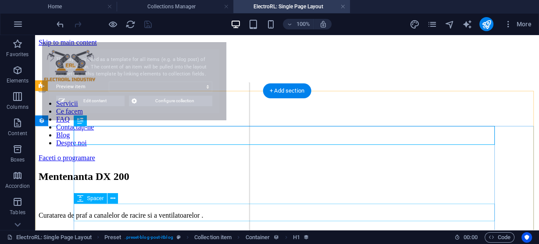
scroll to position [0, 0]
select select "68b5da826413ac914f086087"
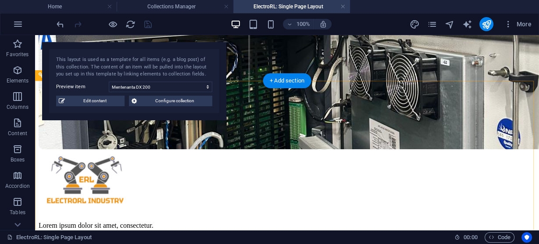
scroll to position [447, 0]
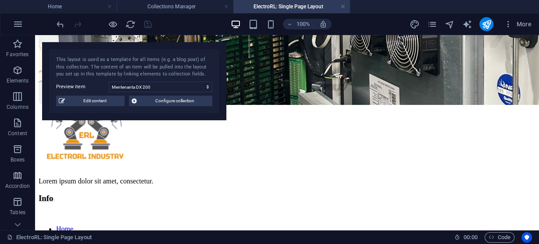
click at [344, 5] on link at bounding box center [343, 7] width 5 height 8
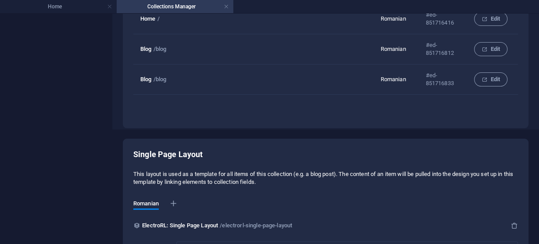
scroll to position [9, 0]
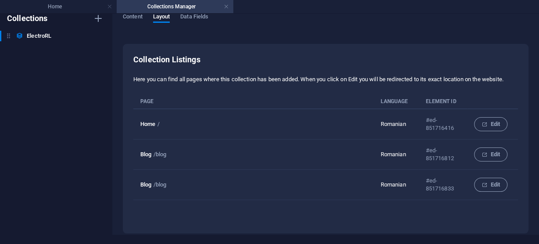
click at [147, 220] on div "Collection Listings Here you can find all pages where this collection has been …" at bounding box center [325, 138] width 385 height 169
click at [199, 64] on h6 "Collection Listings" at bounding box center [325, 59] width 385 height 11
click at [198, 17] on span "Data Fields" at bounding box center [194, 17] width 28 height 12
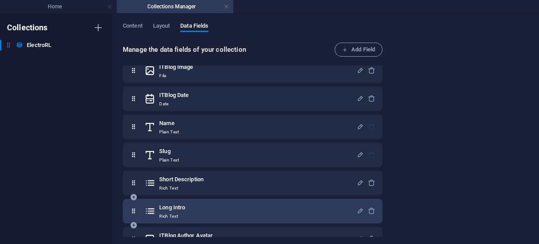
scroll to position [0, 0]
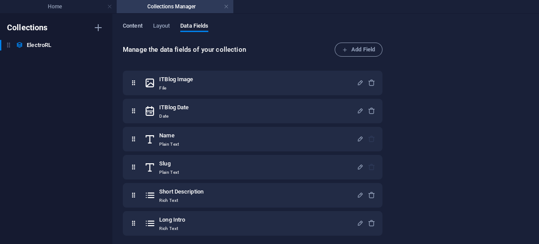
click at [133, 24] on span "Content" at bounding box center [133, 27] width 20 height 12
select select "updatedAt_DESC"
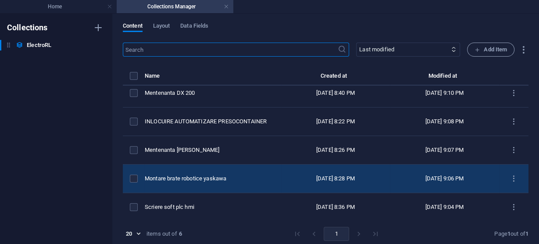
scroll to position [36, 0]
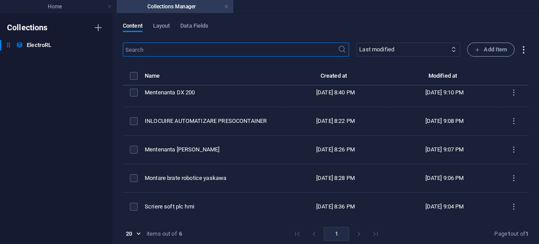
click at [520, 47] on icon "button" at bounding box center [524, 50] width 10 height 10
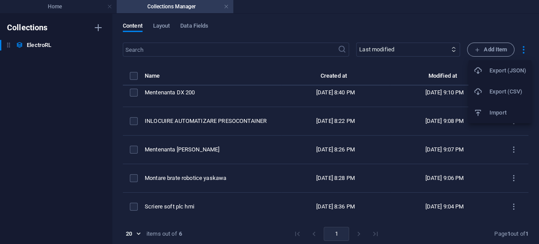
click at [478, 20] on div at bounding box center [269, 122] width 539 height 244
click at [228, 6] on link at bounding box center [226, 7] width 5 height 8
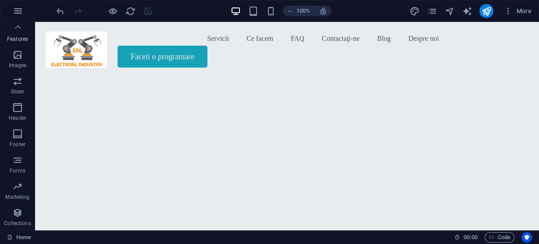
scroll to position [151, 0]
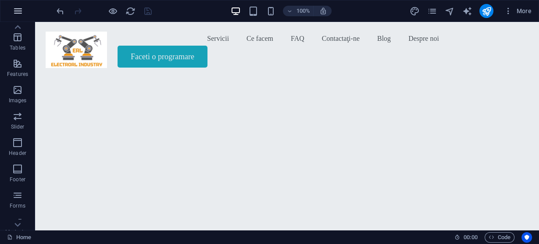
click at [0, 0] on icon "button" at bounding box center [0, 0] width 0 height 0
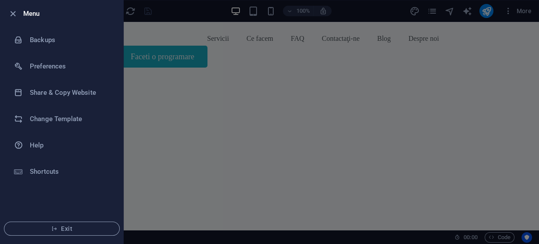
click at [202, 7] on div at bounding box center [269, 122] width 539 height 244
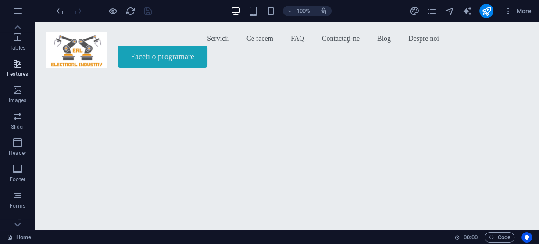
click at [18, 65] on icon "button" at bounding box center [17, 63] width 11 height 11
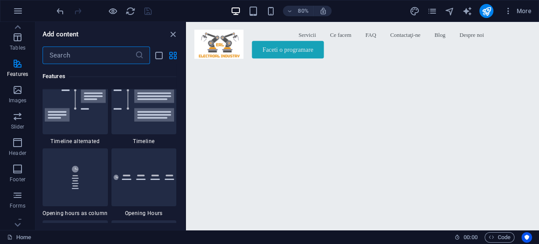
scroll to position [3737, 0]
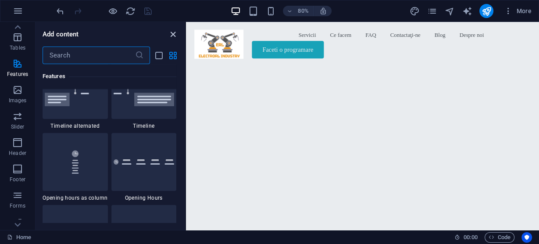
click at [173, 32] on icon "close panel" at bounding box center [173, 34] width 10 height 10
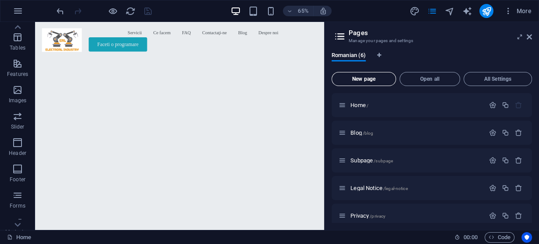
click at [365, 79] on span "New page" at bounding box center [364, 78] width 57 height 5
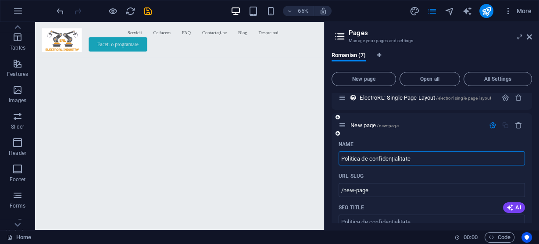
type input "Politica de confidențialitate"
type input "/politica-de-confidentialitate"
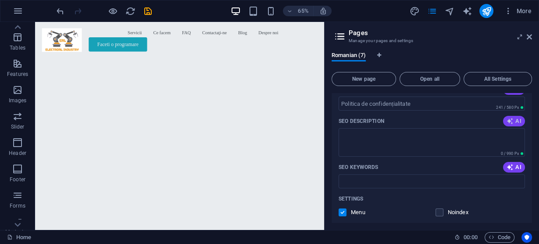
scroll to position [286, 0]
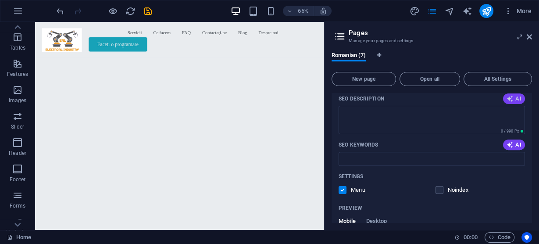
type input "Politica de confidențialitate"
click at [513, 98] on span "AI" at bounding box center [514, 98] width 15 height 7
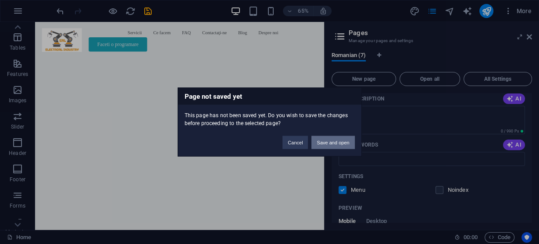
click at [334, 143] on button "Save and open" at bounding box center [333, 142] width 43 height 13
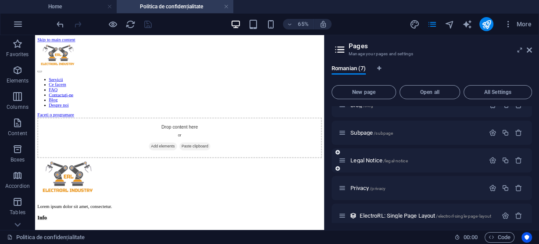
scroll to position [0, 0]
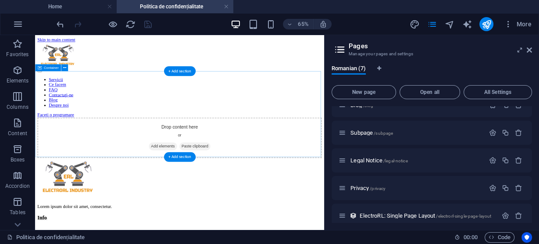
click at [280, 200] on span "Paste clipboard" at bounding box center [281, 206] width 48 height 12
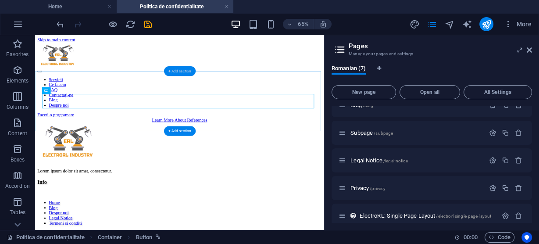
click at [178, 72] on div "+ Add section" at bounding box center [180, 72] width 32 height 10
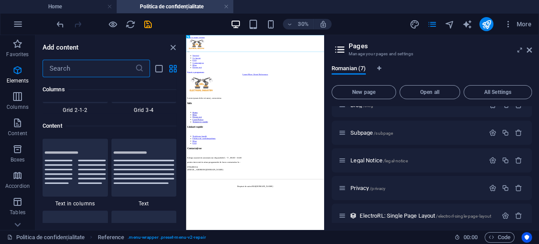
scroll to position [1535, 0]
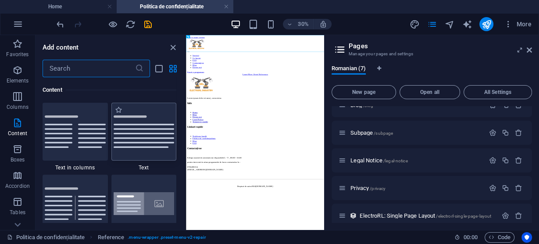
click at [144, 131] on img at bounding box center [144, 131] width 61 height 32
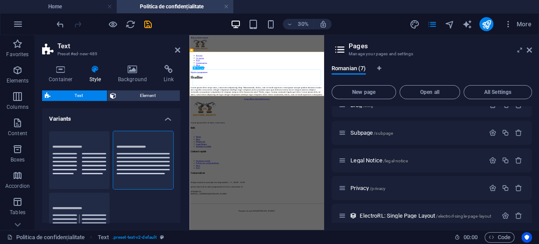
click at [300, 205] on div "Lorem ipsum dolor sitope amet, consectetur adipisicing elitip. Massumenda, dolo…" at bounding box center [414, 221] width 442 height 32
click at [203, 68] on icon at bounding box center [201, 68] width 1 height 3
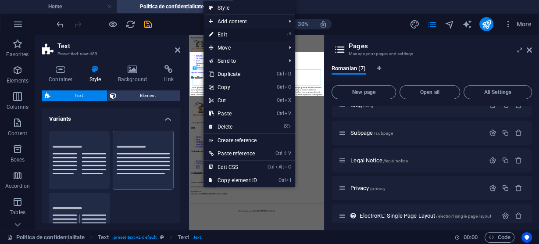
click at [219, 33] on link "⏎ Edit" at bounding box center [233, 34] width 59 height 13
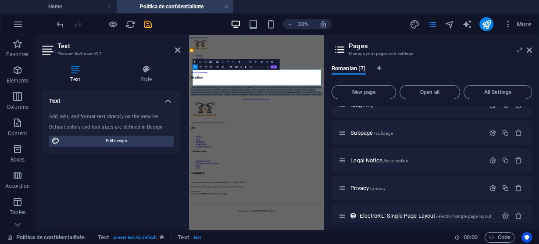
drag, startPoint x: 287, startPoint y: 197, endPoint x: 201, endPoint y: 156, distance: 94.2
click at [201, 205] on p "Lorem ipsum dolor sitope amet, consectetur adipisicing elitip. Massumenda, dolo…" at bounding box center [414, 221] width 442 height 32
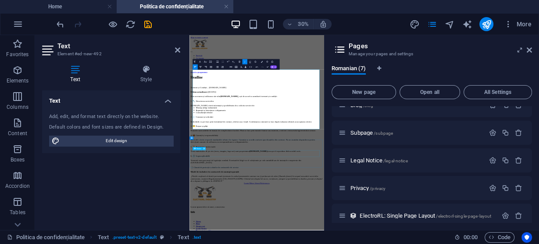
click at [204, 149] on icon at bounding box center [203, 148] width 1 height 3
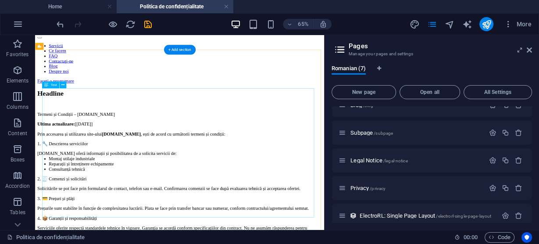
scroll to position [105, 0]
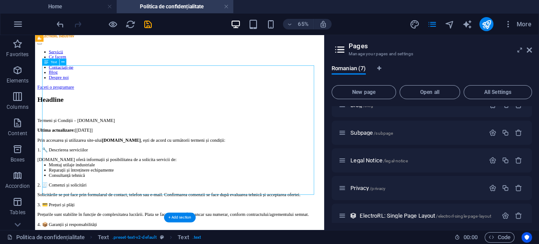
scroll to position [35, 0]
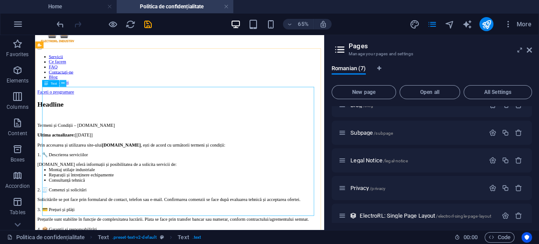
click at [62, 86] on icon at bounding box center [62, 84] width 3 height 6
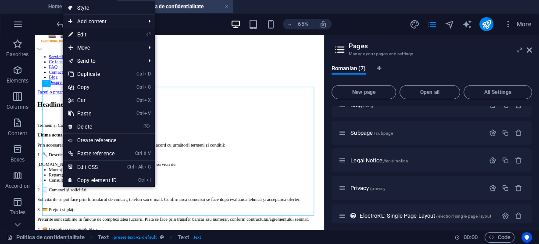
click at [89, 36] on link "⏎ Edit" at bounding box center [92, 34] width 59 height 13
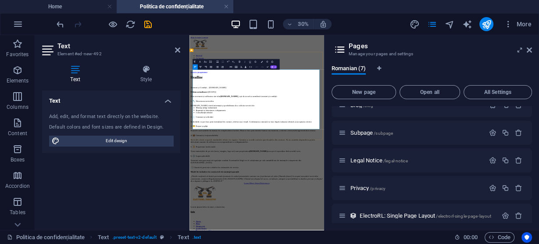
drag, startPoint x: 364, startPoint y: 341, endPoint x: 228, endPoint y: 179, distance: 212.2
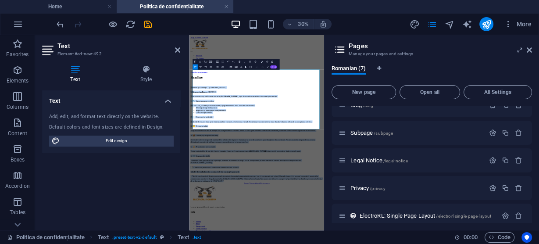
drag, startPoint x: 371, startPoint y: 342, endPoint x: 183, endPoint y: 145, distance: 272.0
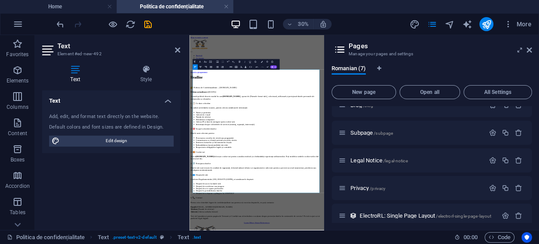
click at [160, 185] on div "Text Add, edit, and format text directly on the website. Default colors and fon…" at bounding box center [111, 156] width 138 height 133
click at [176, 50] on icon at bounding box center [177, 50] width 5 height 7
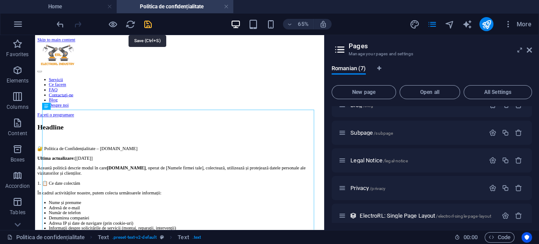
click at [147, 22] on icon "save" at bounding box center [148, 24] width 10 height 10
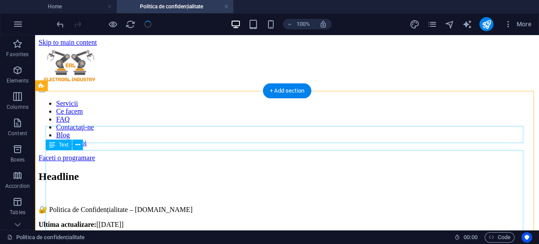
scroll to position [35, 0]
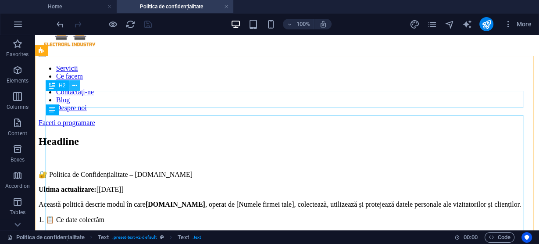
click at [76, 87] on icon at bounding box center [74, 85] width 5 height 9
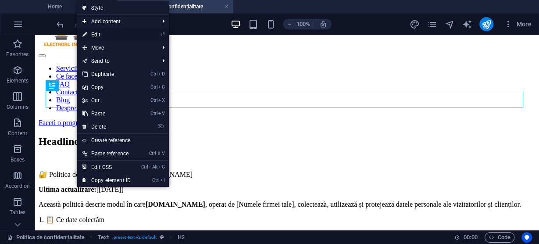
click at [108, 33] on link "⏎ Edit" at bounding box center [106, 34] width 59 height 13
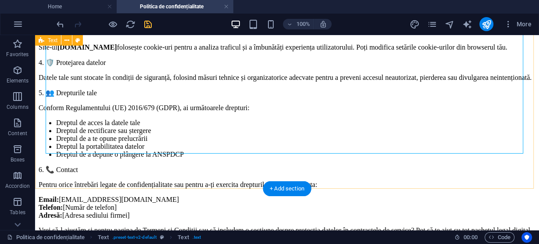
scroll to position [386, 0]
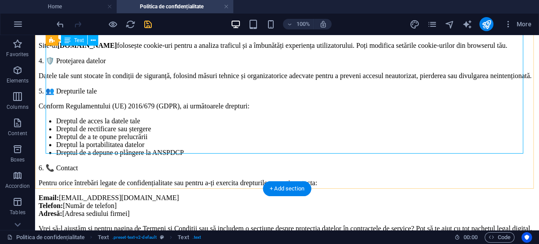
click at [72, 139] on div "🔐 Politica de Confidențialitate – electrorl.ro Ultima actualizare: [04.09.2025]…" at bounding box center [287, 26] width 497 height 413
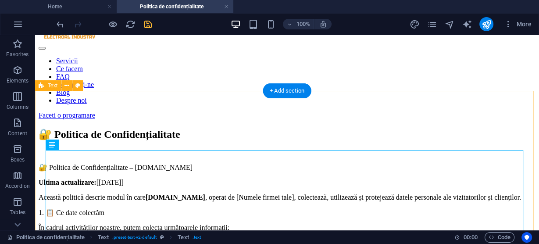
scroll to position [0, 0]
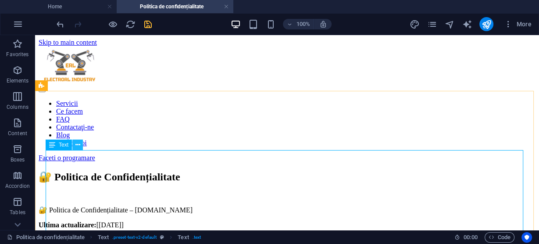
click at [76, 145] on icon at bounding box center [77, 144] width 5 height 9
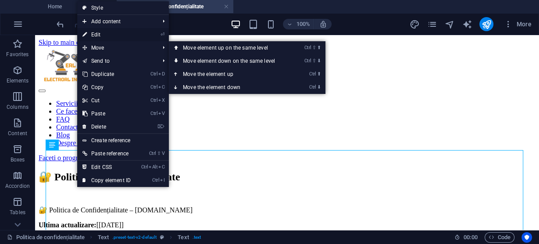
click at [101, 34] on link "⏎ Edit" at bounding box center [106, 34] width 59 height 13
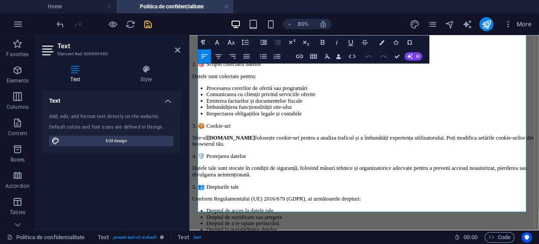
scroll to position [351, 0]
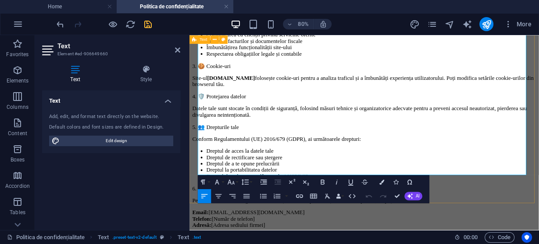
drag, startPoint x: 296, startPoint y: 203, endPoint x: 197, endPoint y: 192, distance: 99.8
click at [197, 192] on div "🔐 Politica de Confidențialitate 🔐 Politica de Confidențialitate – electrorl.ro …" at bounding box center [408, 60] width 430 height 480
click at [135, 190] on div "Text Add, edit, and format text directly on the website. Default colors and fon…" at bounding box center [111, 156] width 138 height 133
click at [180, 50] on icon at bounding box center [177, 50] width 5 height 7
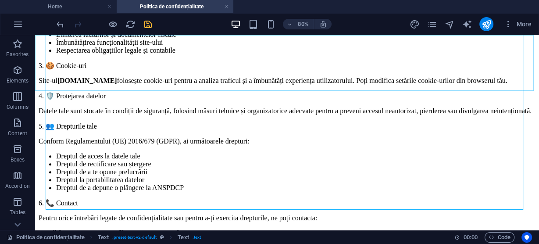
scroll to position [330, 0]
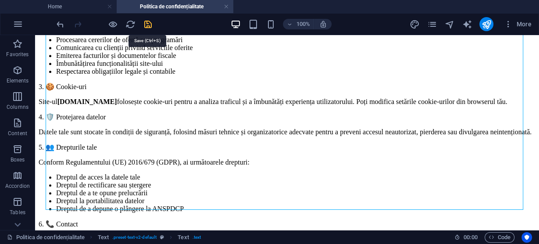
click at [147, 22] on icon "save" at bounding box center [148, 24] width 10 height 10
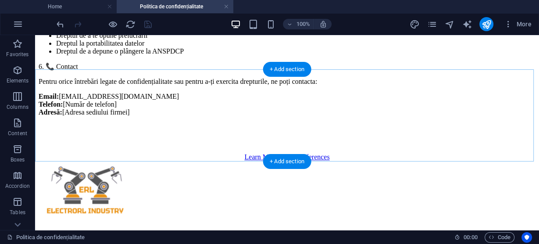
scroll to position [506, 0]
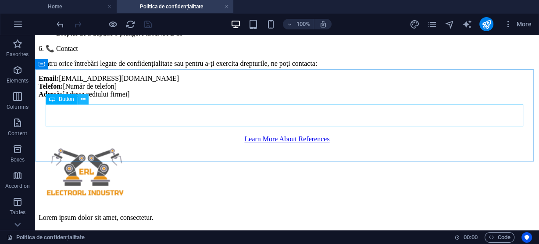
click at [84, 102] on icon at bounding box center [83, 99] width 5 height 9
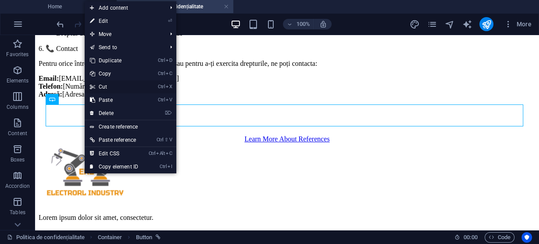
click at [106, 85] on link "Ctrl X Cut" at bounding box center [114, 86] width 59 height 13
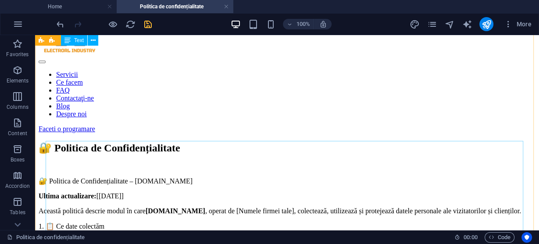
scroll to position [0, 0]
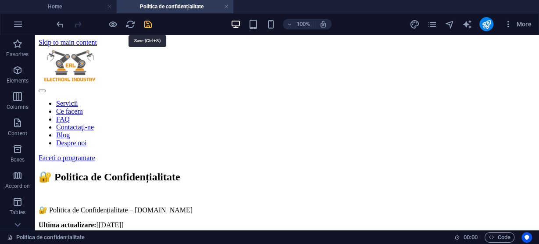
click at [150, 23] on icon "save" at bounding box center [148, 24] width 10 height 10
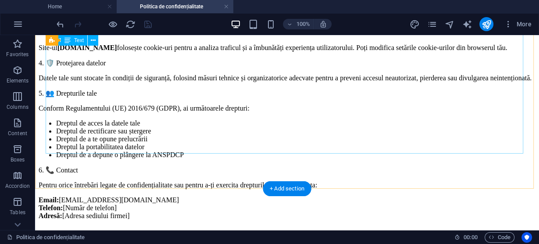
scroll to position [386, 0]
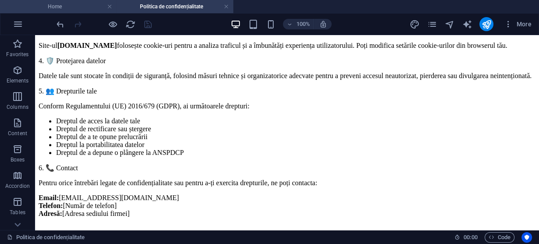
click at [54, 5] on h4 "Home" at bounding box center [58, 7] width 117 height 10
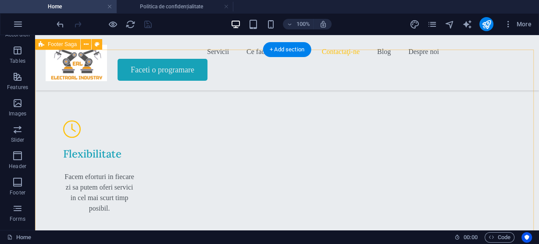
scroll to position [3341, 0]
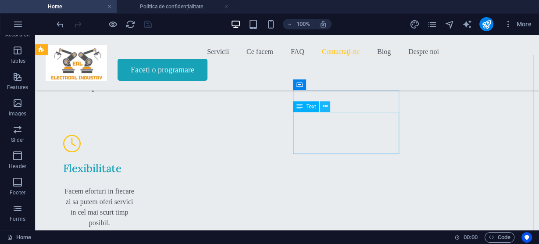
click at [325, 107] on icon at bounding box center [325, 106] width 5 height 9
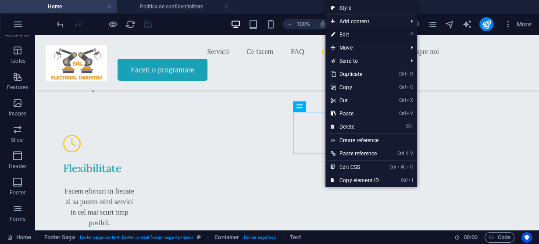
click at [346, 35] on link "⏎ Edit" at bounding box center [355, 34] width 59 height 13
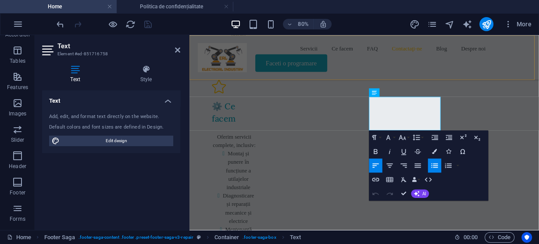
scroll to position [3478, 0]
click at [148, 68] on icon at bounding box center [146, 69] width 68 height 9
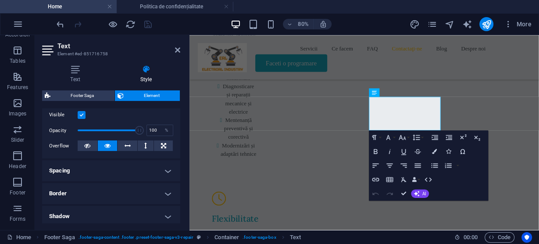
scroll to position [0, 0]
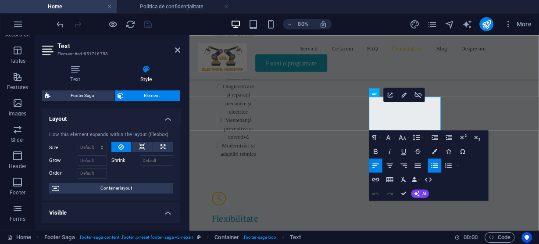
click at [137, 95] on span "Element" at bounding box center [151, 95] width 51 height 11
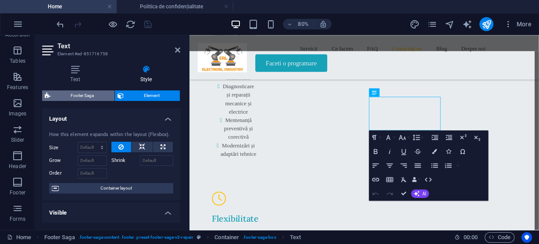
click at [88, 95] on span "Footer Saga" at bounding box center [82, 95] width 59 height 11
select select "rem"
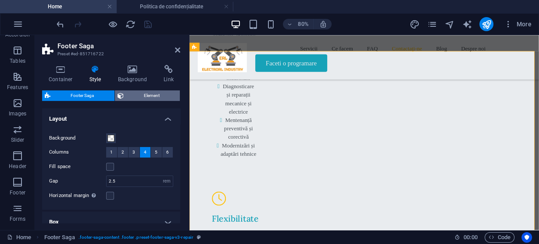
click at [162, 93] on span "Element" at bounding box center [151, 95] width 51 height 11
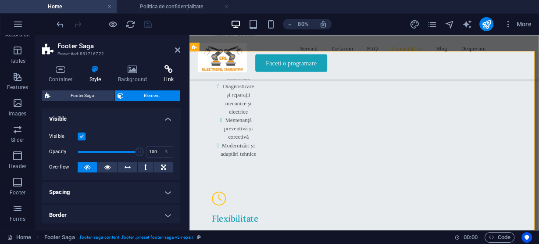
click at [168, 71] on icon at bounding box center [168, 69] width 23 height 9
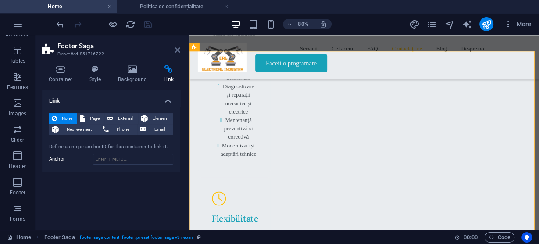
click at [179, 49] on icon at bounding box center [177, 50] width 5 height 7
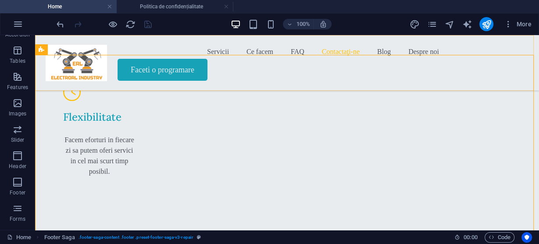
scroll to position [3341, 0]
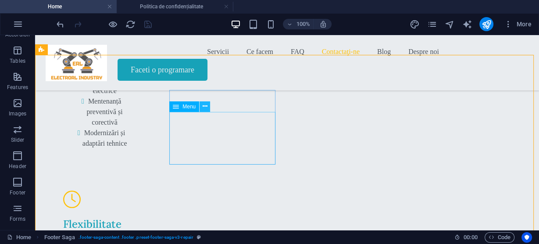
click at [204, 108] on icon at bounding box center [205, 106] width 5 height 9
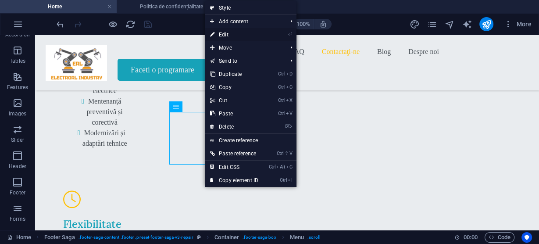
click at [232, 33] on link "⏎ Edit" at bounding box center [234, 34] width 59 height 13
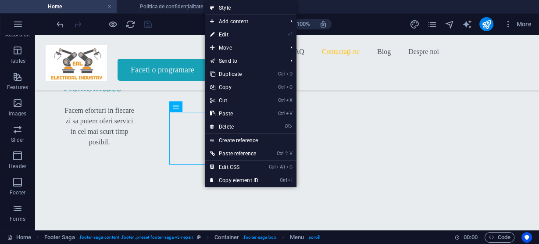
select select
select select "1"
select select
select select "2"
select select
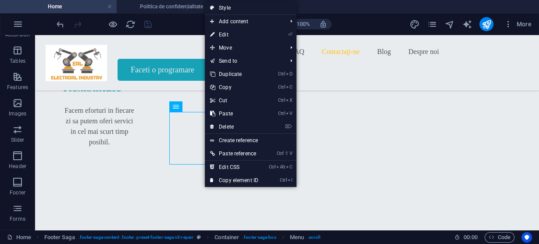
select select "3"
select select
select select "4"
select select
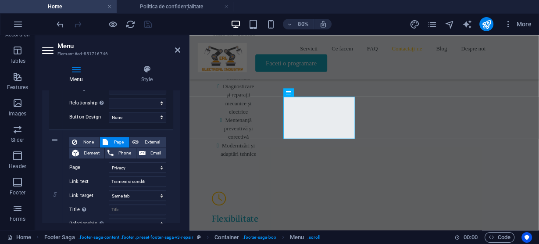
scroll to position [577, 0]
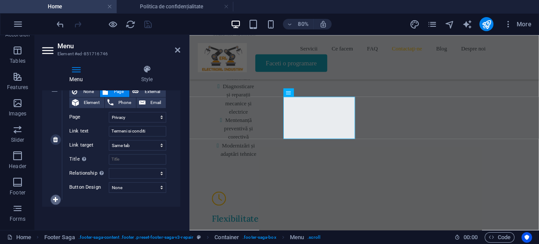
click at [53, 198] on icon at bounding box center [55, 200] width 5 height 6
select select
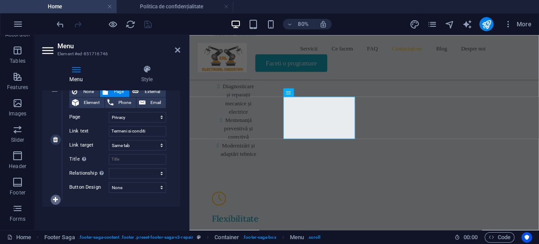
select select
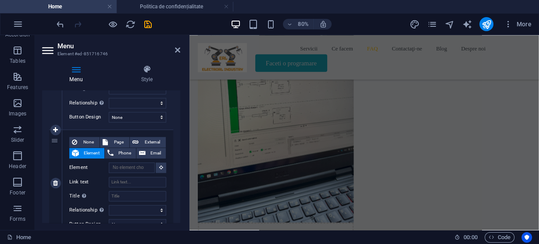
scroll to position [3366, 0]
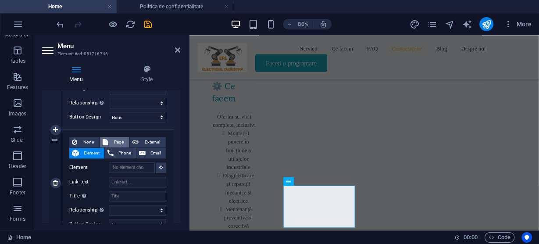
click at [112, 138] on span "Page" at bounding box center [119, 142] width 16 height 11
select select
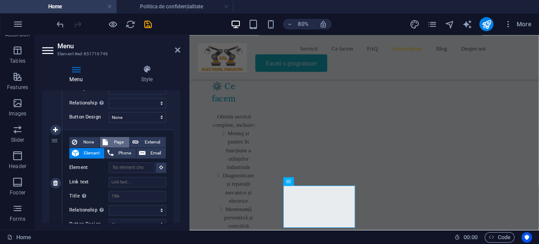
select select
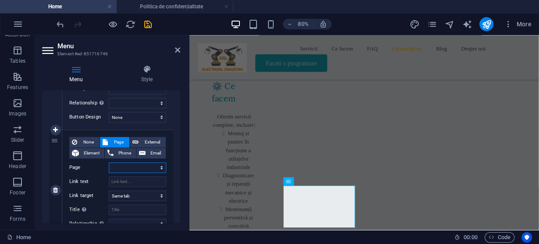
click at [126, 167] on select "Home Blog Subpage Legal Notice Privacy Politica de confidențialitate" at bounding box center [137, 167] width 57 height 11
select select "5"
click at [109, 162] on select "Home Blog Subpage Legal Notice Privacy Politica de confidențialitate" at bounding box center [137, 167] width 57 height 11
select select
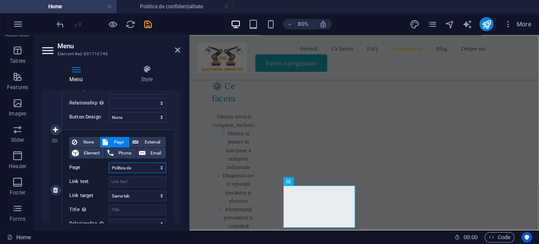
select select
click at [129, 179] on input "Link text" at bounding box center [137, 181] width 57 height 11
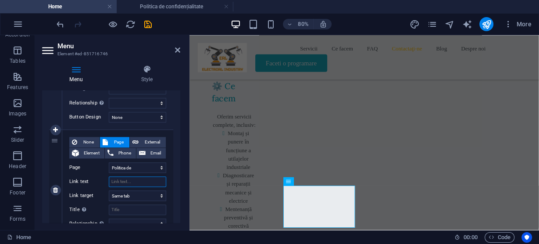
paste input "🔐 Politica de Confidențialitate"
type input "🔐 Politica de Confidențialitate"
select select
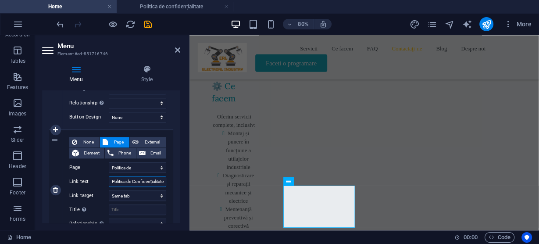
select select
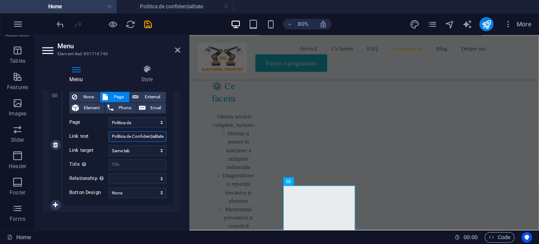
scroll to position [698, 0]
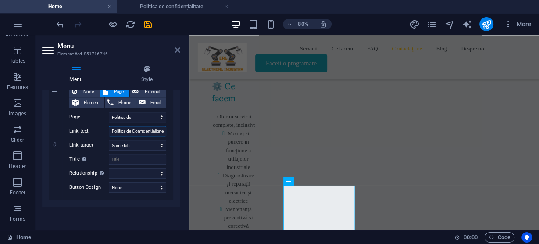
type input "🔐 Politica de Confidențialitate"
click at [178, 50] on icon at bounding box center [177, 50] width 5 height 7
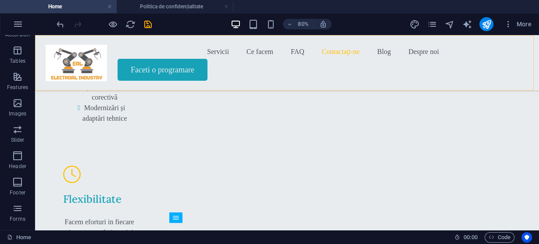
scroll to position [3230, 0]
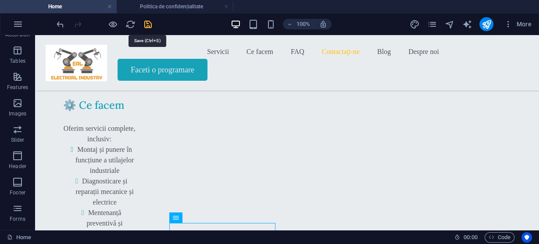
click at [147, 25] on icon "save" at bounding box center [148, 24] width 10 height 10
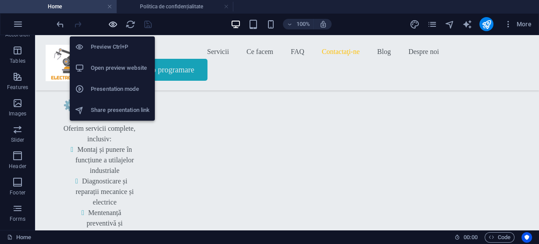
click at [112, 22] on icon "button" at bounding box center [113, 24] width 10 height 10
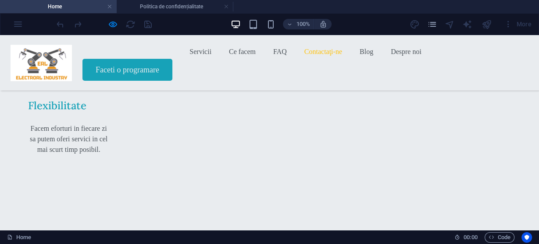
scroll to position [3226, 0]
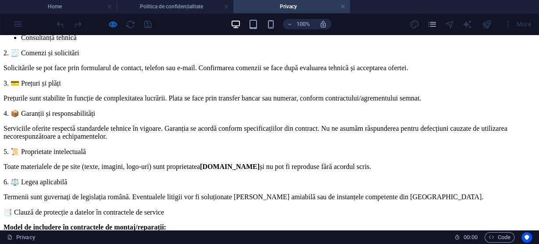
scroll to position [281, 0]
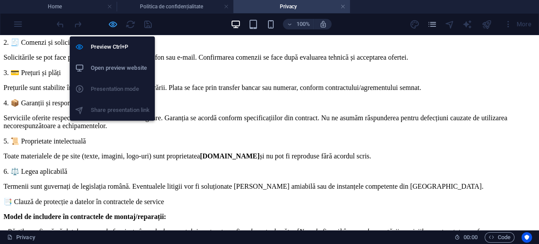
click at [112, 22] on icon "button" at bounding box center [113, 24] width 10 height 10
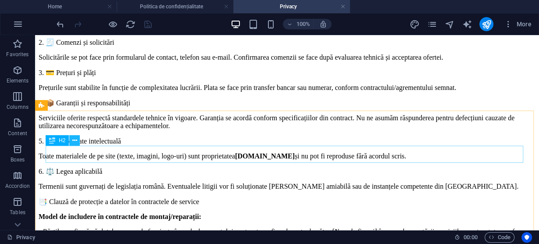
click at [74, 140] on icon at bounding box center [74, 140] width 5 height 9
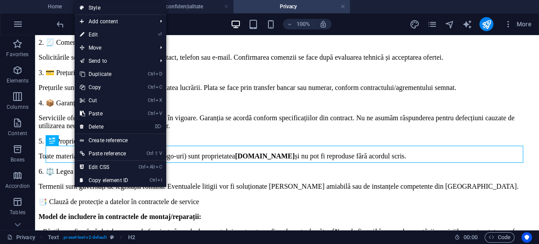
click at [97, 126] on link "⌦ Delete" at bounding box center [104, 126] width 59 height 13
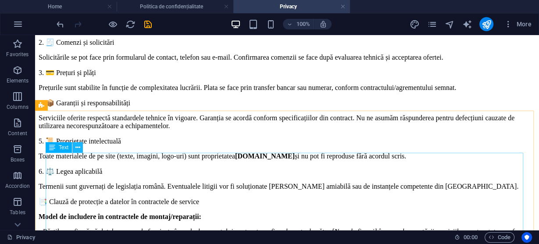
click at [79, 148] on icon at bounding box center [77, 147] width 5 height 9
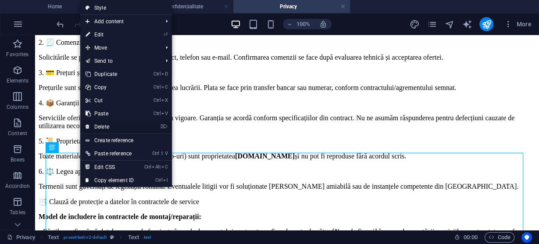
click at [104, 126] on link "⌦ Delete" at bounding box center [109, 126] width 59 height 13
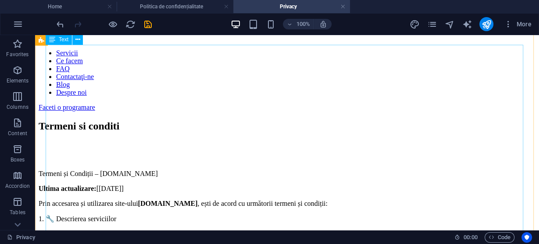
scroll to position [0, 0]
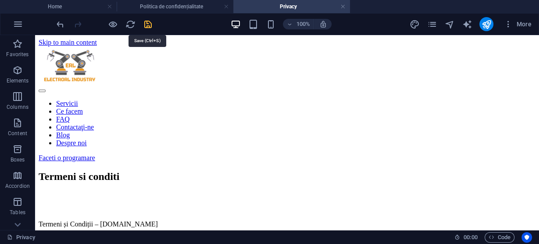
click at [147, 23] on icon "save" at bounding box center [148, 24] width 10 height 10
click at [345, 5] on link at bounding box center [343, 7] width 5 height 8
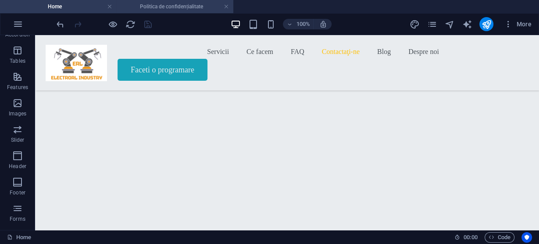
scroll to position [3225, 0]
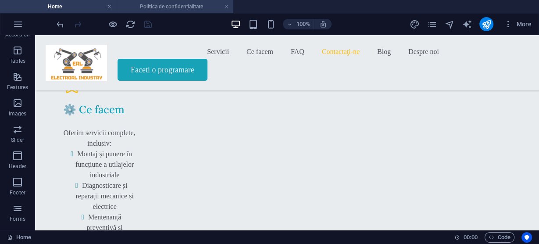
click at [164, 4] on h4 "Politica de confidențialitate" at bounding box center [175, 7] width 117 height 10
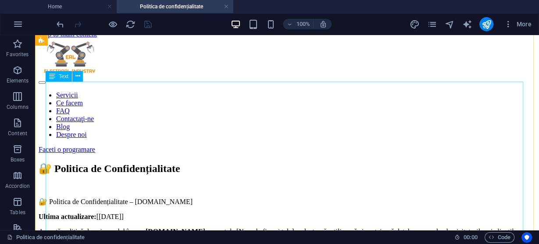
scroll to position [0, 0]
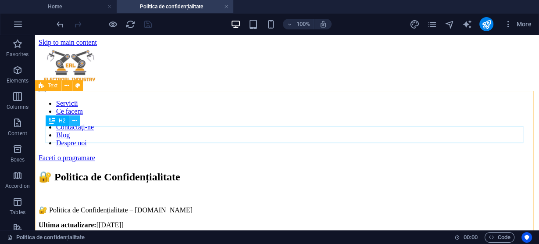
click at [75, 121] on icon at bounding box center [74, 120] width 5 height 9
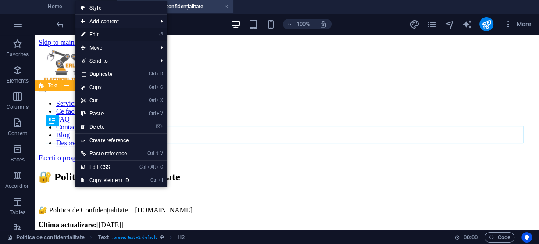
click at [96, 32] on link "⏎ Edit" at bounding box center [104, 34] width 59 height 13
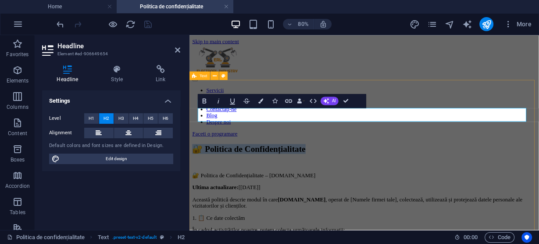
click at [223, 171] on h2 "🔐 Politica de Confidențialitate" at bounding box center [408, 177] width 430 height 12
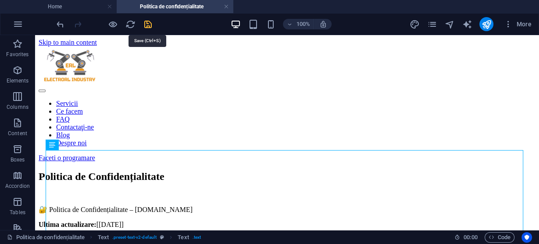
click at [147, 25] on icon "save" at bounding box center [148, 24] width 10 height 10
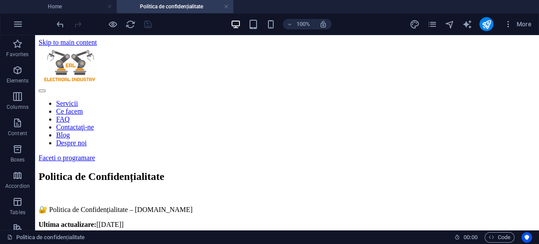
click at [226, 6] on link at bounding box center [226, 7] width 5 height 8
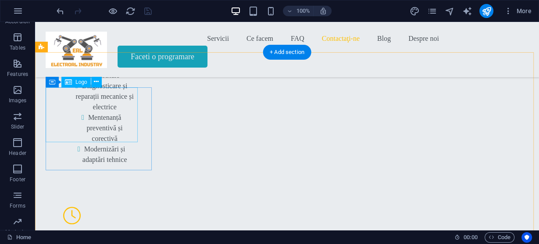
scroll to position [3331, 0]
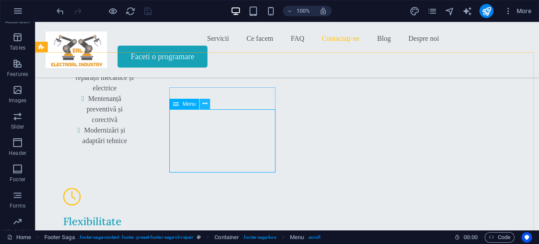
click at [206, 106] on icon at bounding box center [205, 103] width 5 height 9
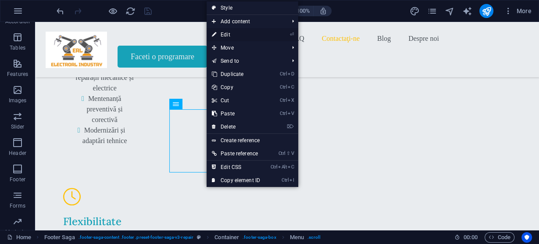
click at [233, 35] on link "⏎ Edit" at bounding box center [236, 34] width 59 height 13
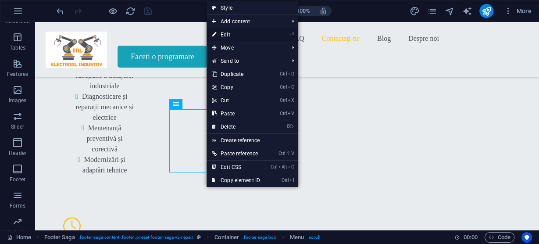
scroll to position [3467, 0]
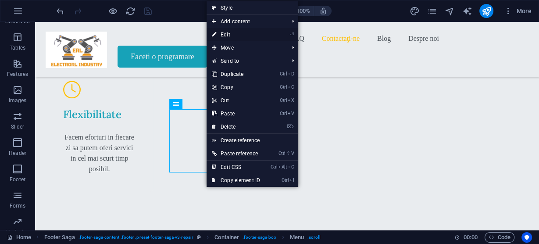
select select
select select "1"
select select
select select "2"
select select
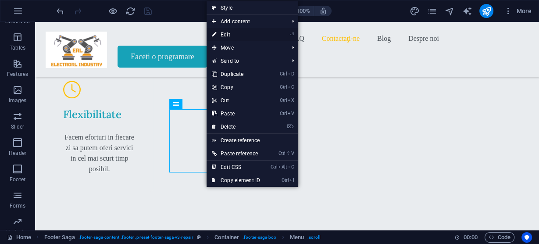
select select "3"
select select
select select "4"
select select
select select "5"
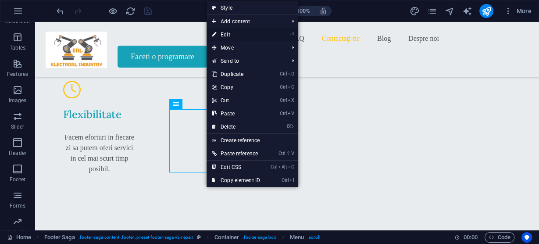
select select
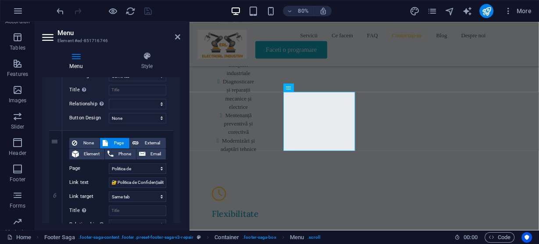
scroll to position [685, 0]
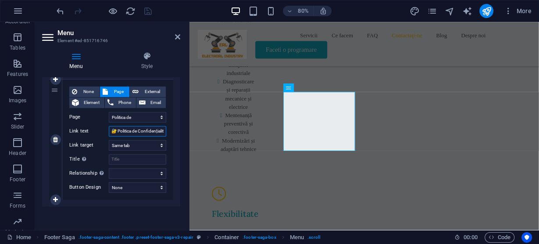
click at [119, 130] on input "🔐 Politica de Confidențialitate" at bounding box center [137, 131] width 57 height 11
type input "Politica de Confidențialitate"
select select
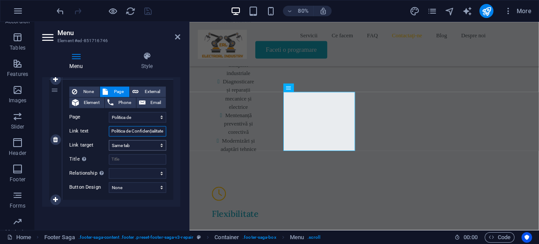
select select
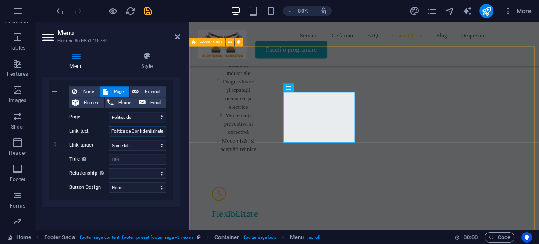
type input "Politica de Confidențialitate"
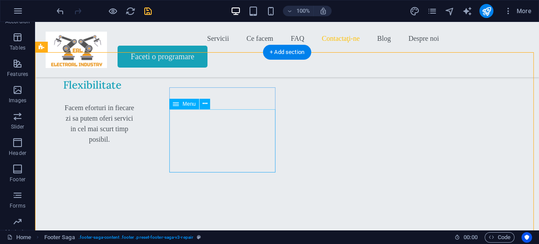
scroll to position [3331, 0]
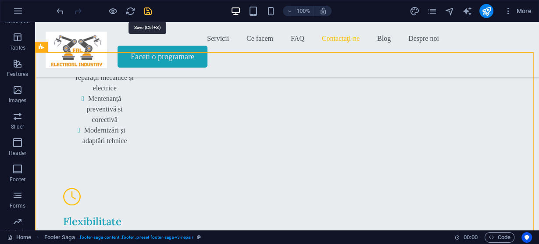
click at [148, 10] on icon "save" at bounding box center [148, 11] width 10 height 10
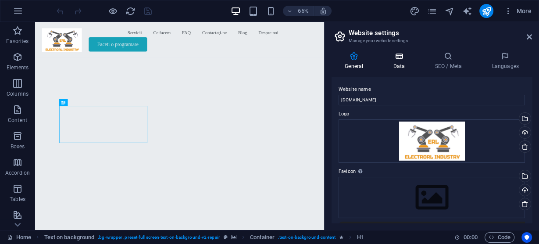
click at [398, 55] on icon at bounding box center [399, 56] width 38 height 9
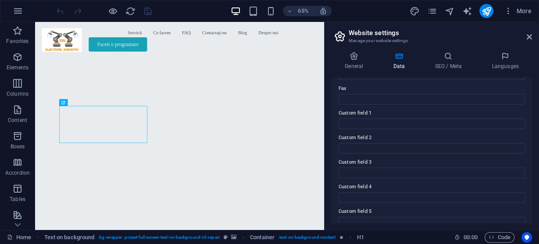
scroll to position [246, 0]
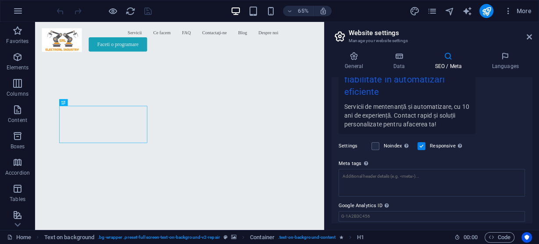
scroll to position [230, 0]
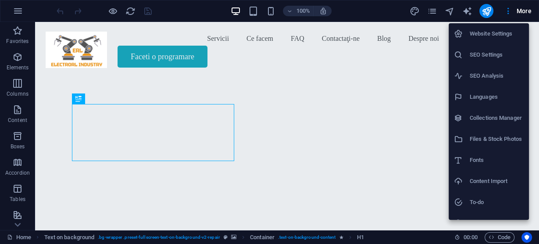
click at [480, 160] on h6 "Fonts" at bounding box center [497, 160] width 54 height 11
select select "popularity"
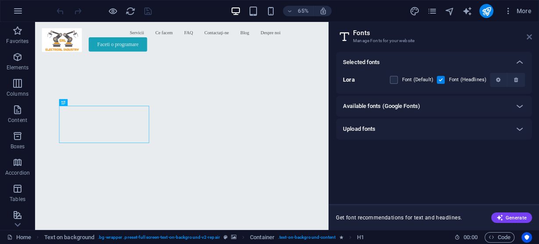
click at [531, 36] on icon at bounding box center [529, 36] width 5 height 7
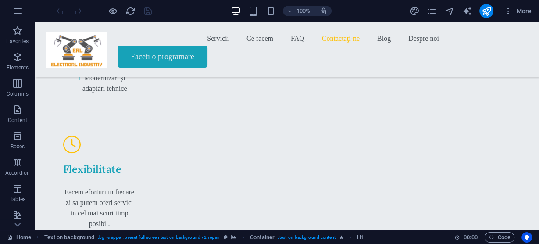
scroll to position [3363, 0]
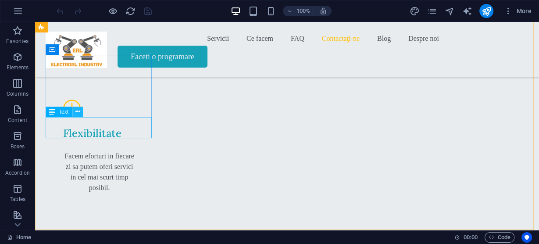
click at [77, 114] on icon at bounding box center [77, 111] width 5 height 9
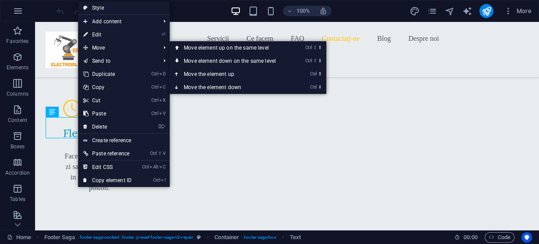
click at [108, 33] on link "⏎ Edit" at bounding box center [107, 34] width 59 height 13
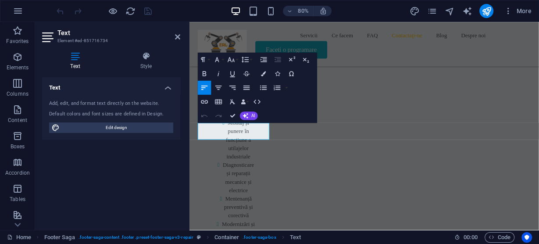
scroll to position [3468, 0]
drag, startPoint x: 261, startPoint y: 162, endPoint x: 363, endPoint y: 151, distance: 102.0
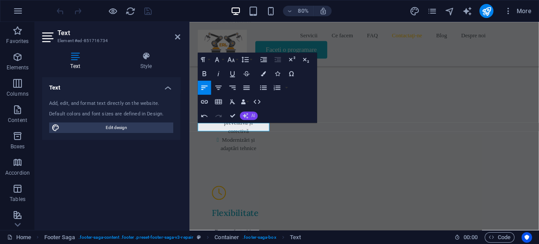
click at [247, 114] on icon "button" at bounding box center [246, 116] width 6 height 6
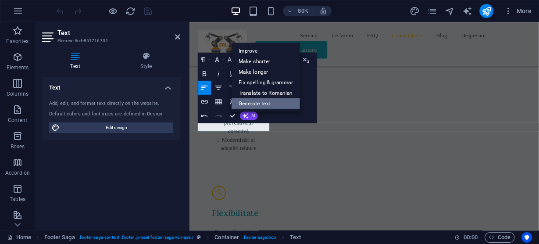
click at [251, 102] on link "Generate text" at bounding box center [266, 103] width 68 height 11
select select "English"
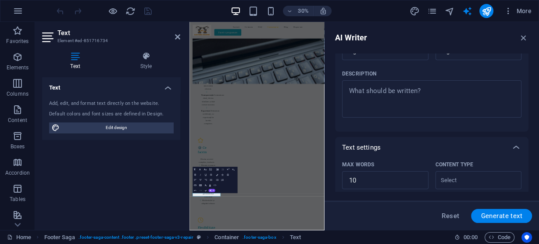
scroll to position [105, 0]
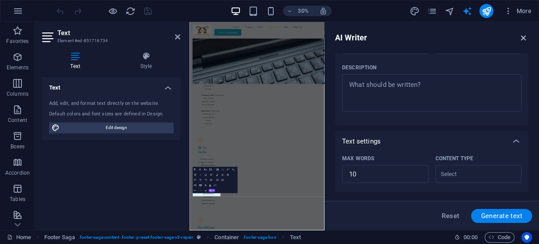
click at [524, 36] on icon "button" at bounding box center [524, 38] width 10 height 10
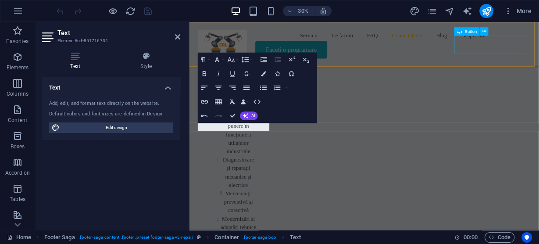
scroll to position [3468, 0]
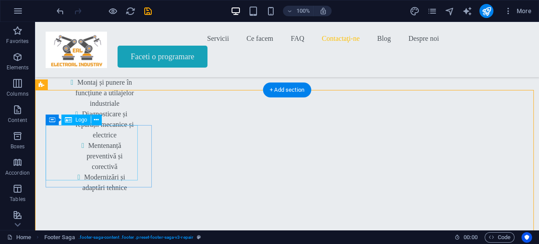
scroll to position [3293, 0]
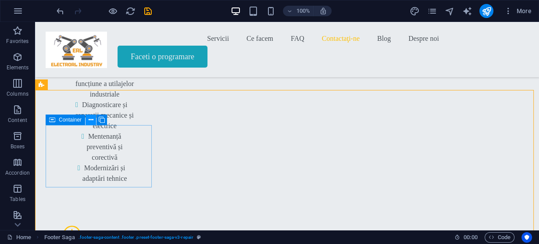
click at [93, 122] on icon at bounding box center [91, 119] width 5 height 9
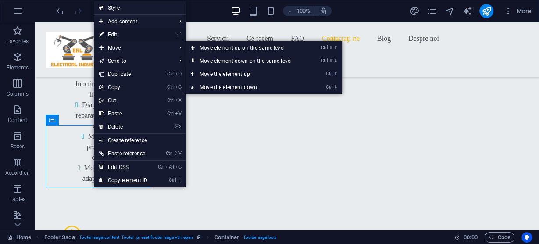
click at [123, 34] on link "⏎ Edit" at bounding box center [123, 34] width 59 height 13
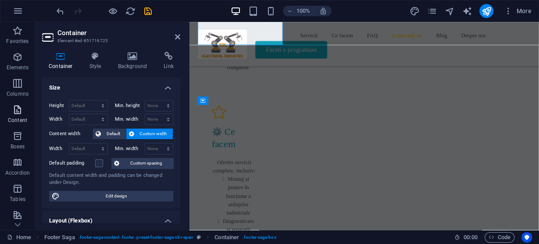
scroll to position [3429, 0]
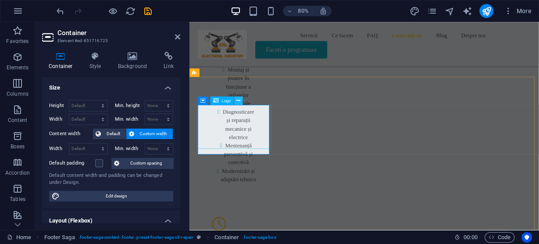
click at [239, 101] on icon at bounding box center [239, 100] width 4 height 7
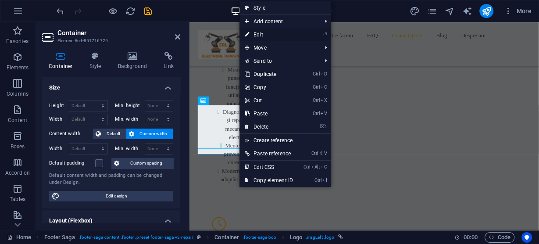
click at [261, 36] on link "⏎ Edit" at bounding box center [269, 34] width 59 height 13
select select "px"
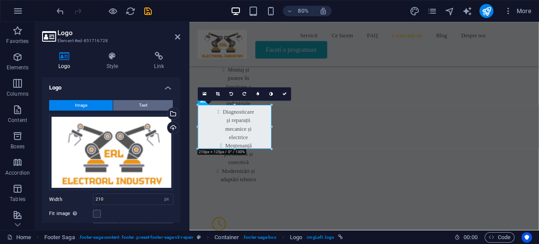
click at [146, 105] on button "Text" at bounding box center [143, 105] width 60 height 11
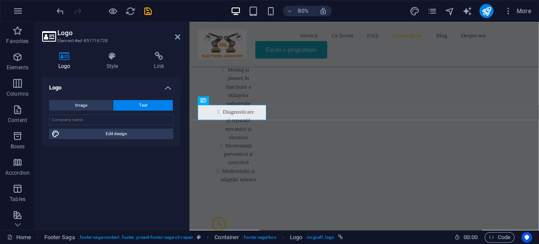
click at [123, 172] on div "Logo Image Text Drag files here, click to choose files or select files from Fil…" at bounding box center [111, 150] width 138 height 146
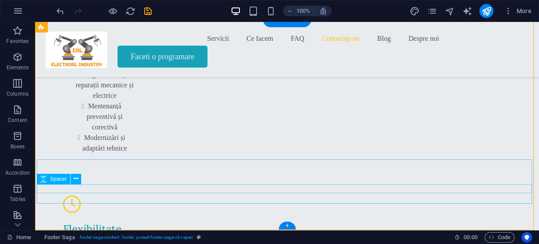
scroll to position [3293, 0]
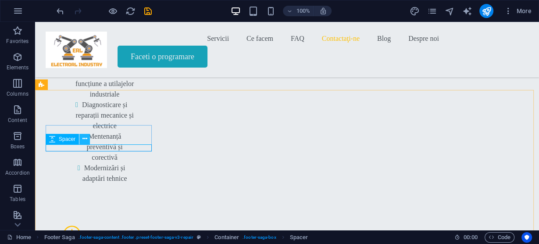
click at [83, 137] on icon at bounding box center [85, 138] width 5 height 9
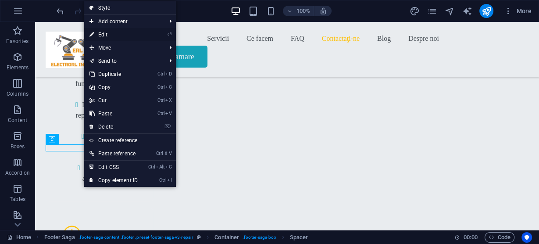
click at [112, 34] on link "⏎ Edit" at bounding box center [113, 34] width 59 height 13
select select "px"
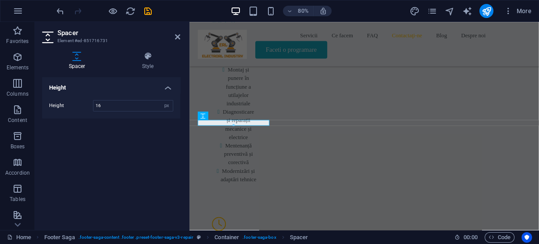
click at [209, 124] on div at bounding box center [233, 125] width 71 height 3
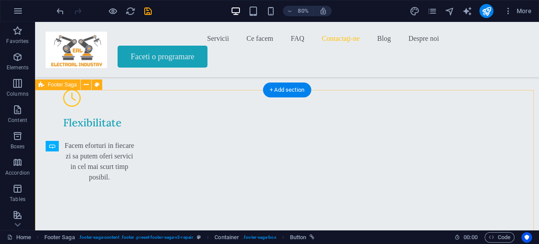
scroll to position [3293, 0]
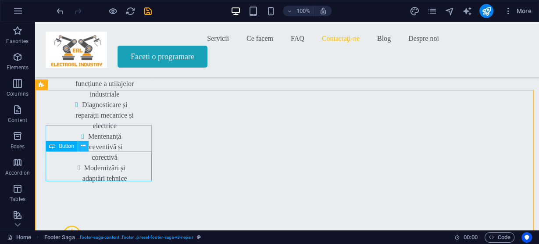
click at [83, 146] on icon at bounding box center [83, 145] width 5 height 9
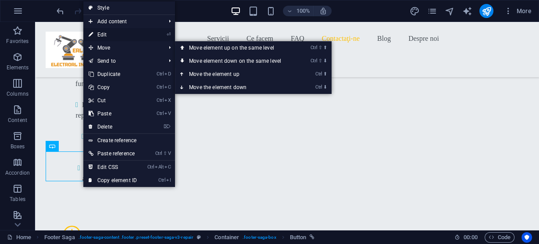
click at [106, 30] on link "⏎ Edit" at bounding box center [112, 34] width 59 height 13
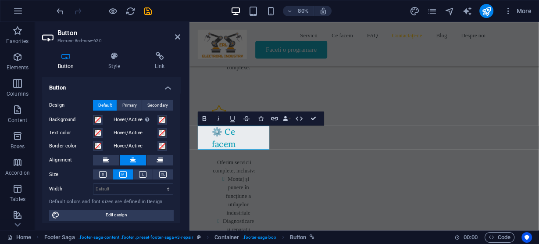
scroll to position [3429, 0]
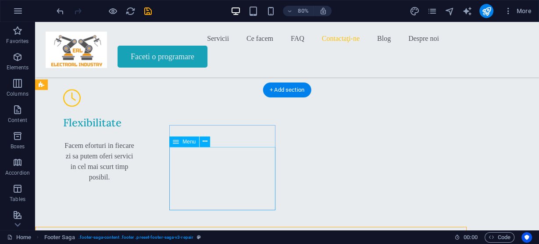
scroll to position [3293, 0]
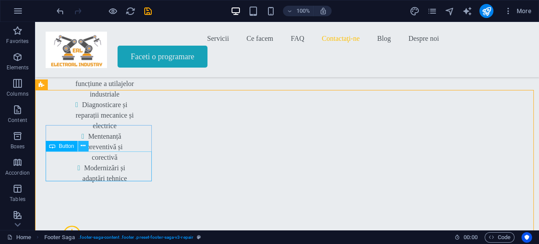
click at [84, 145] on icon at bounding box center [83, 145] width 5 height 9
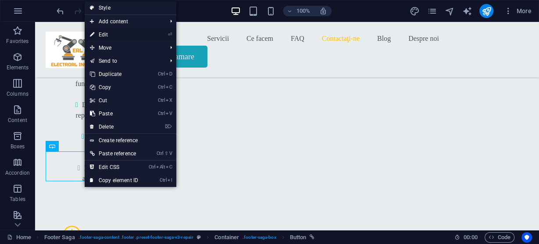
click at [111, 34] on link "⏎ Edit" at bounding box center [114, 34] width 59 height 13
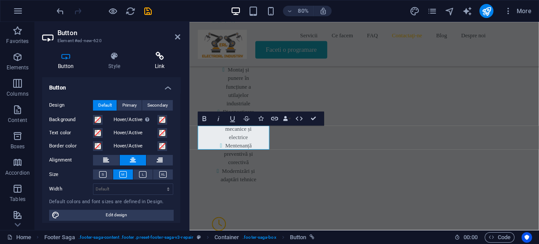
click at [162, 57] on icon at bounding box center [159, 56] width 41 height 9
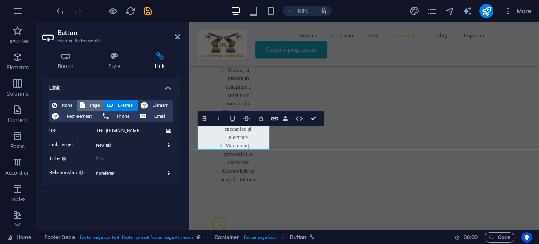
click at [94, 103] on span "Page" at bounding box center [95, 105] width 14 height 11
select select
click at [124, 133] on select "Home Blog Subpage Legal Notice Privacy Politica de confidențialitate" at bounding box center [133, 131] width 80 height 11
select select "2"
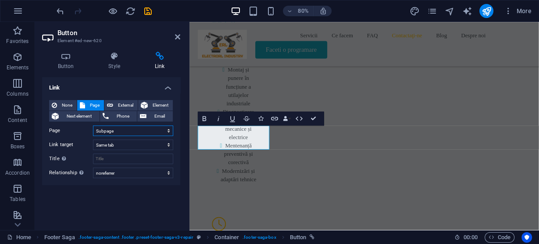
click at [93, 126] on select "Home Blog Subpage Legal Notice Privacy Politica de confidențialitate" at bounding box center [133, 131] width 80 height 11
click at [135, 199] on div "Link None Page External Element Next element Phone Email Page Home Blog Subpage…" at bounding box center [111, 150] width 138 height 146
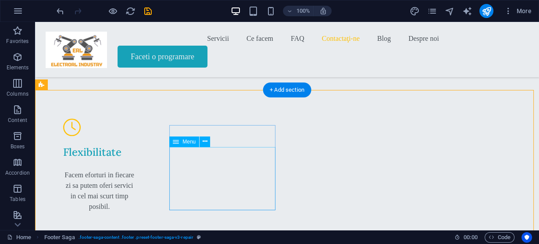
scroll to position [3293, 0]
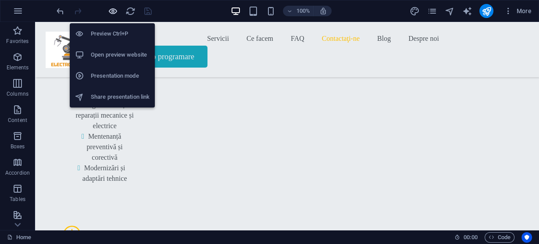
click at [0, 0] on icon "button" at bounding box center [0, 0] width 0 height 0
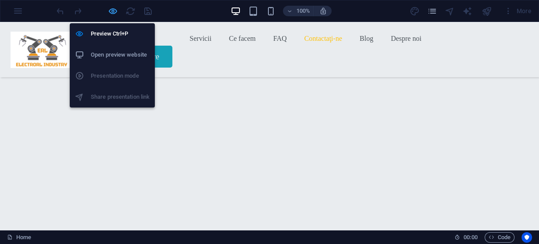
scroll to position [3177, 0]
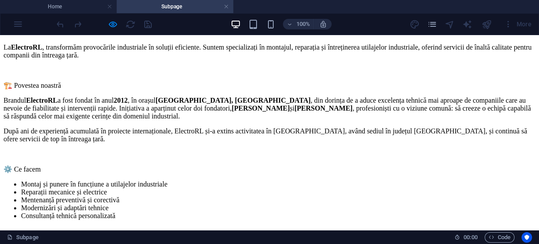
scroll to position [176, 0]
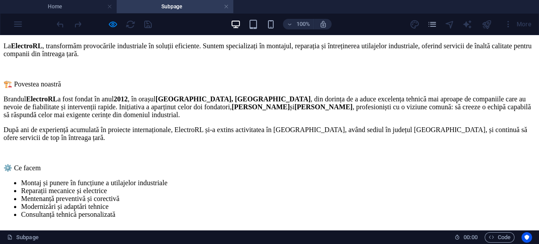
click at [229, 6] on link at bounding box center [226, 7] width 5 height 8
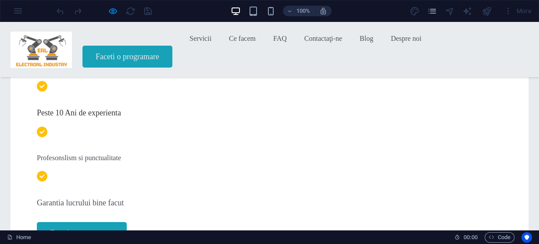
scroll to position [3177, 0]
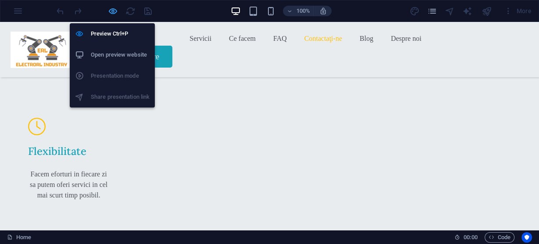
click at [0, 0] on icon "button" at bounding box center [0, 0] width 0 height 0
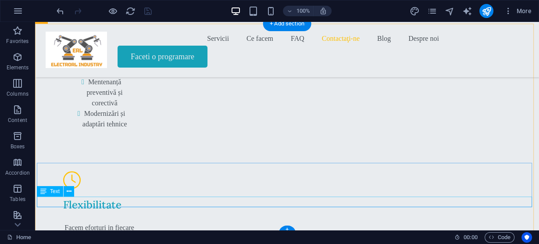
scroll to position [3363, 0]
